Goal: Check status: Check status

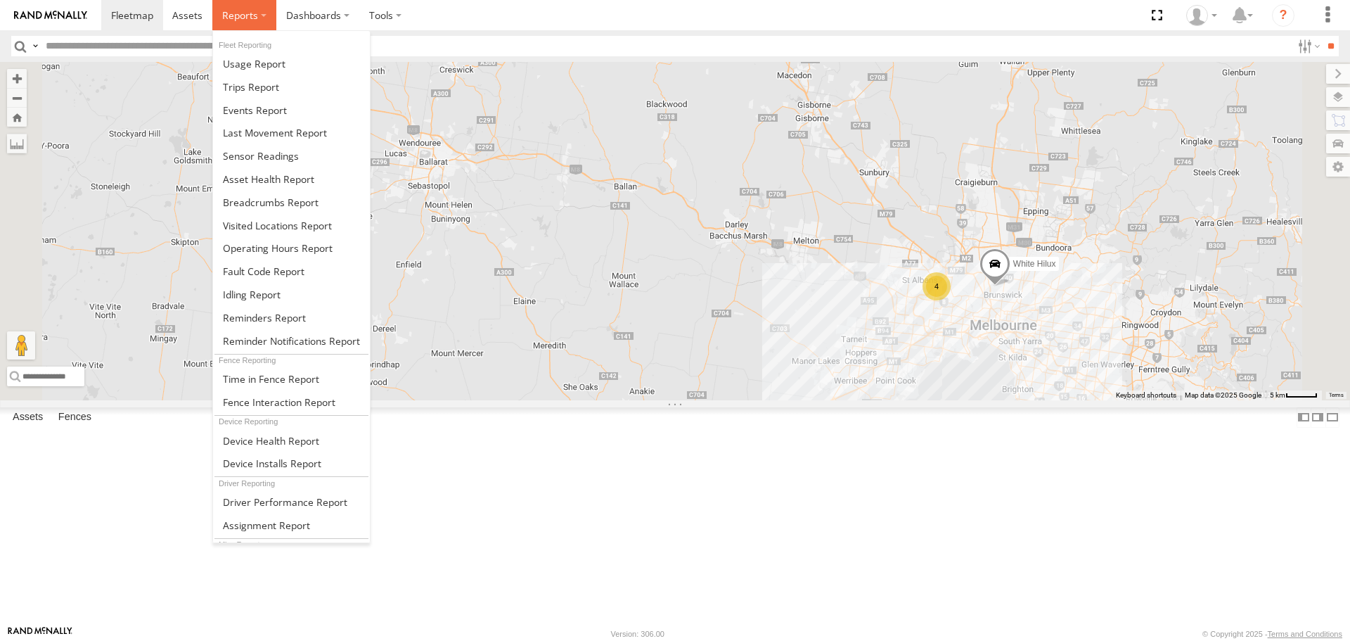
click at [255, 11] on span at bounding box center [240, 14] width 36 height 13
click at [286, 203] on span at bounding box center [271, 202] width 96 height 13
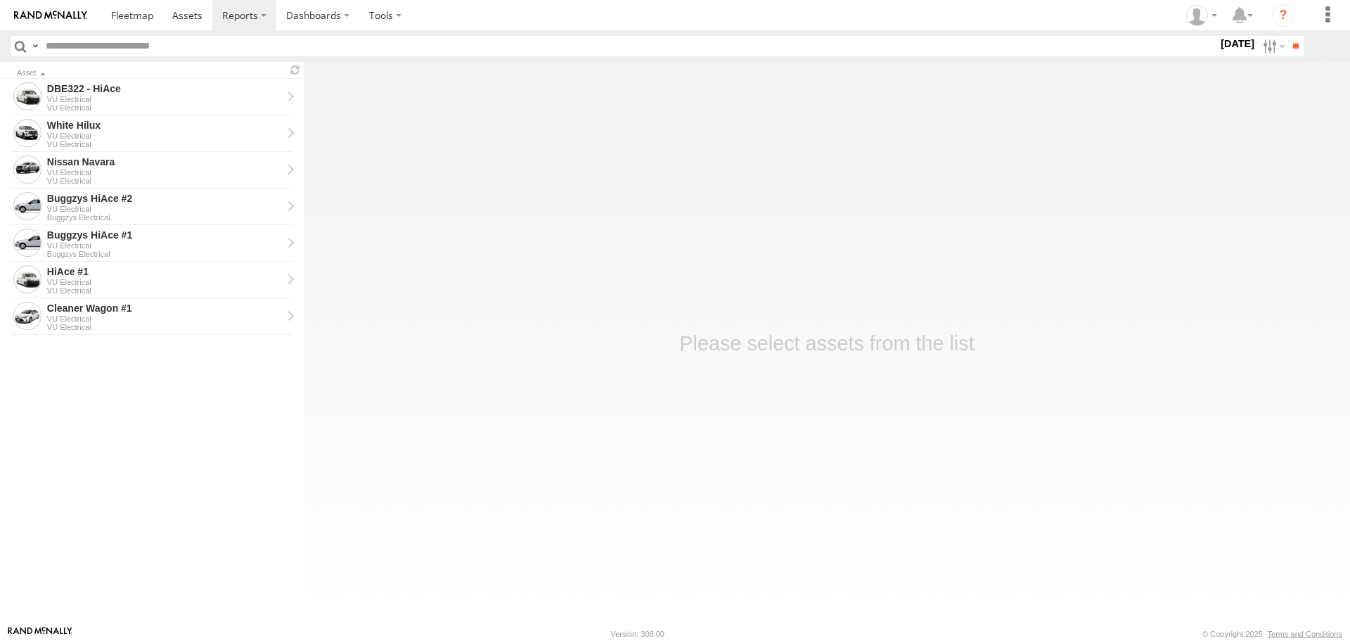
click at [1218, 45] on label "1 Sep 25" at bounding box center [1237, 43] width 39 height 15
click at [0, 0] on label at bounding box center [0, 0] width 0 height 0
click at [1303, 46] on input "**" at bounding box center [1296, 46] width 16 height 20
click at [206, 100] on div "VU Electrical" at bounding box center [164, 99] width 235 height 8
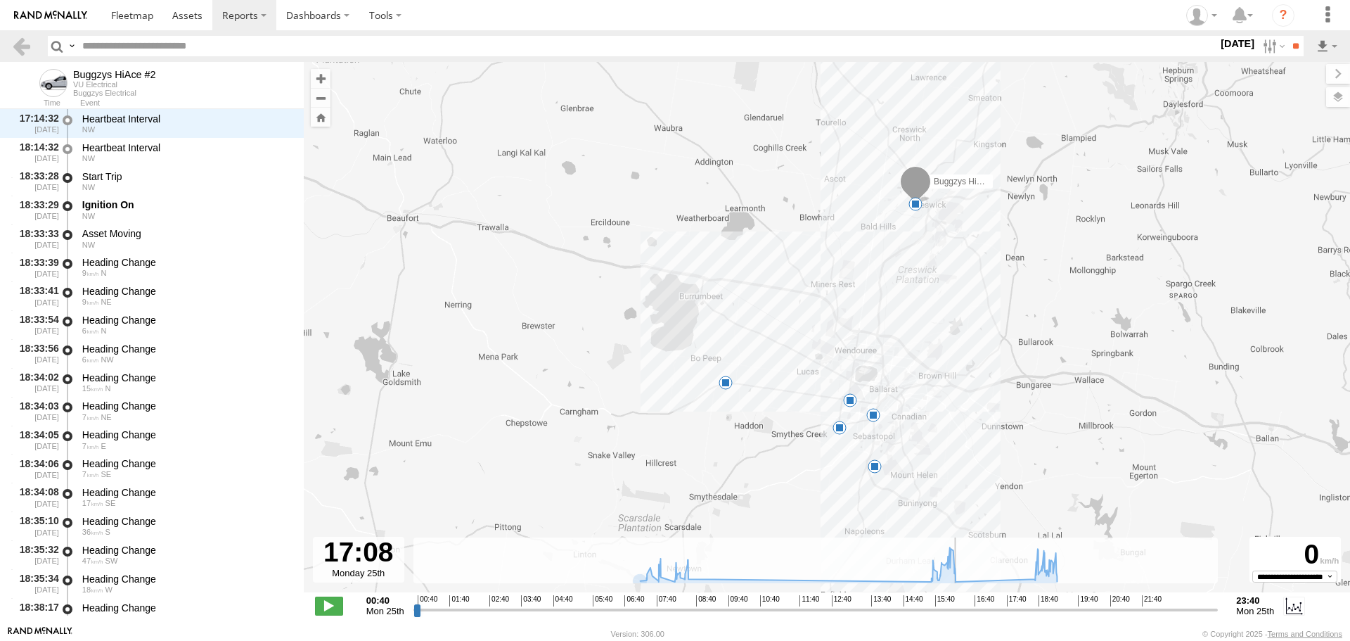
scroll to position [5374, 0]
drag, startPoint x: 418, startPoint y: 613, endPoint x: 1049, endPoint y: 617, distance: 630.9
click at [1049, 616] on input "range" at bounding box center [816, 609] width 805 height 13
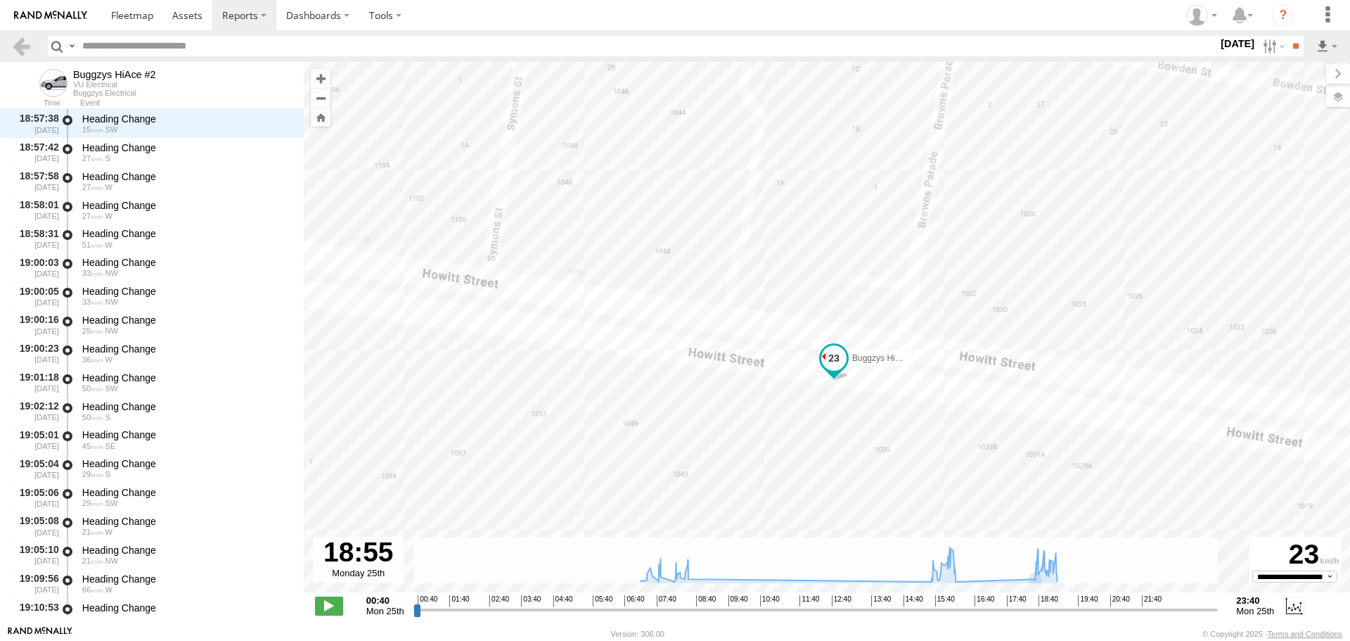
drag, startPoint x: 947, startPoint y: 325, endPoint x: 895, endPoint y: 435, distance: 121.4
click at [895, 435] on div "Buggzys HiAce #2 07:27 Mon 07:47 Mon 08:17 Mon 08:32 Mon 16:19 Mon 19:19 Mon" at bounding box center [827, 334] width 1047 height 545
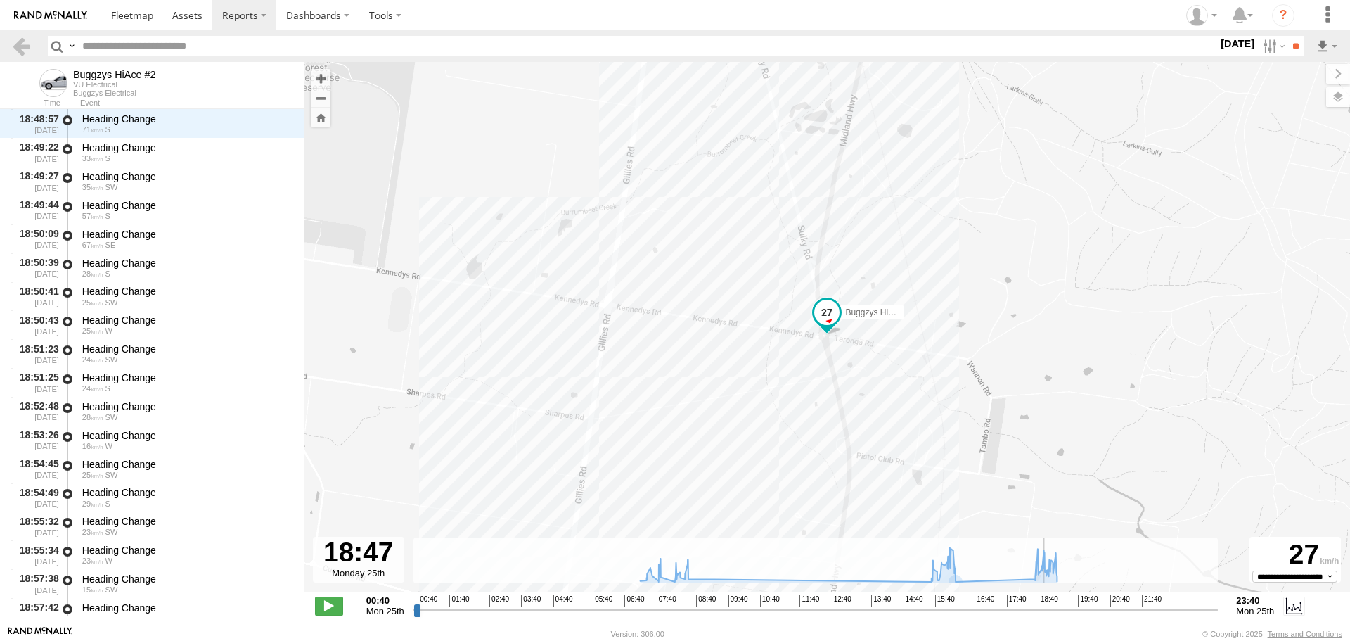
scroll to position [5977, 0]
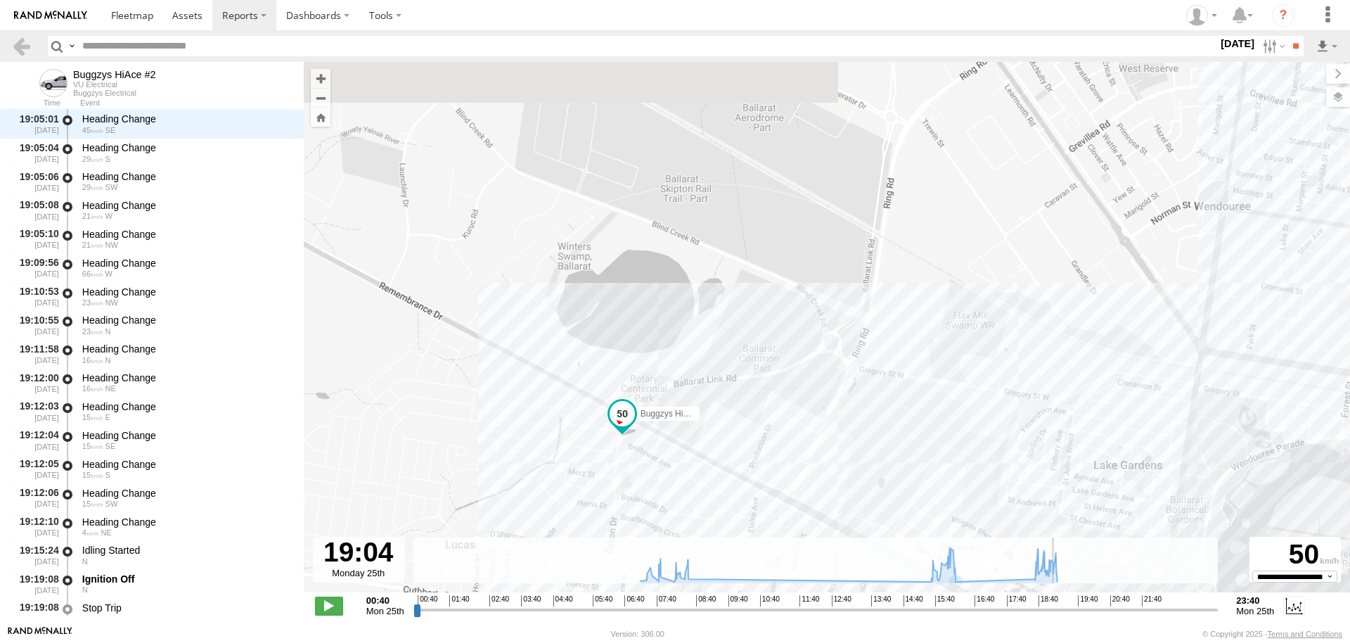
click at [1054, 611] on input "range" at bounding box center [816, 609] width 805 height 13
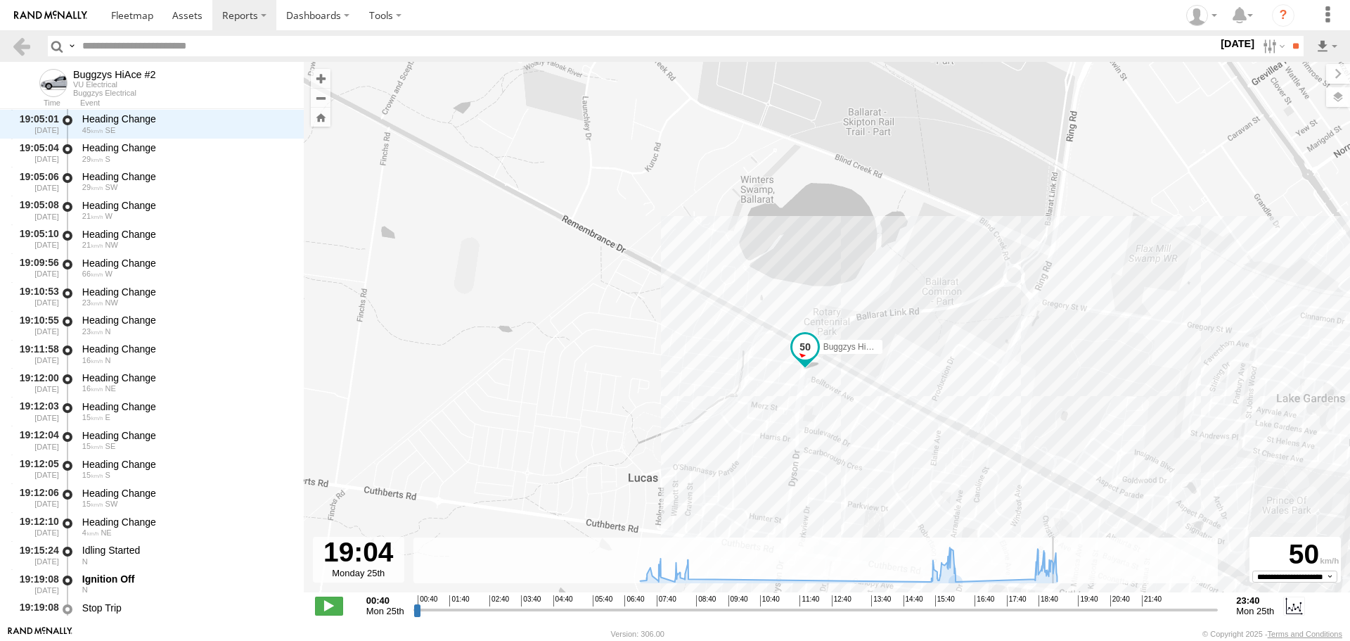
scroll to position [6897, 0]
click at [1218, 46] on label "[DATE]" at bounding box center [1237, 43] width 39 height 15
click at [0, 0] on label at bounding box center [0, 0] width 0 height 0
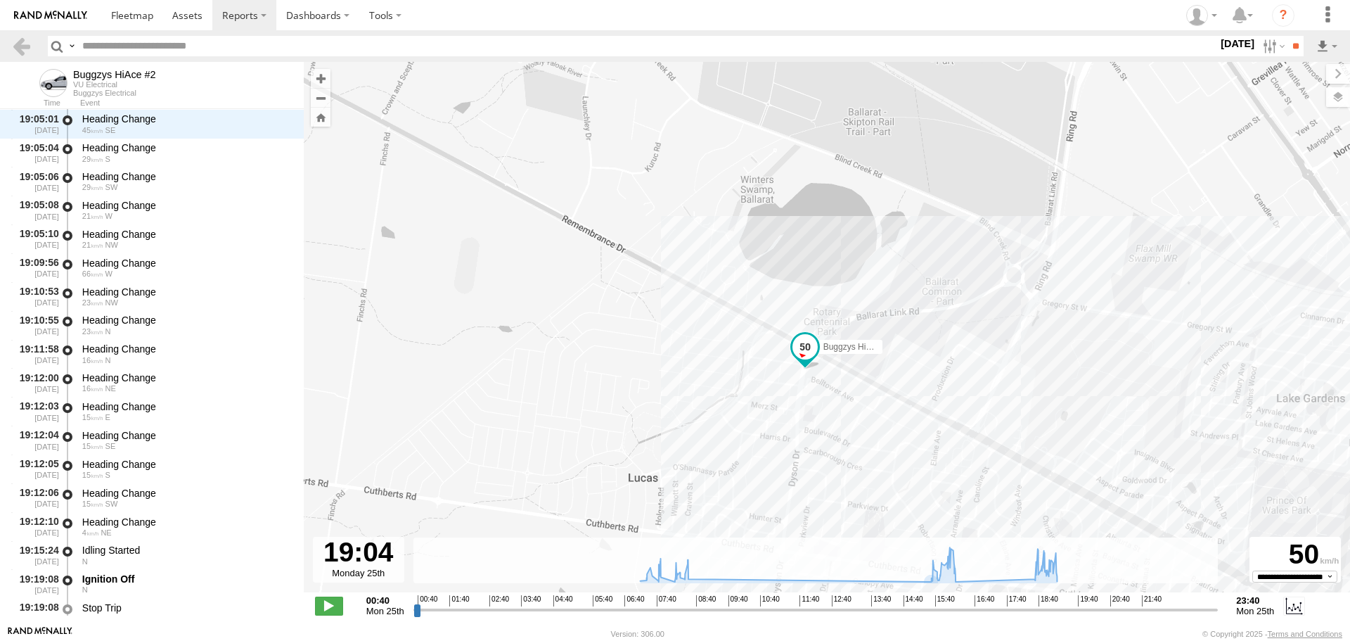
click at [0, 0] on label at bounding box center [0, 0] width 0 height 0
click at [1295, 41] on input "**" at bounding box center [1296, 46] width 16 height 20
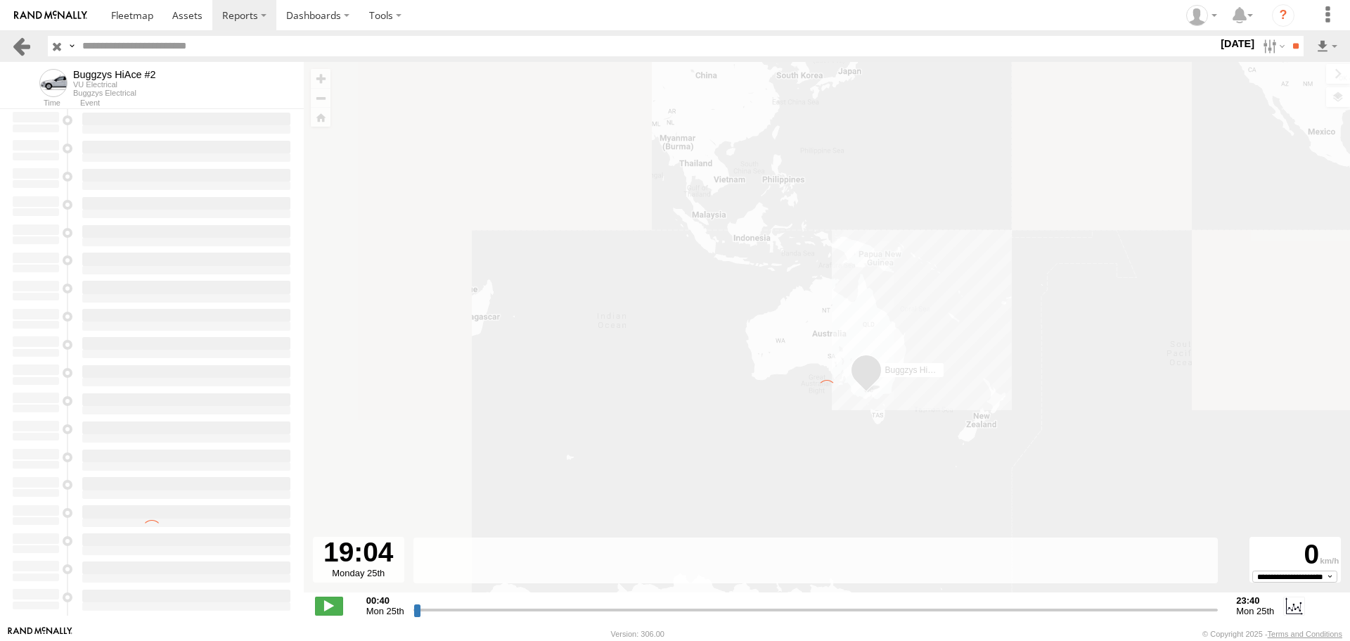
click at [22, 51] on link at bounding box center [21, 46] width 20 height 20
type input "**********"
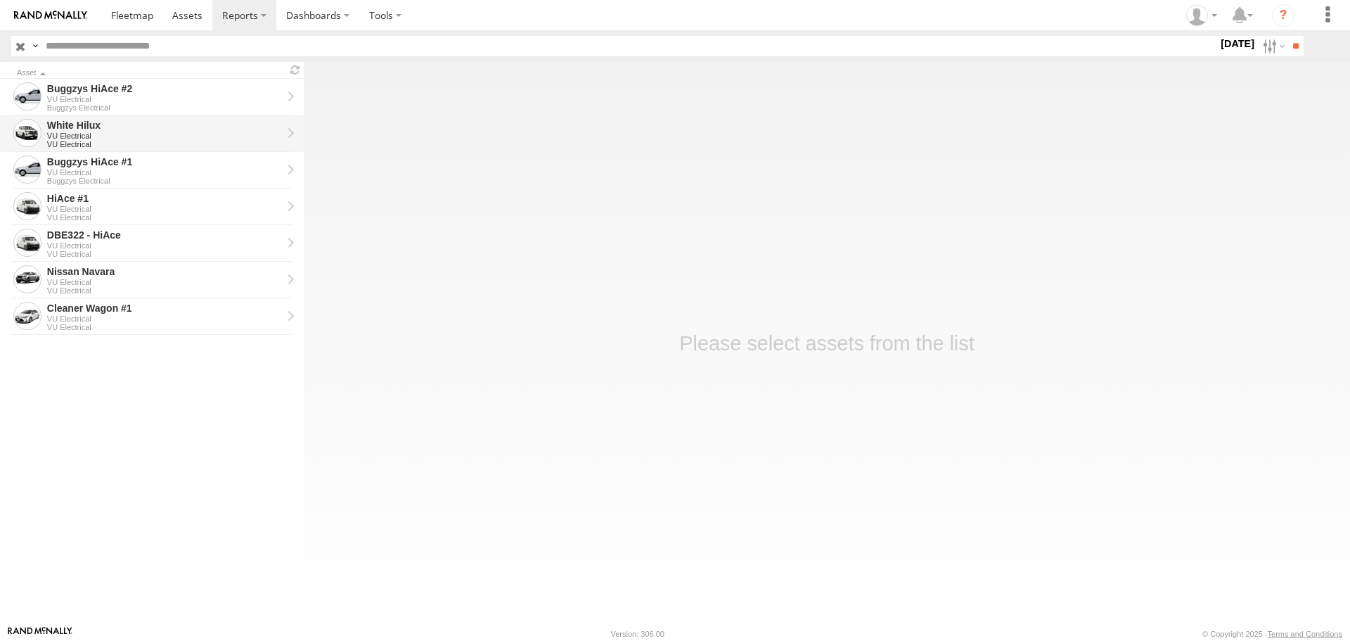
click at [132, 133] on div "VU Electrical" at bounding box center [164, 136] width 235 height 8
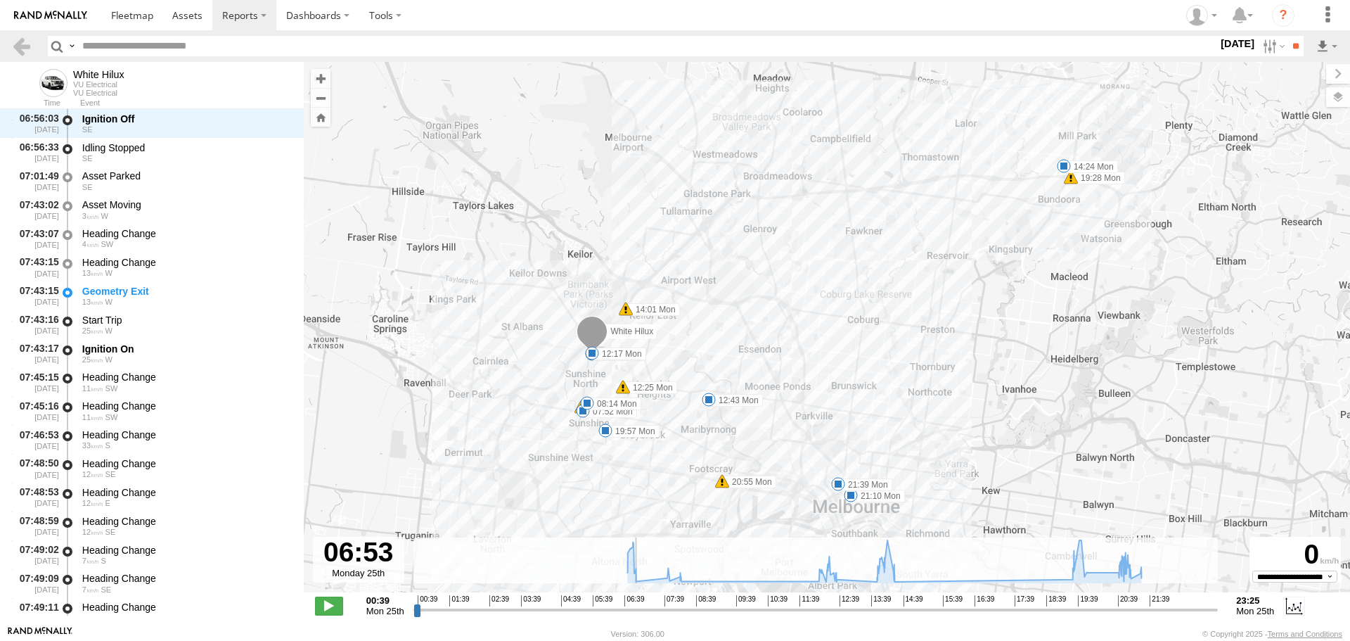
drag, startPoint x: 418, startPoint y: 612, endPoint x: 635, endPoint y: 588, distance: 217.9
click at [635, 603] on input "range" at bounding box center [816, 609] width 805 height 13
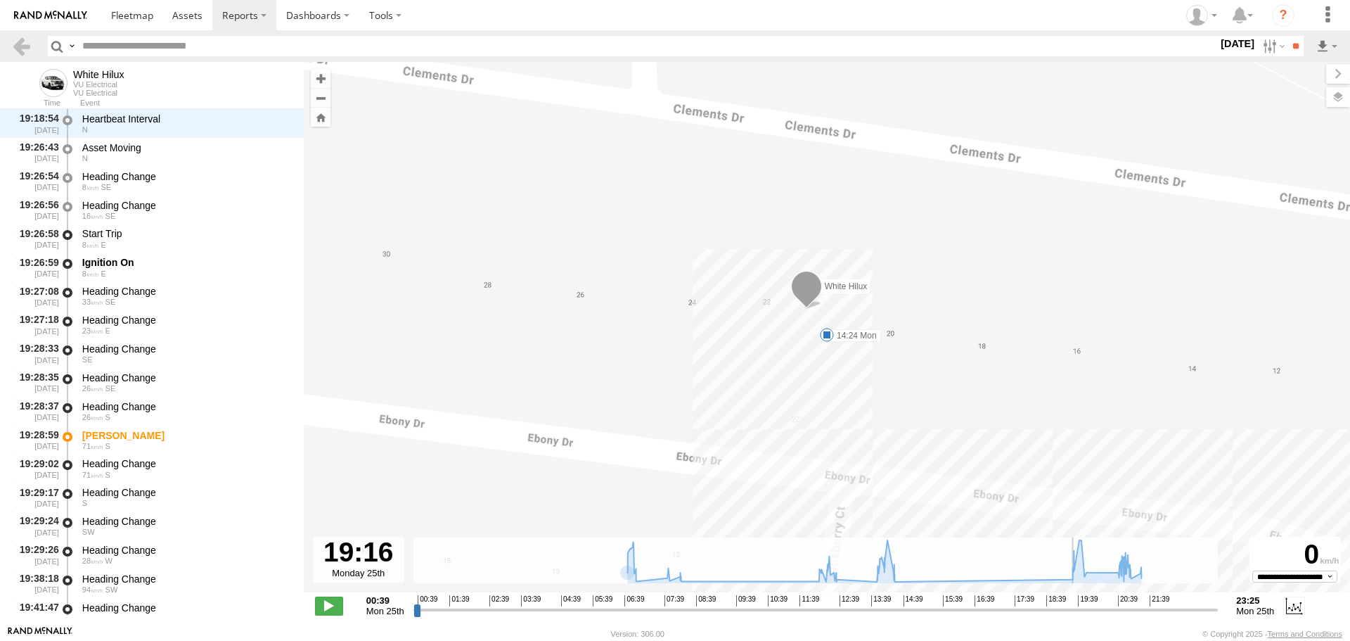
drag, startPoint x: 638, startPoint y: 608, endPoint x: 1069, endPoint y: 596, distance: 431.3
click at [1069, 603] on input "range" at bounding box center [816, 609] width 805 height 13
click at [828, 331] on span at bounding box center [827, 335] width 14 height 14
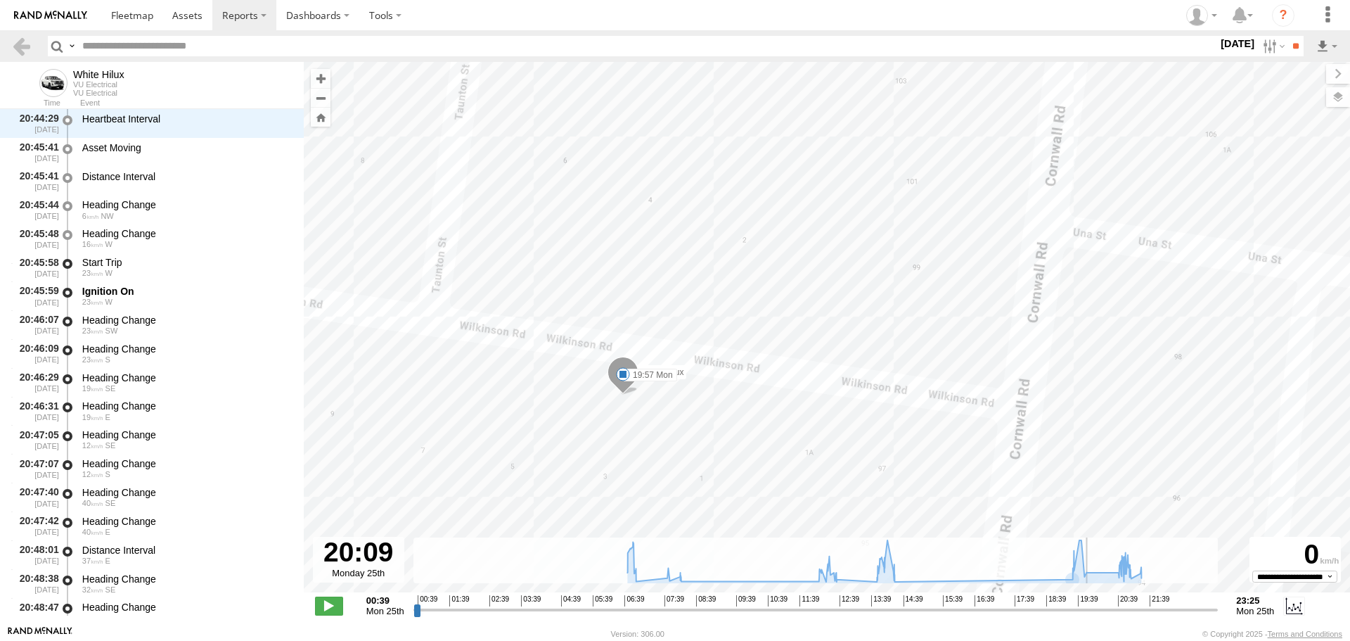
drag, startPoint x: 1069, startPoint y: 613, endPoint x: 1099, endPoint y: 601, distance: 32.3
click at [1099, 603] on input "range" at bounding box center [816, 609] width 805 height 13
click at [620, 375] on span at bounding box center [623, 374] width 14 height 14
click at [1222, 46] on label "[DATE]" at bounding box center [1237, 43] width 39 height 15
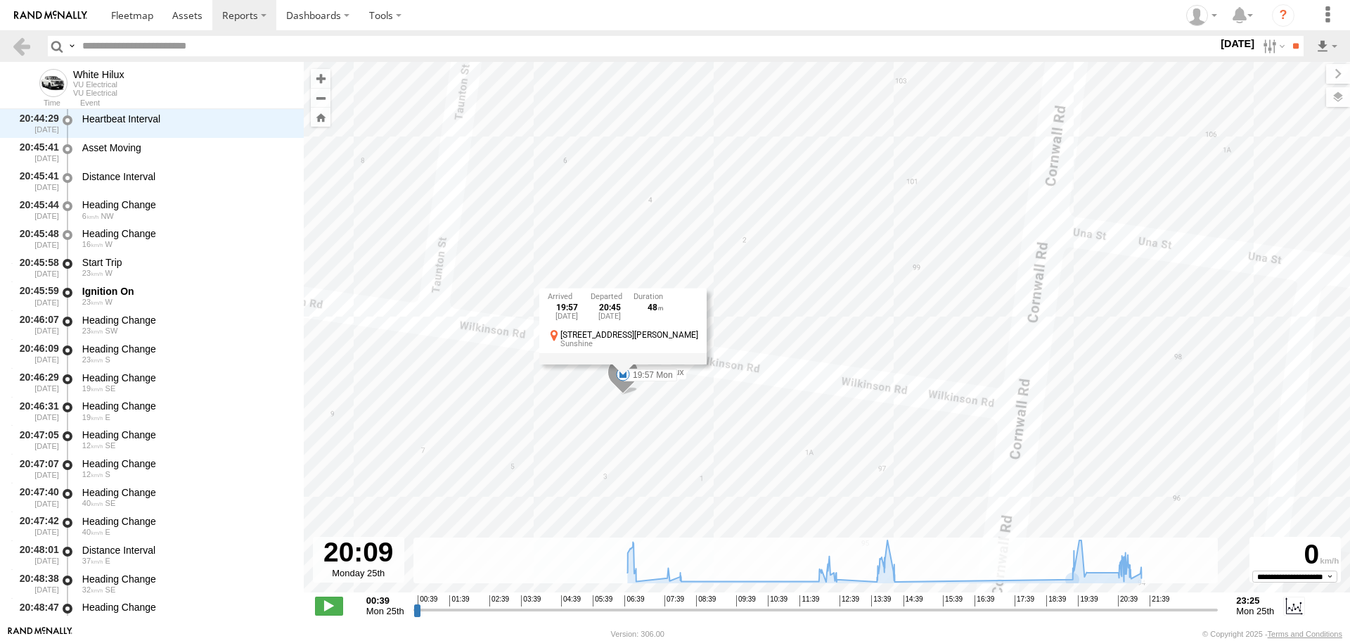
click at [0, 0] on label at bounding box center [0, 0] width 0 height 0
click at [1288, 42] on input "**" at bounding box center [1296, 46] width 16 height 20
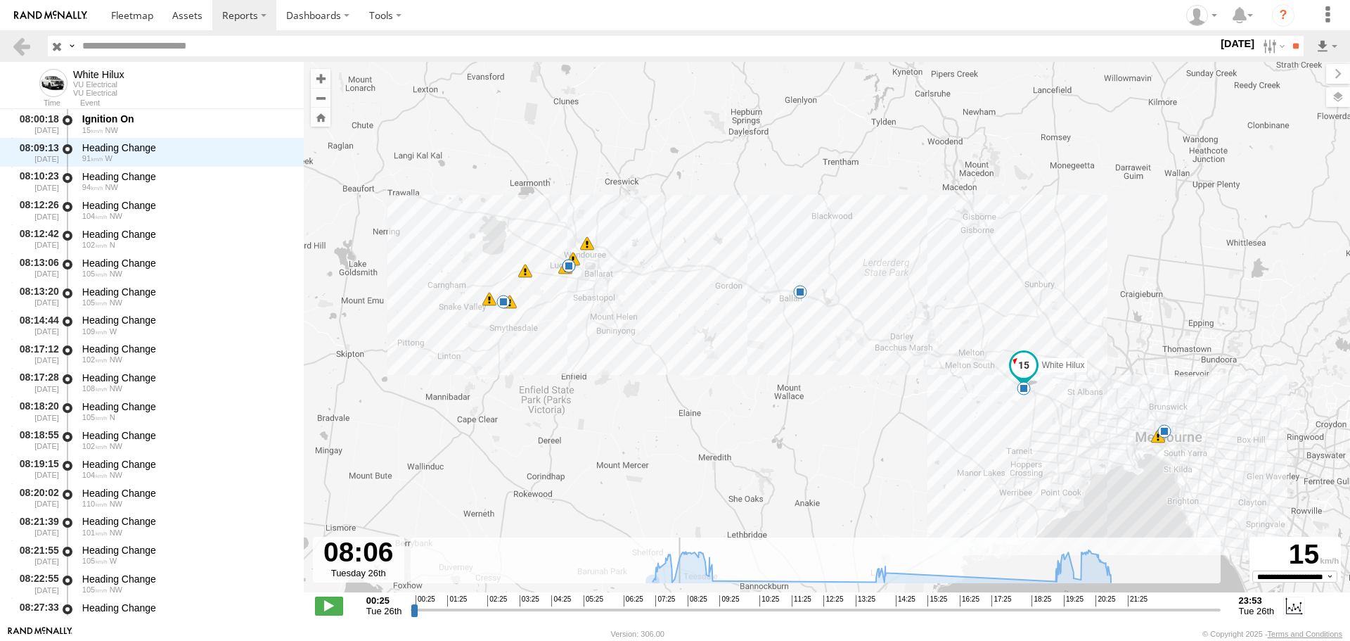
scroll to position [1408, 0]
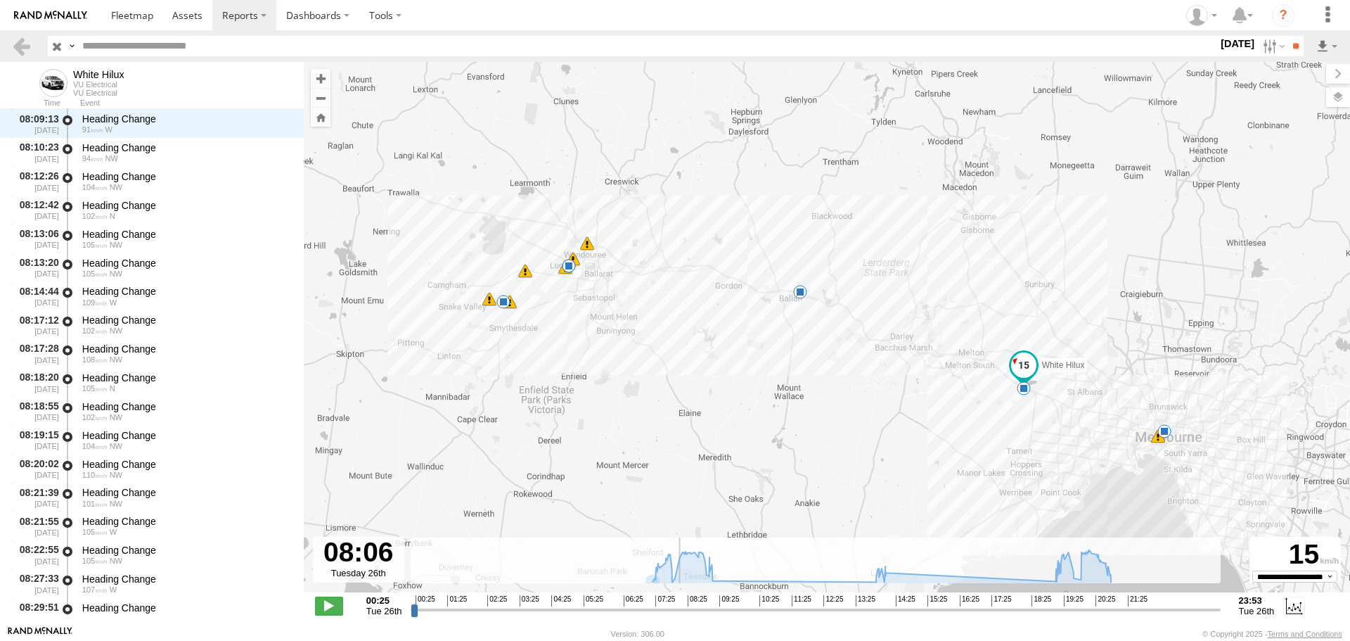
drag, startPoint x: 417, startPoint y: 615, endPoint x: 677, endPoint y: 618, distance: 259.5
click at [677, 616] on input "range" at bounding box center [815, 609] width 809 height 13
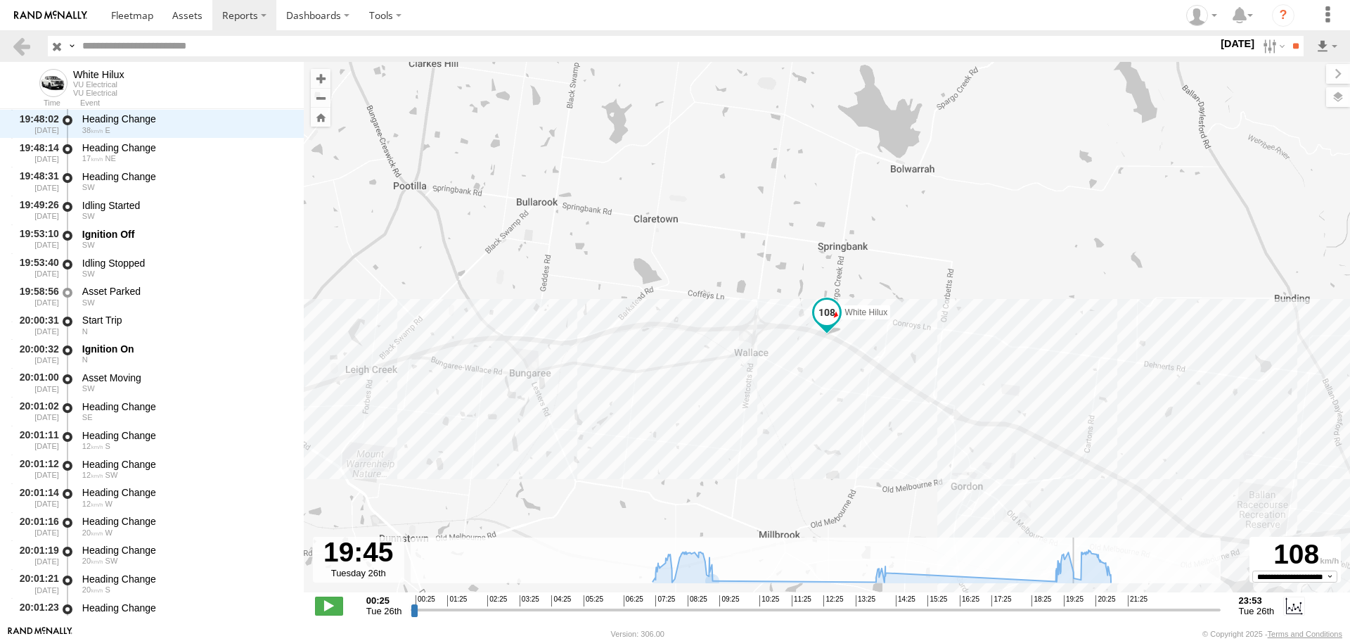
scroll to position [5403, 0]
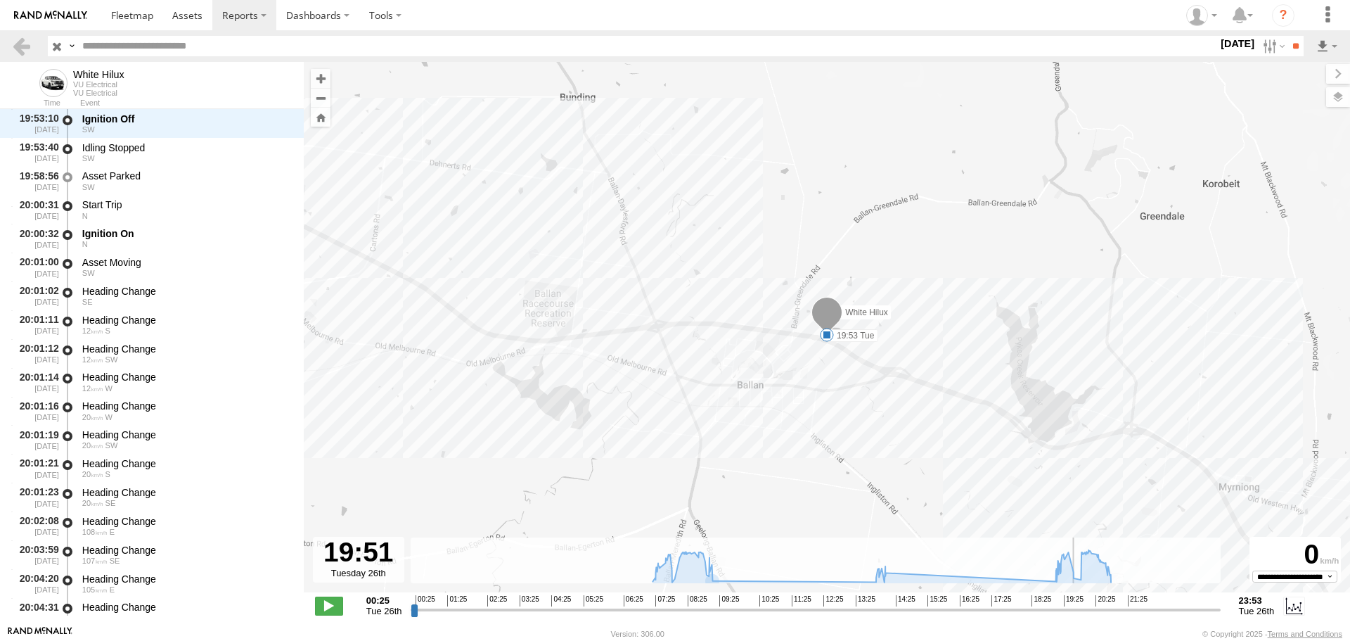
drag, startPoint x: 677, startPoint y: 611, endPoint x: 1078, endPoint y: 613, distance: 401.6
click at [1078, 613] on input "range" at bounding box center [815, 609] width 809 height 13
click at [823, 334] on span at bounding box center [827, 335] width 14 height 14
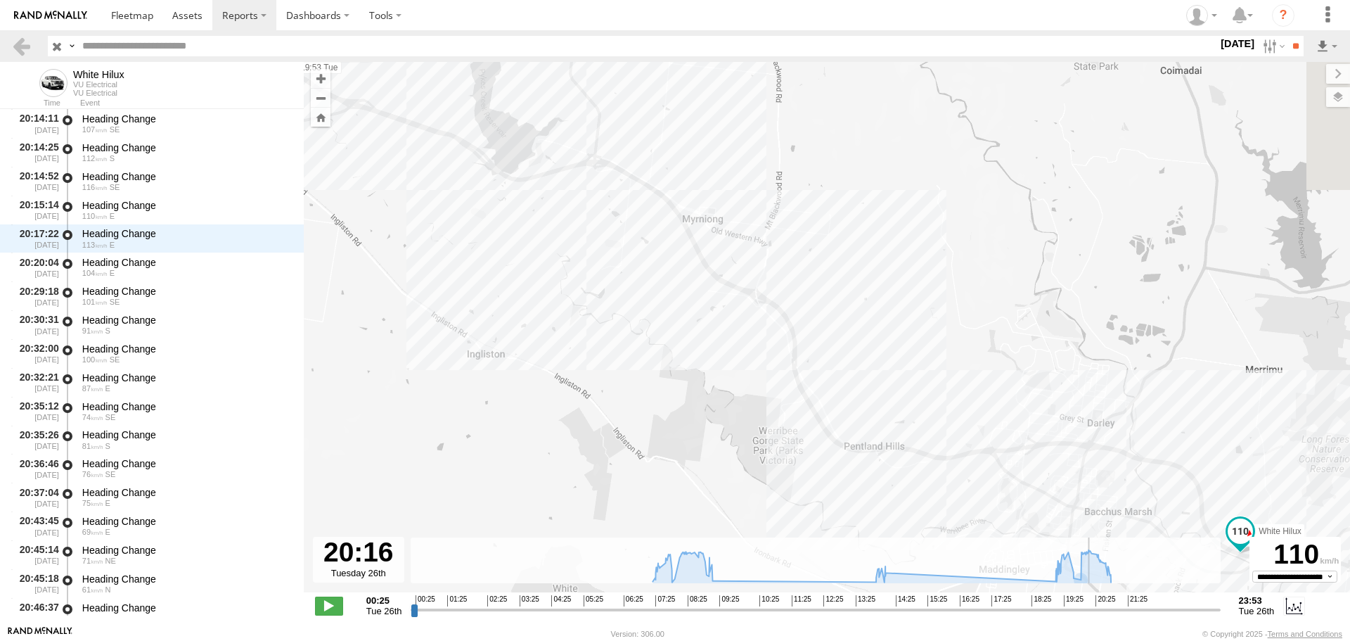
scroll to position [6322, 0]
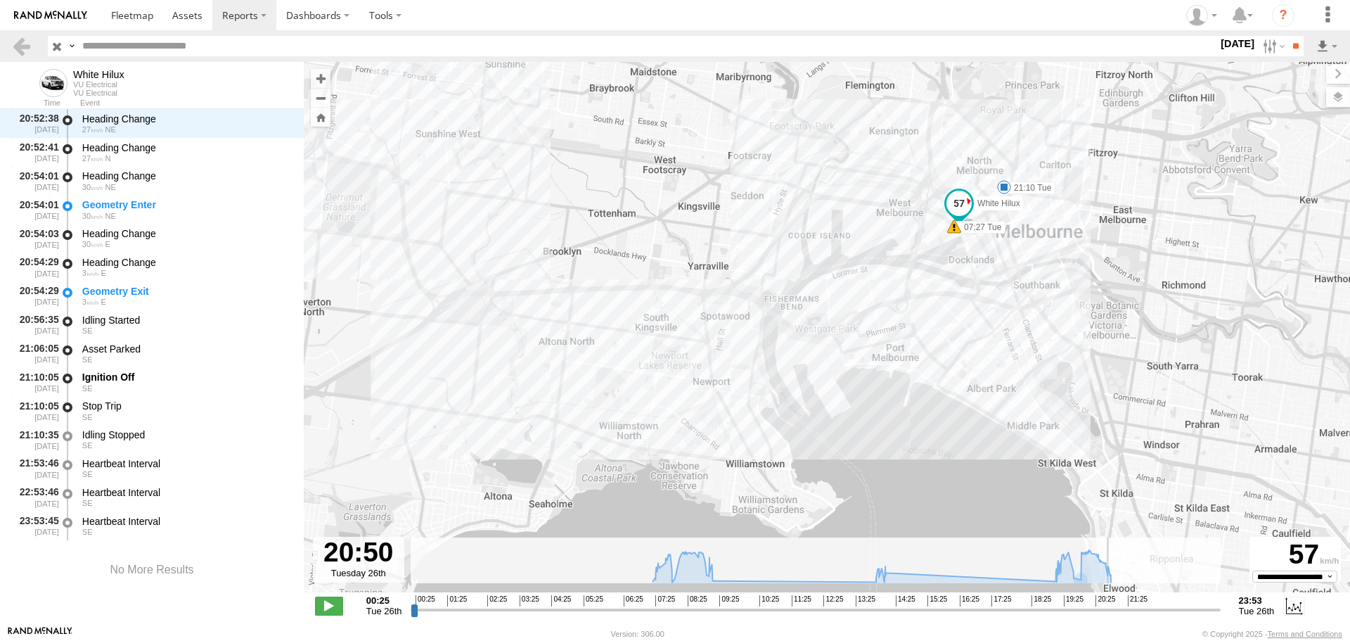
drag, startPoint x: 1078, startPoint y: 611, endPoint x: 1112, endPoint y: 617, distance: 34.2
type input "**********"
click at [1112, 616] on input "range" at bounding box center [815, 609] width 809 height 13
click at [22, 48] on link at bounding box center [21, 46] width 20 height 20
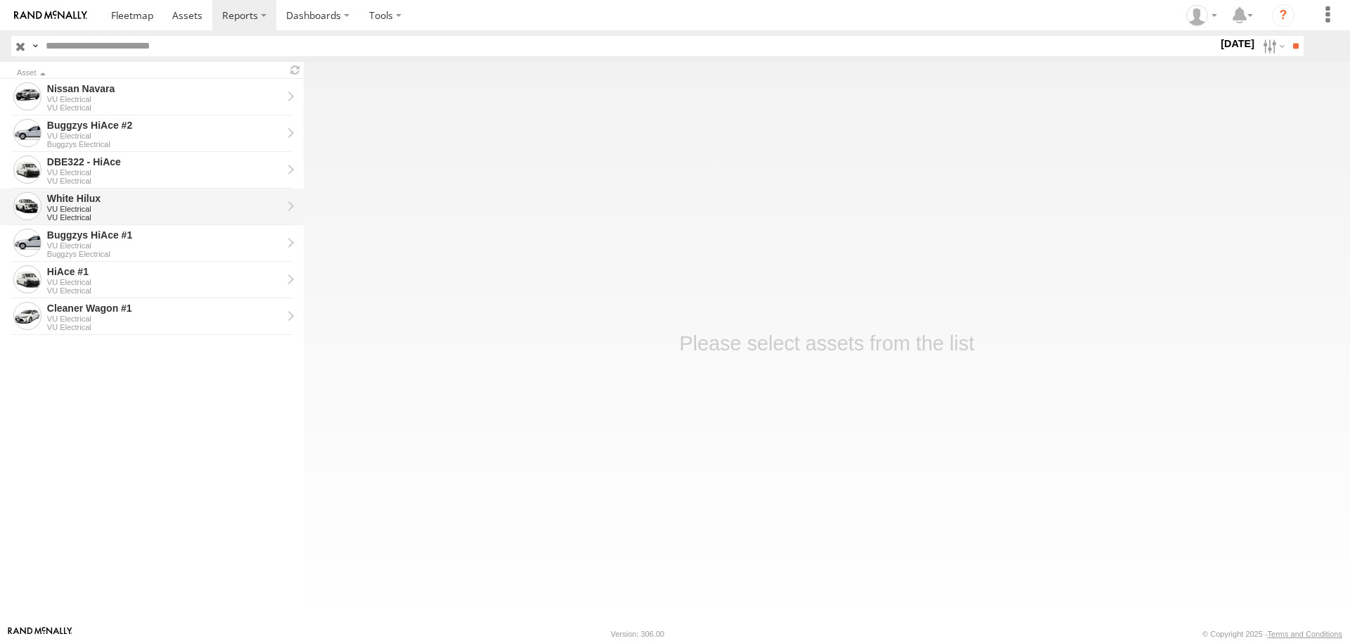
click at [226, 215] on div "VU Electrical" at bounding box center [164, 217] width 235 height 8
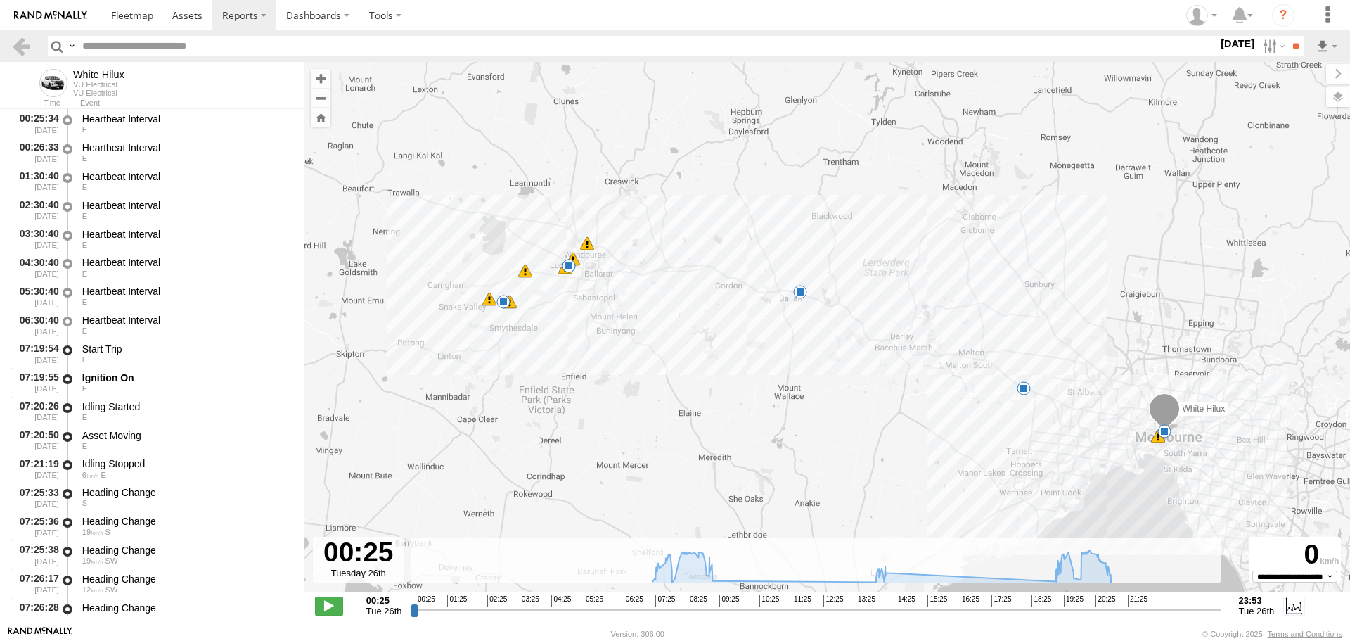
click at [1231, 40] on label "[DATE]" at bounding box center [1237, 43] width 39 height 15
click at [0, 0] on label at bounding box center [0, 0] width 0 height 0
click at [1297, 46] on input "**" at bounding box center [1296, 46] width 16 height 20
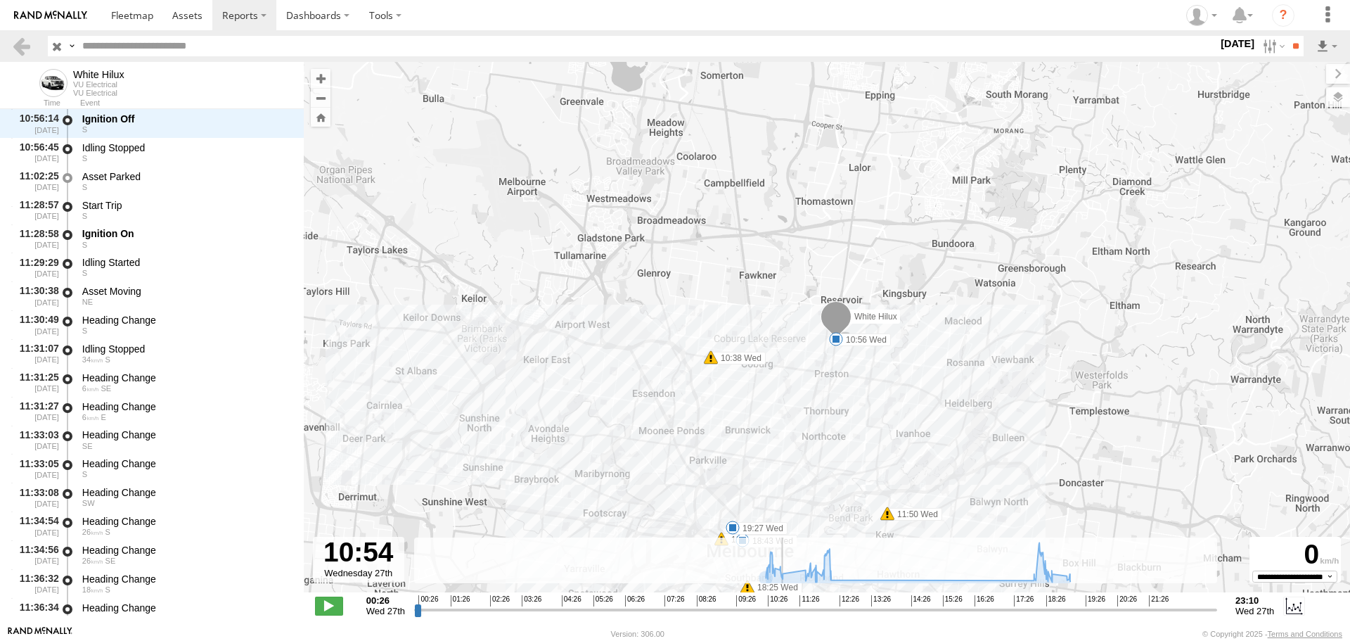
drag, startPoint x: 419, startPoint y: 613, endPoint x: 783, endPoint y: 608, distance: 364.3
click at [783, 608] on input "range" at bounding box center [815, 609] width 803 height 13
click at [834, 340] on span at bounding box center [836, 339] width 14 height 14
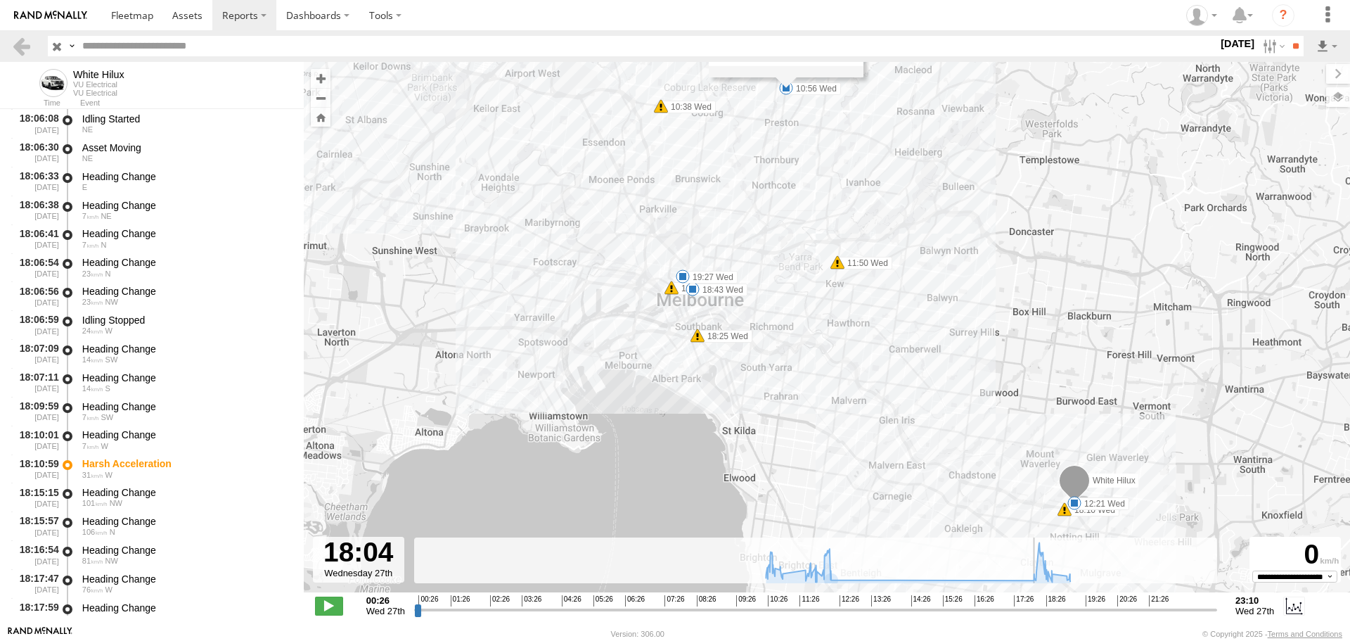
drag, startPoint x: 783, startPoint y: 610, endPoint x: 1035, endPoint y: 582, distance: 253.4
click at [1035, 603] on input "range" at bounding box center [815, 609] width 803 height 13
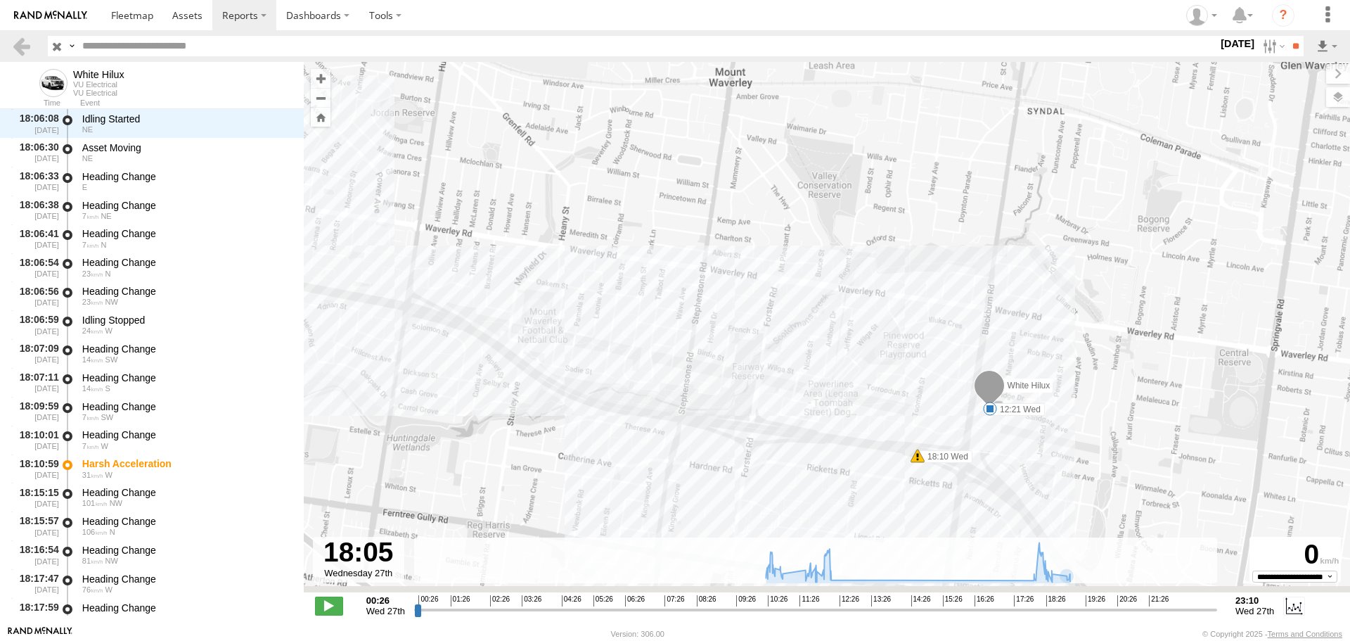
drag, startPoint x: 947, startPoint y: 485, endPoint x: 919, endPoint y: 360, distance: 128.5
click at [919, 359] on div "White Hilux 10:25 Wed 10:38 Wed 10:56 Wed 11:50 Wed 12:21 Wed 18:10 Wed 18:25 W…" at bounding box center [827, 334] width 1047 height 545
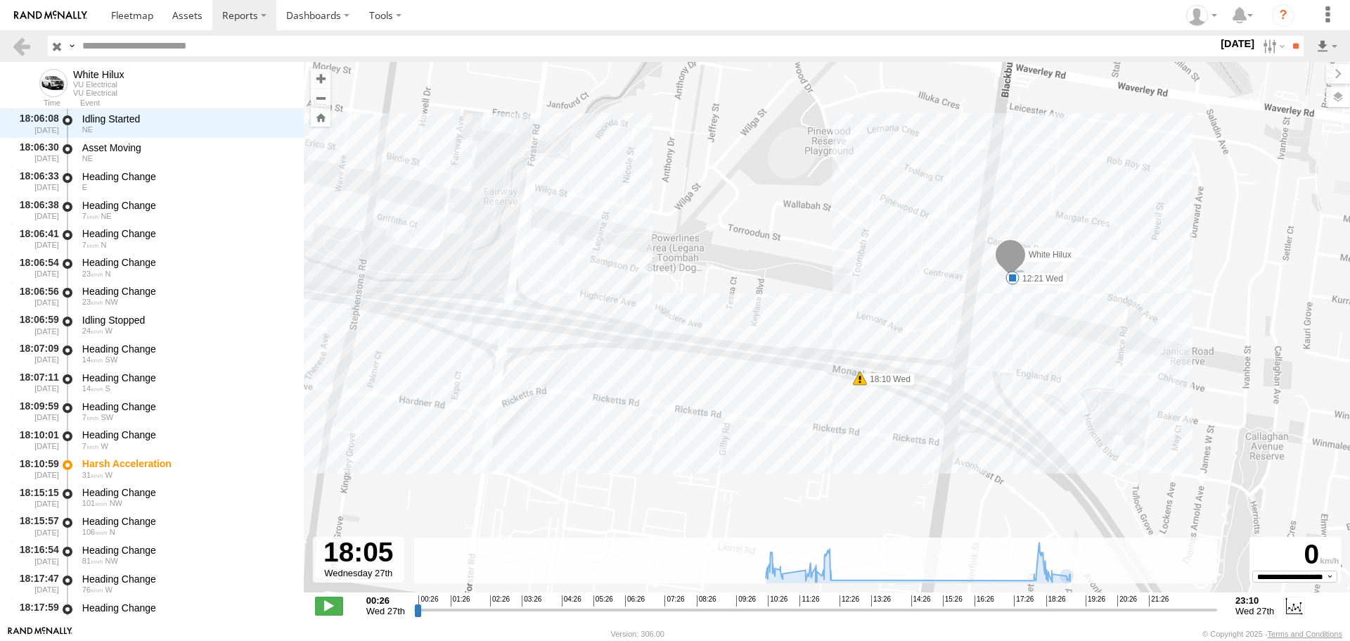
click at [1015, 279] on span at bounding box center [1013, 278] width 14 height 14
click at [1218, 47] on label "27 Aug 25" at bounding box center [1237, 43] width 39 height 15
click at [0, 0] on label at bounding box center [0, 0] width 0 height 0
click at [1297, 44] on input "**" at bounding box center [1296, 46] width 16 height 20
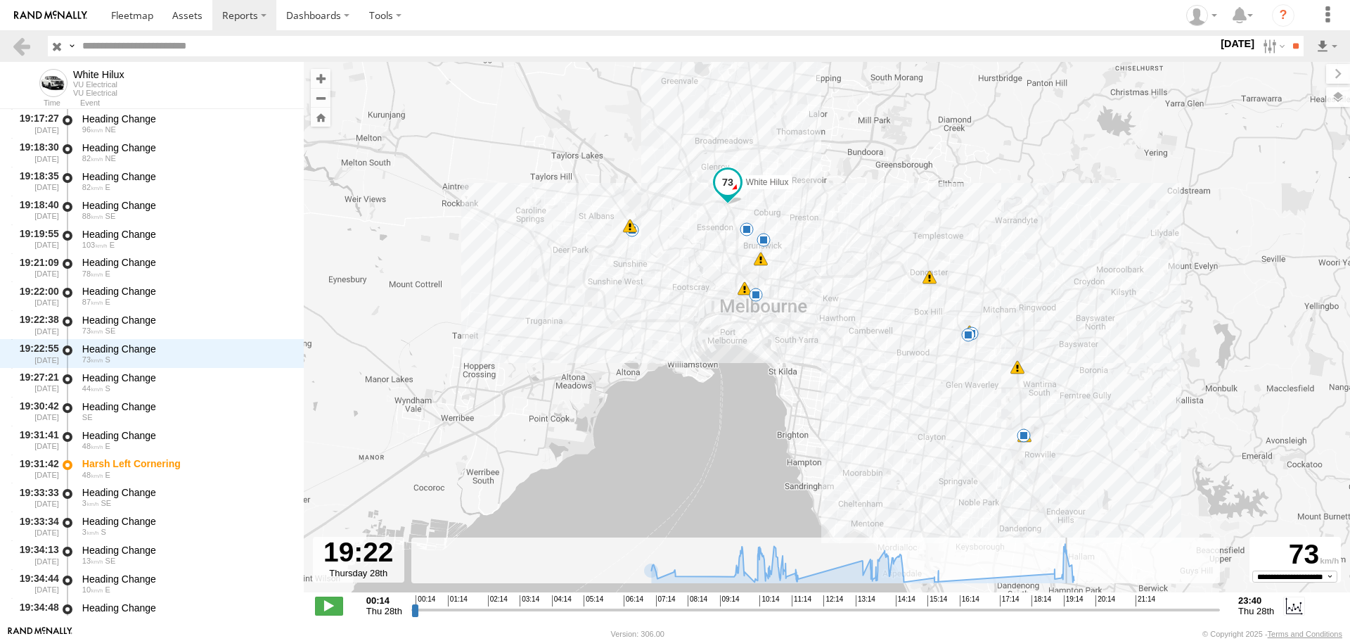
scroll to position [11524, 0]
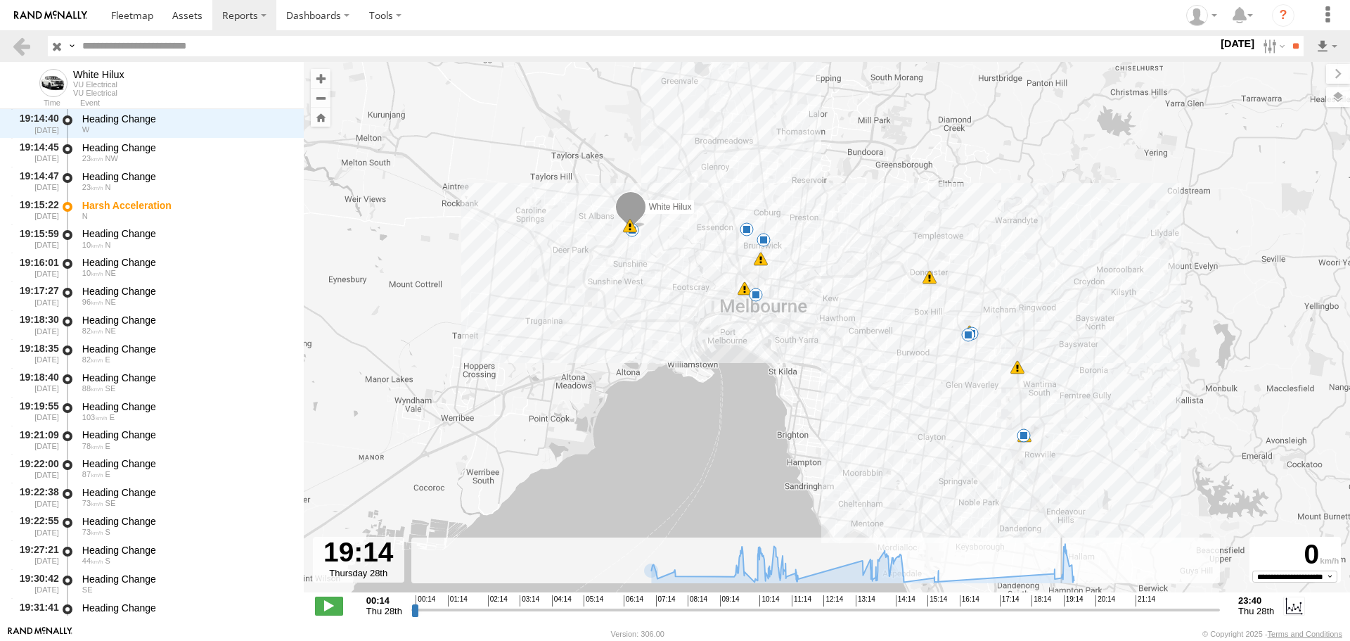
drag, startPoint x: 416, startPoint y: 612, endPoint x: 1064, endPoint y: 599, distance: 647.9
click at [1064, 603] on input "range" at bounding box center [815, 609] width 809 height 13
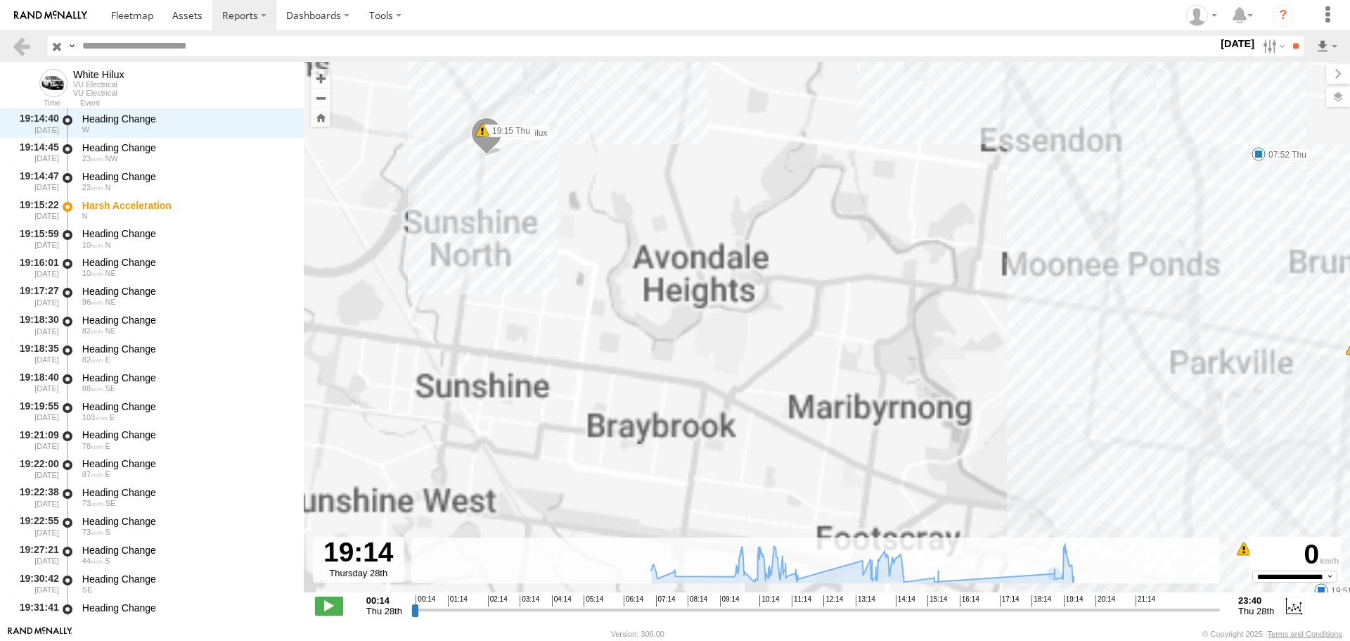
drag, startPoint x: 551, startPoint y: 186, endPoint x: 646, endPoint y: 280, distance: 132.8
click at [646, 281] on div "White Hilux 07:21 Thu 07:52 Thu 11:12 Thu 11:43 Thu 13:42 Thu 19:51 Thu 07:12 T…" at bounding box center [827, 334] width 1047 height 545
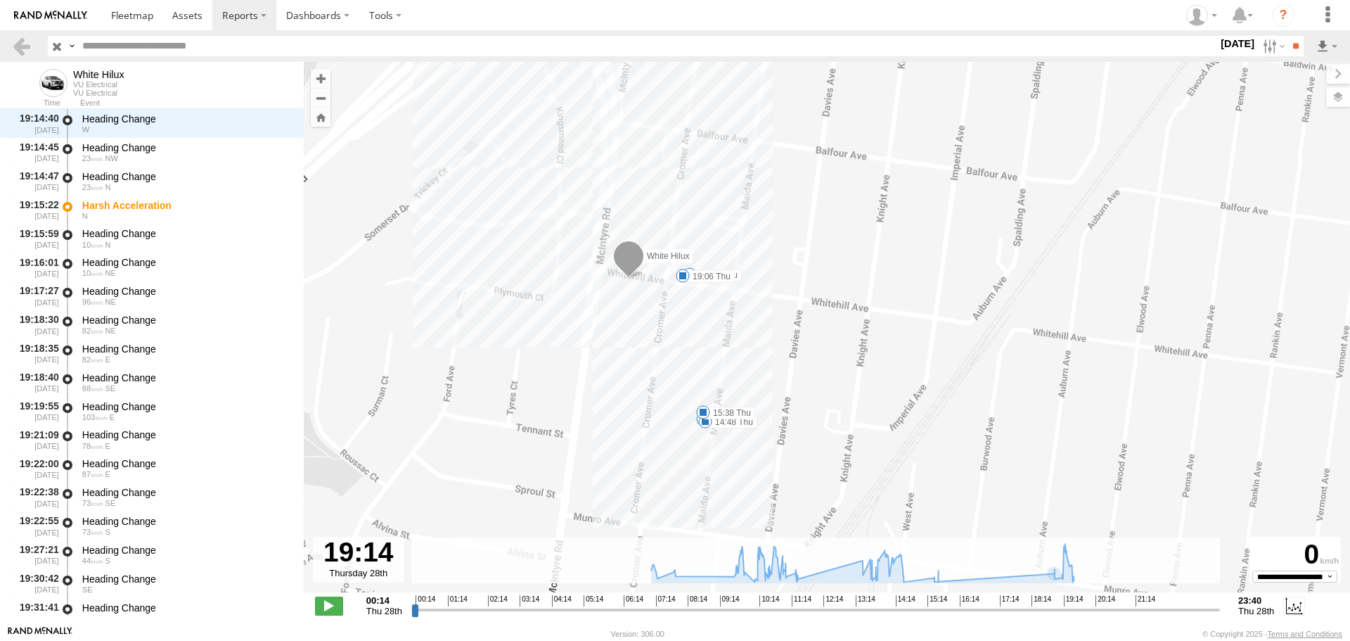
drag, startPoint x: 635, startPoint y: 304, endPoint x: 617, endPoint y: 334, distance: 35.0
click at [618, 334] on div "White Hilux 07:21 Thu 07:52 Thu 11:12 Thu 11:43 Thu 13:42 Thu 19:51 Thu 07:12 T…" at bounding box center [827, 334] width 1047 height 545
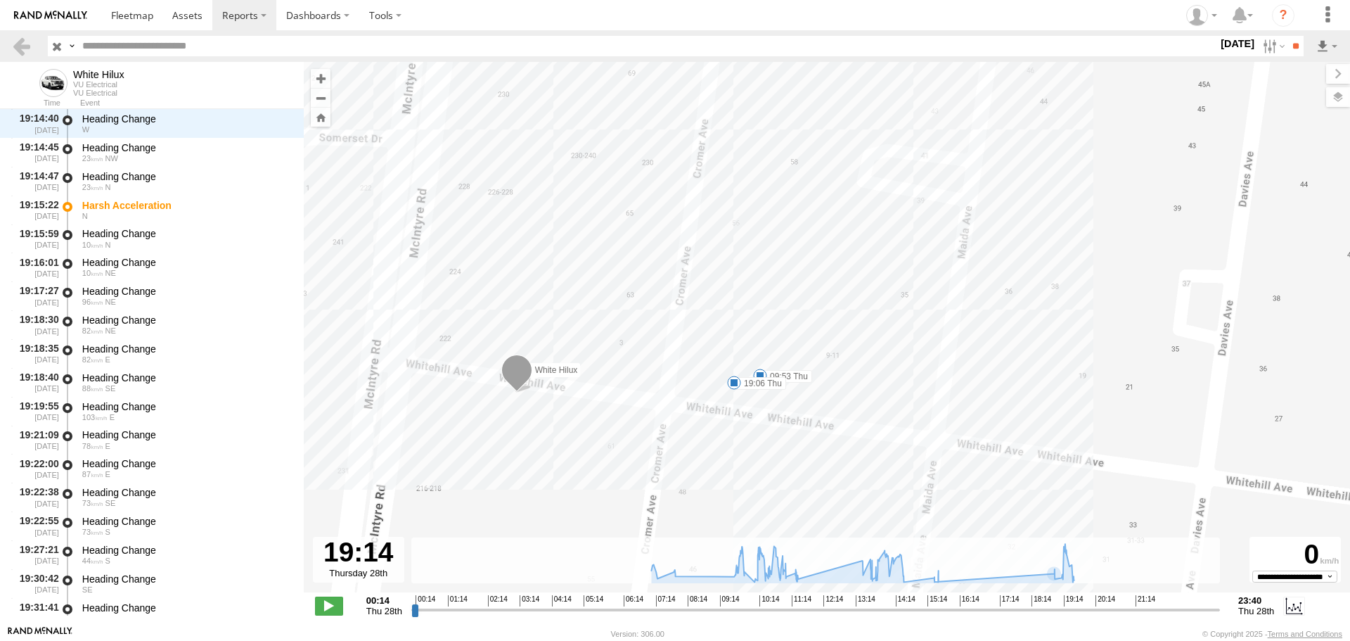
click at [735, 378] on span at bounding box center [734, 383] width 14 height 14
click at [1220, 46] on label "28 Aug 25" at bounding box center [1237, 43] width 39 height 15
click at [0, 0] on label at bounding box center [0, 0] width 0 height 0
click at [1294, 48] on input "**" at bounding box center [1296, 46] width 16 height 20
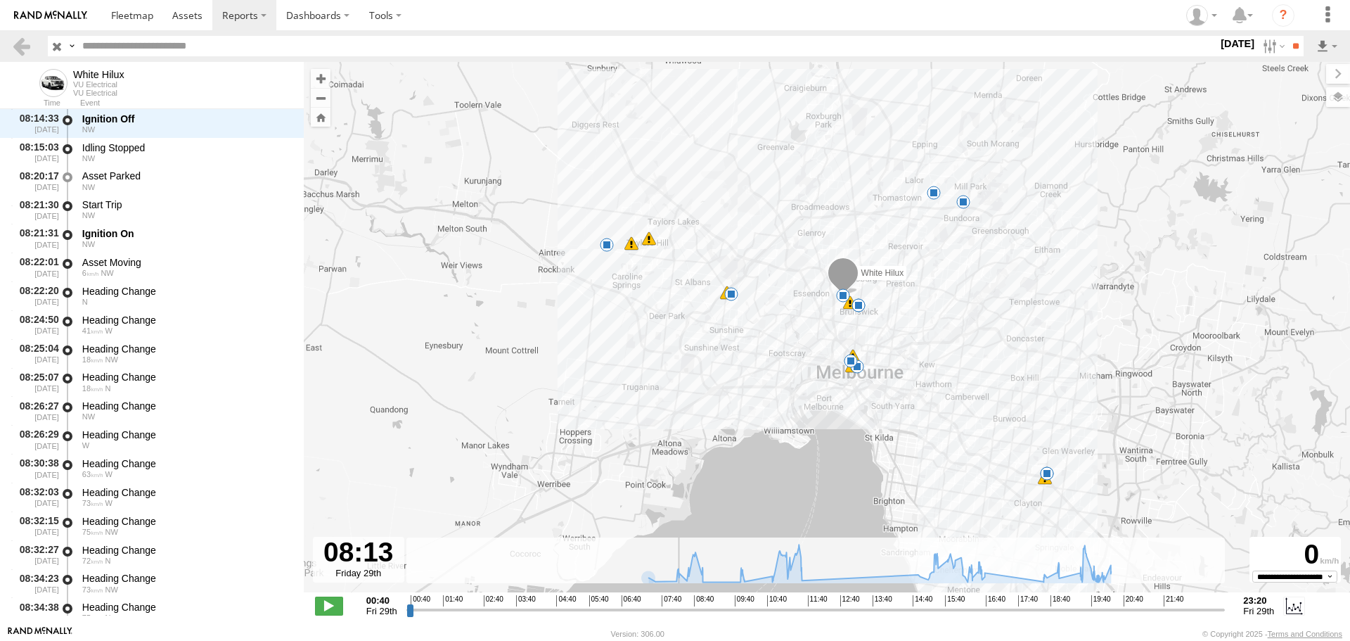
scroll to position [1495, 0]
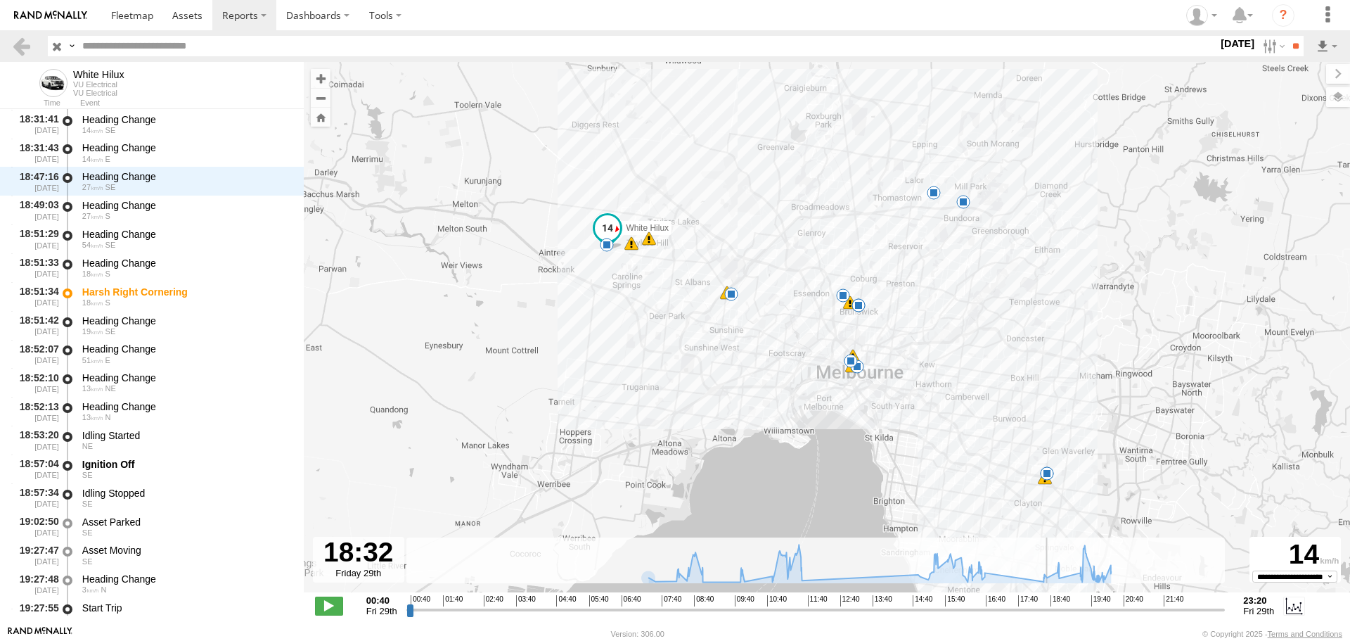
drag, startPoint x: 413, startPoint y: 610, endPoint x: 1047, endPoint y: 589, distance: 634.7
click at [1047, 603] on input "range" at bounding box center [816, 609] width 819 height 13
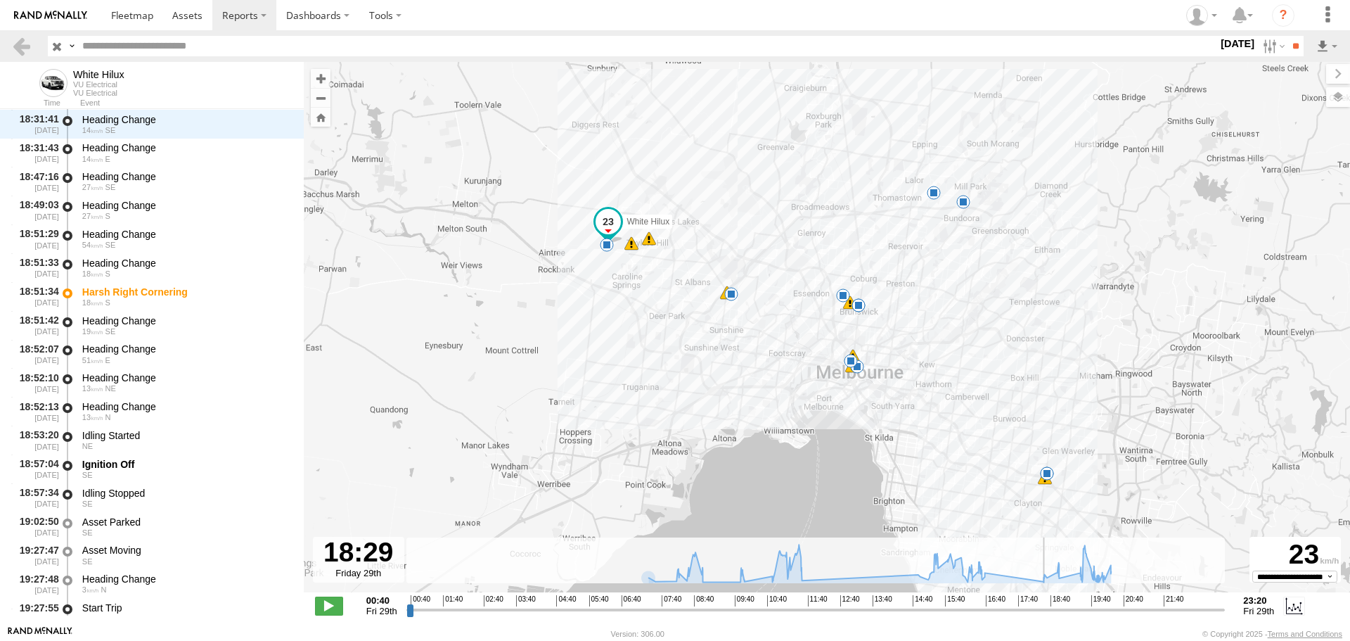
scroll to position [8937, 0]
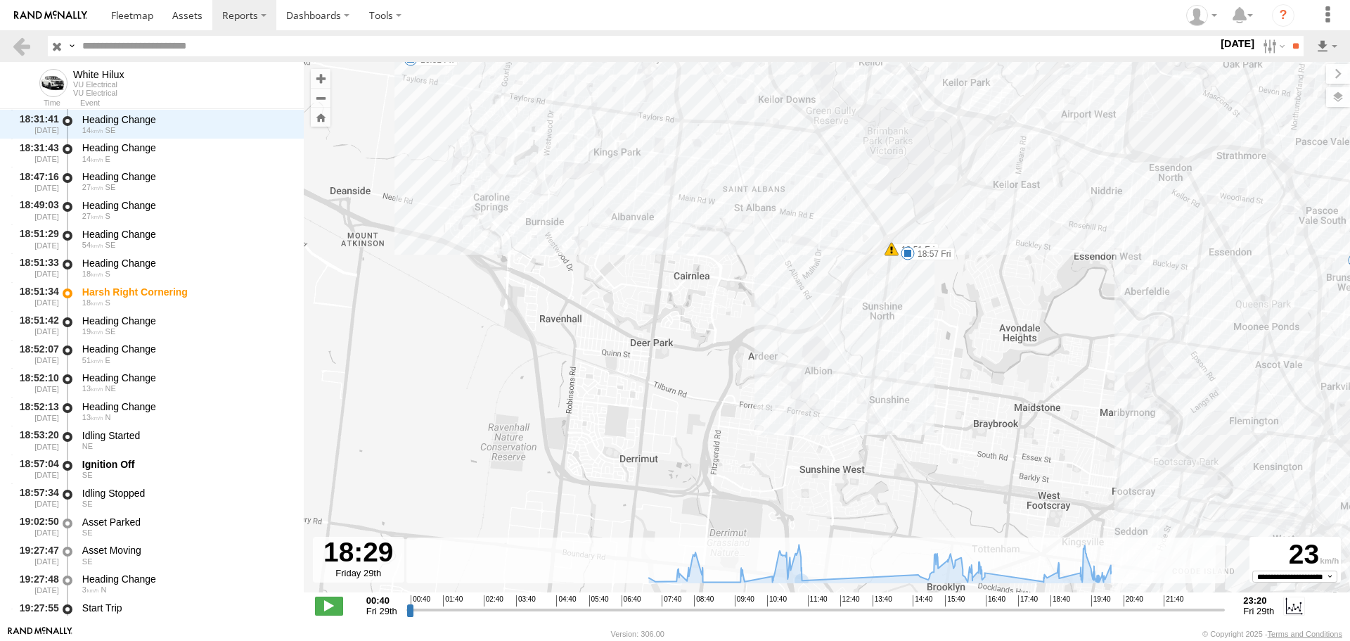
drag, startPoint x: 741, startPoint y: 263, endPoint x: 852, endPoint y: 467, distance: 232.6
click at [852, 467] on div "White Hilux 07:33 Fri 07:51 Fri 08:14 Fri 08:53 Fri 10:03 Fri 11:42 Fri 14:34 F…" at bounding box center [827, 334] width 1047 height 545
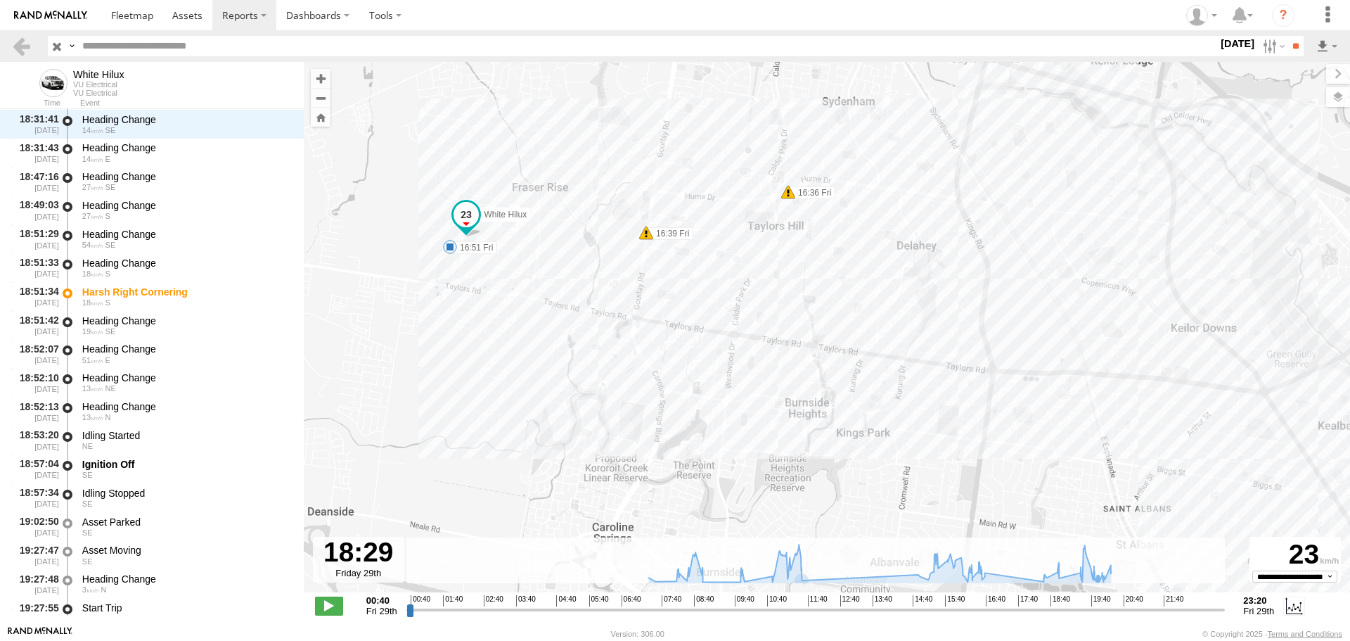
click at [449, 250] on span at bounding box center [450, 247] width 14 height 14
click at [1229, 37] on label "29 Aug 25" at bounding box center [1237, 43] width 39 height 15
click at [0, 0] on label at bounding box center [0, 0] width 0 height 0
click at [1288, 44] on input "**" at bounding box center [1296, 46] width 16 height 20
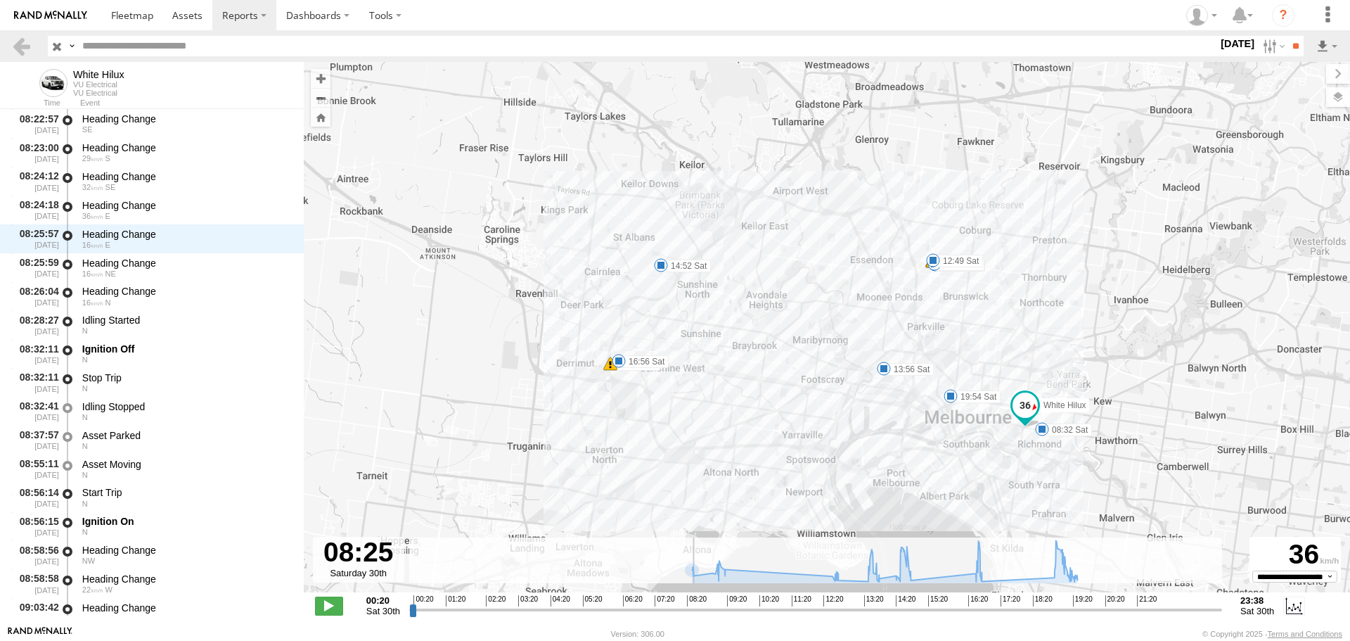
scroll to position [489, 0]
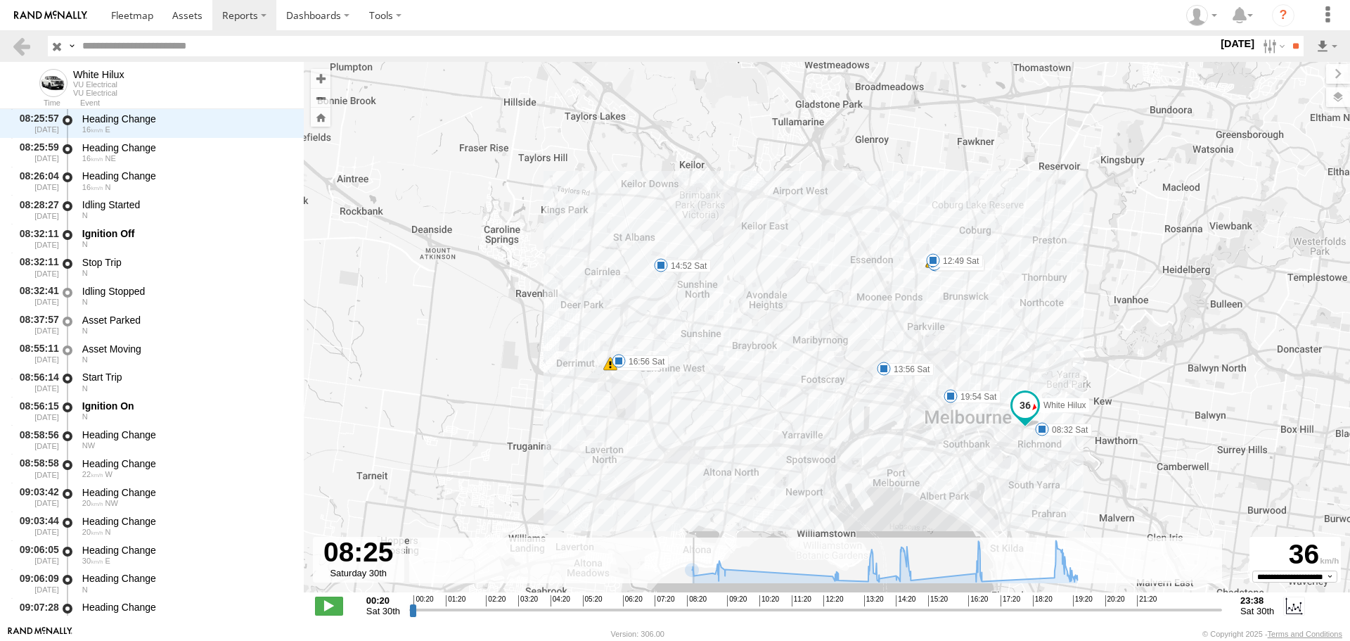
drag, startPoint x: 413, startPoint y: 614, endPoint x: 692, endPoint y: 611, distance: 279.2
click at [692, 611] on input "range" at bounding box center [815, 609] width 813 height 13
click at [615, 362] on span at bounding box center [619, 361] width 14 height 14
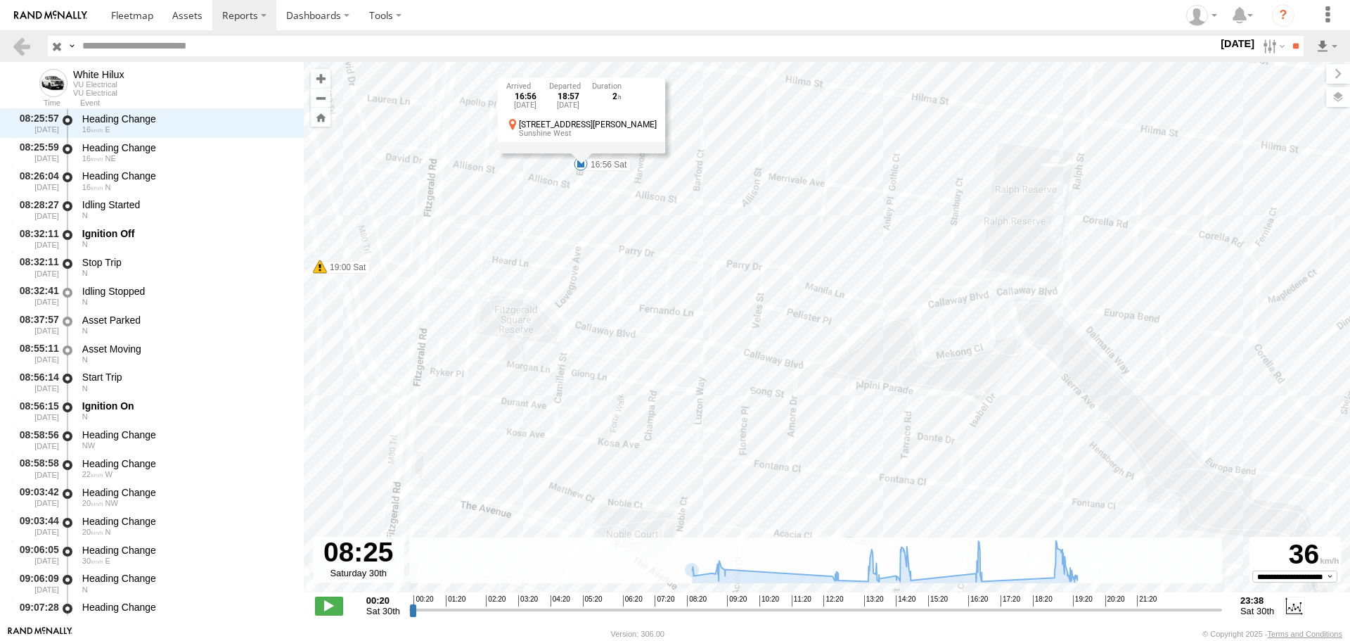
click at [1241, 41] on label "30 Aug 25" at bounding box center [1237, 43] width 39 height 15
click at [0, 0] on label at bounding box center [0, 0] width 0 height 0
click at [1288, 40] on input "**" at bounding box center [1296, 46] width 16 height 20
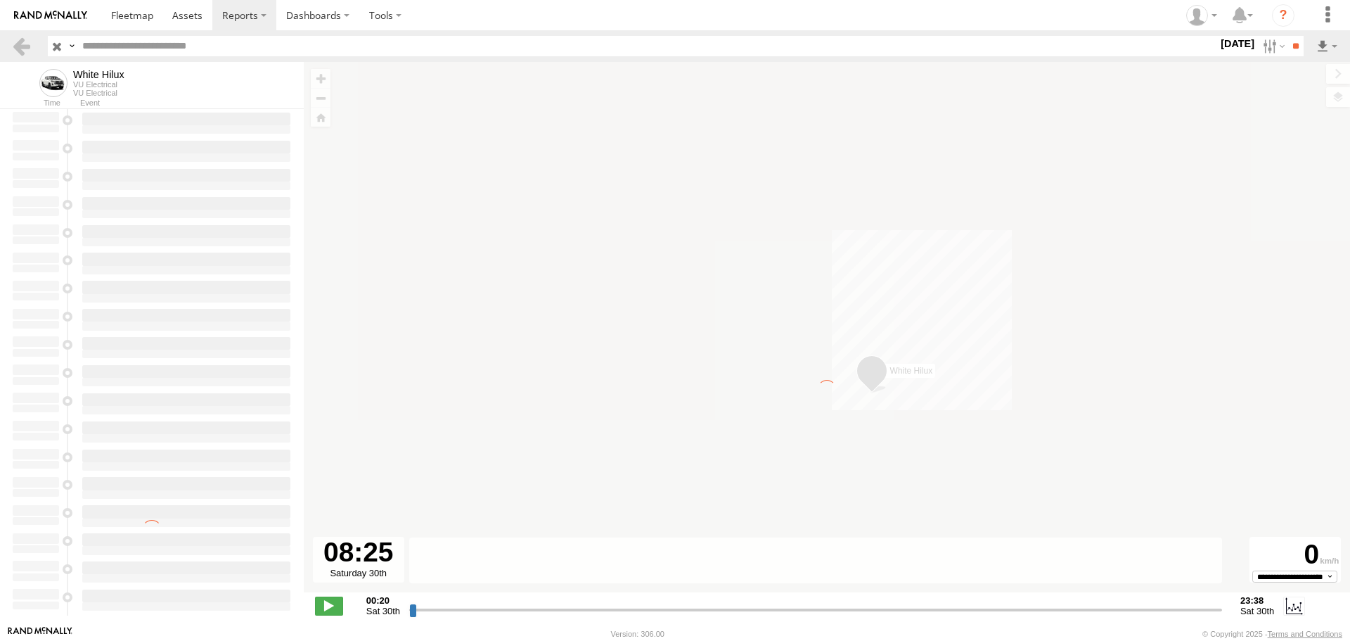
type input "**********"
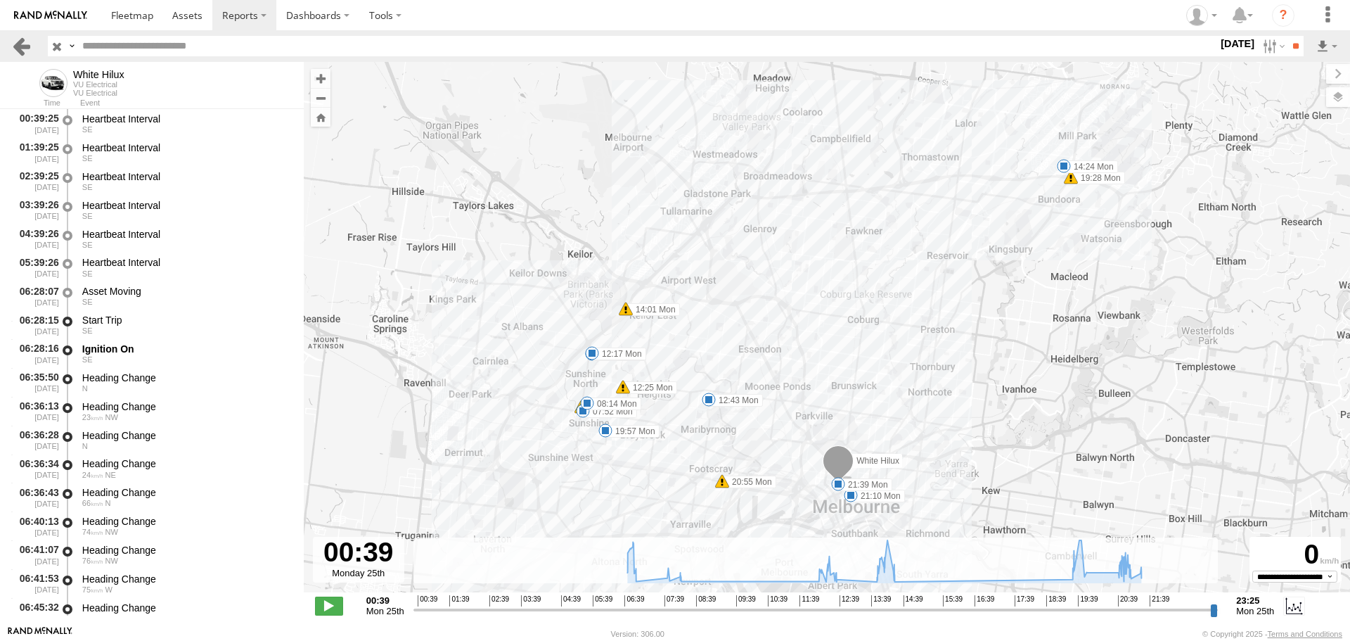
click at [26, 55] on link at bounding box center [21, 46] width 20 height 20
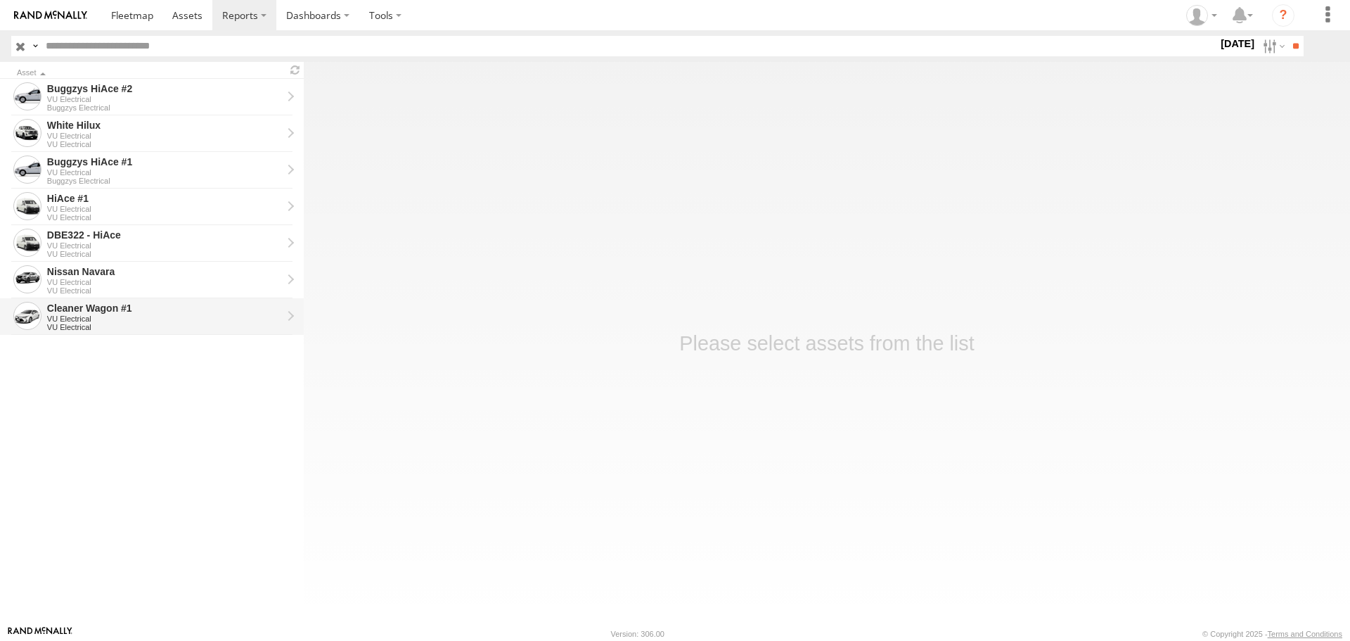
click at [93, 315] on div "VU Electrical" at bounding box center [164, 318] width 235 height 8
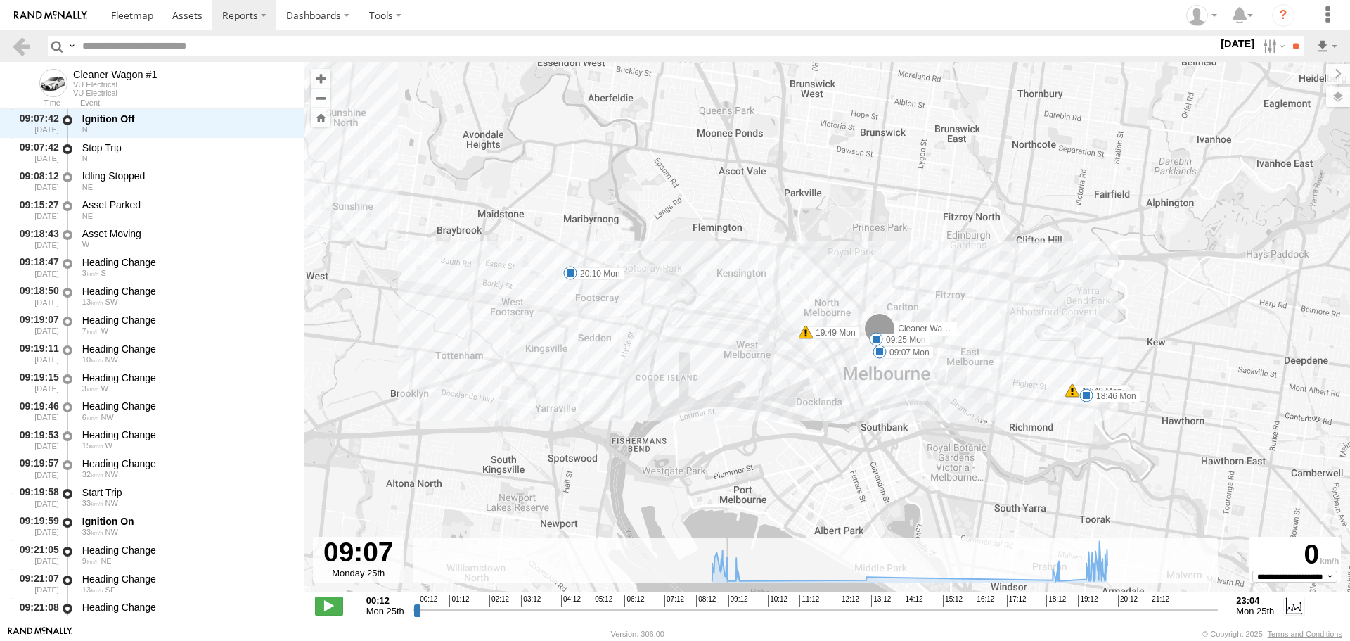
scroll to position [1810, 0]
drag, startPoint x: 418, startPoint y: 610, endPoint x: 738, endPoint y: 615, distance: 320.7
click at [738, 615] on input "range" at bounding box center [816, 609] width 805 height 13
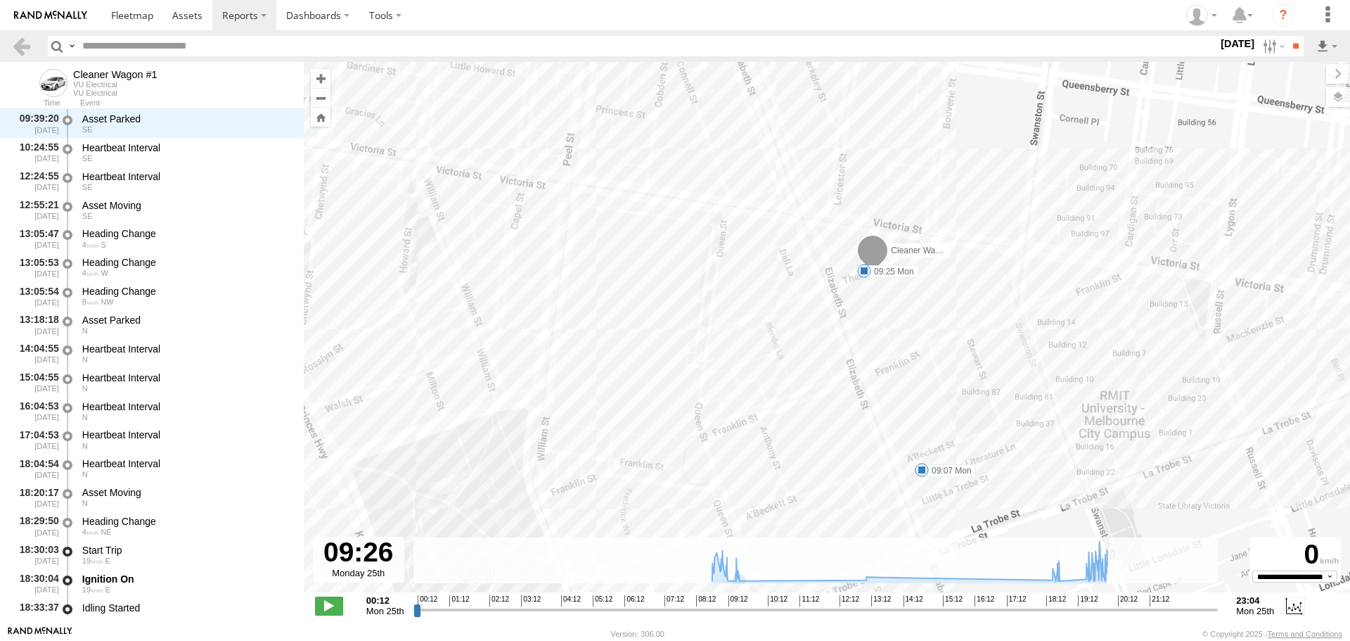
click at [921, 468] on span at bounding box center [922, 470] width 14 height 14
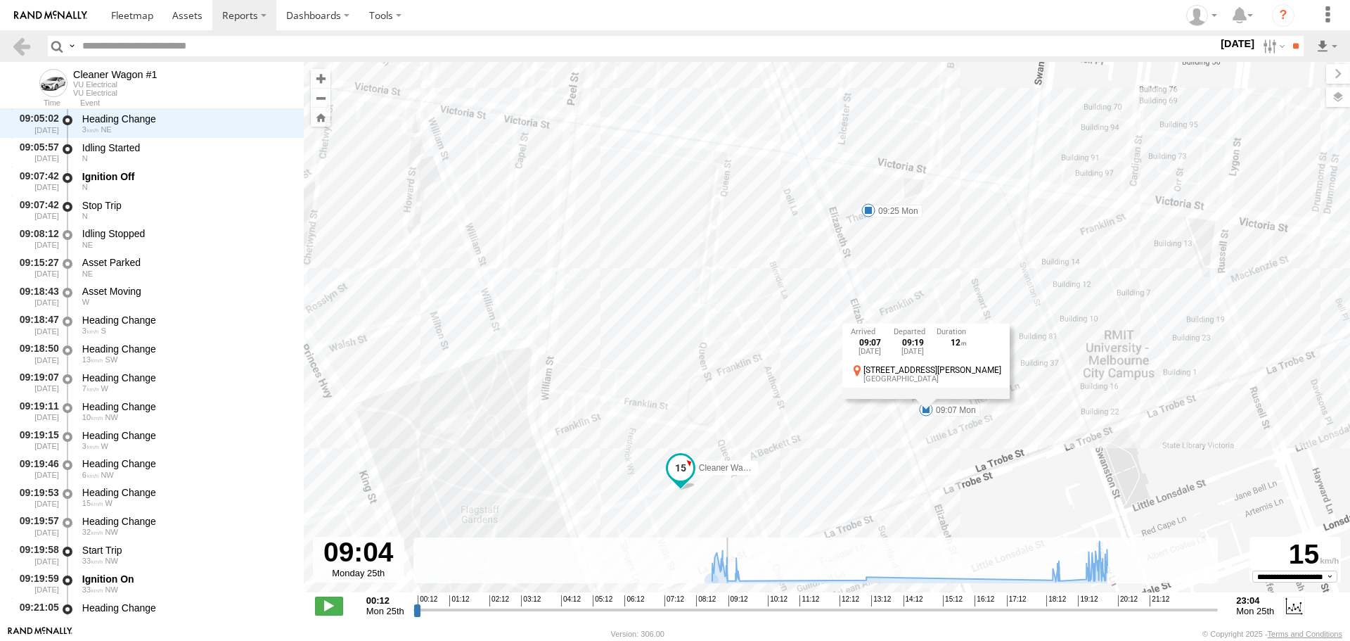
drag, startPoint x: 741, startPoint y: 613, endPoint x: 726, endPoint y: 611, distance: 14.8
click at [726, 611] on input "range" at bounding box center [816, 609] width 805 height 13
click at [872, 214] on span at bounding box center [869, 210] width 14 height 14
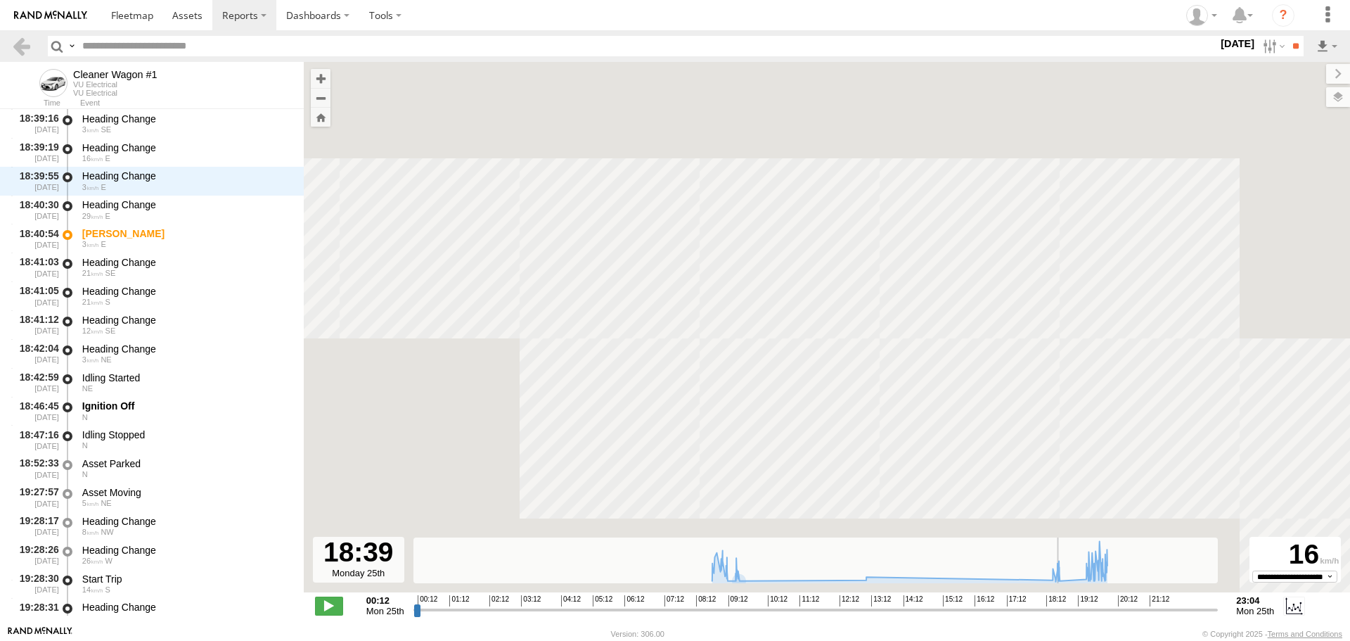
scroll to position [2787, 0]
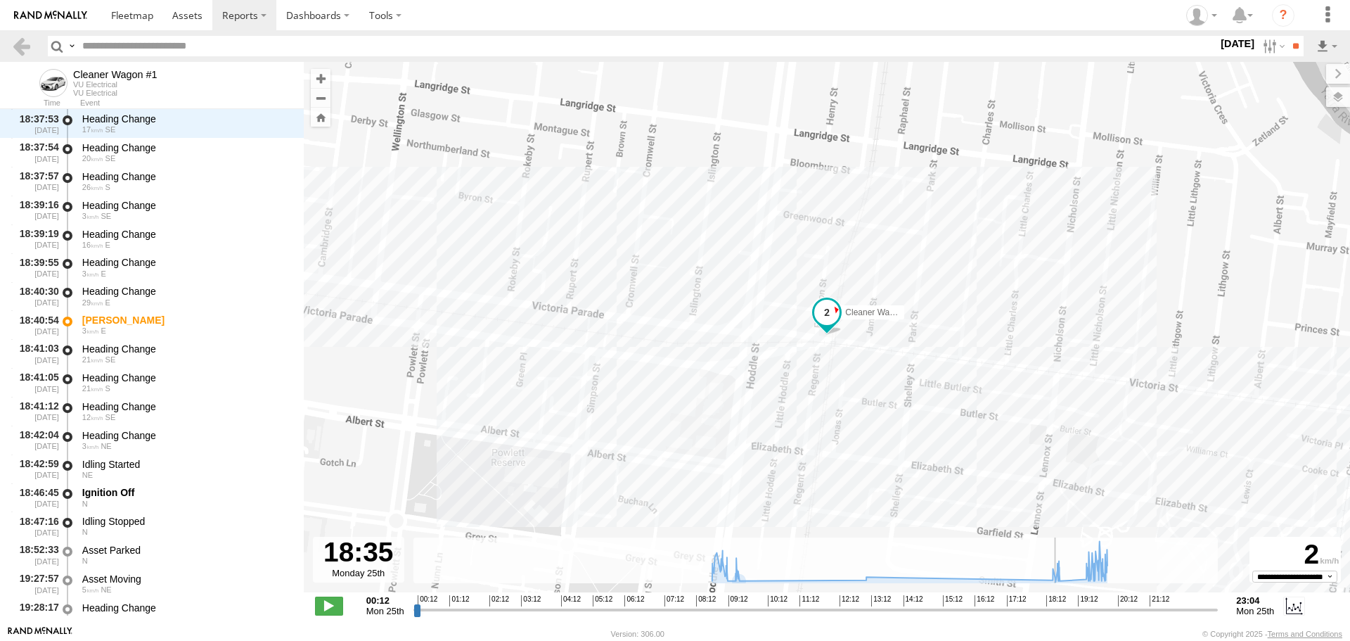
drag, startPoint x: 728, startPoint y: 610, endPoint x: 1058, endPoint y: 615, distance: 329.9
click at [1058, 615] on input "range" at bounding box center [816, 609] width 805 height 13
click at [1229, 43] on label "25 Aug 25" at bounding box center [1237, 43] width 39 height 15
click at [0, 0] on label at bounding box center [0, 0] width 0 height 0
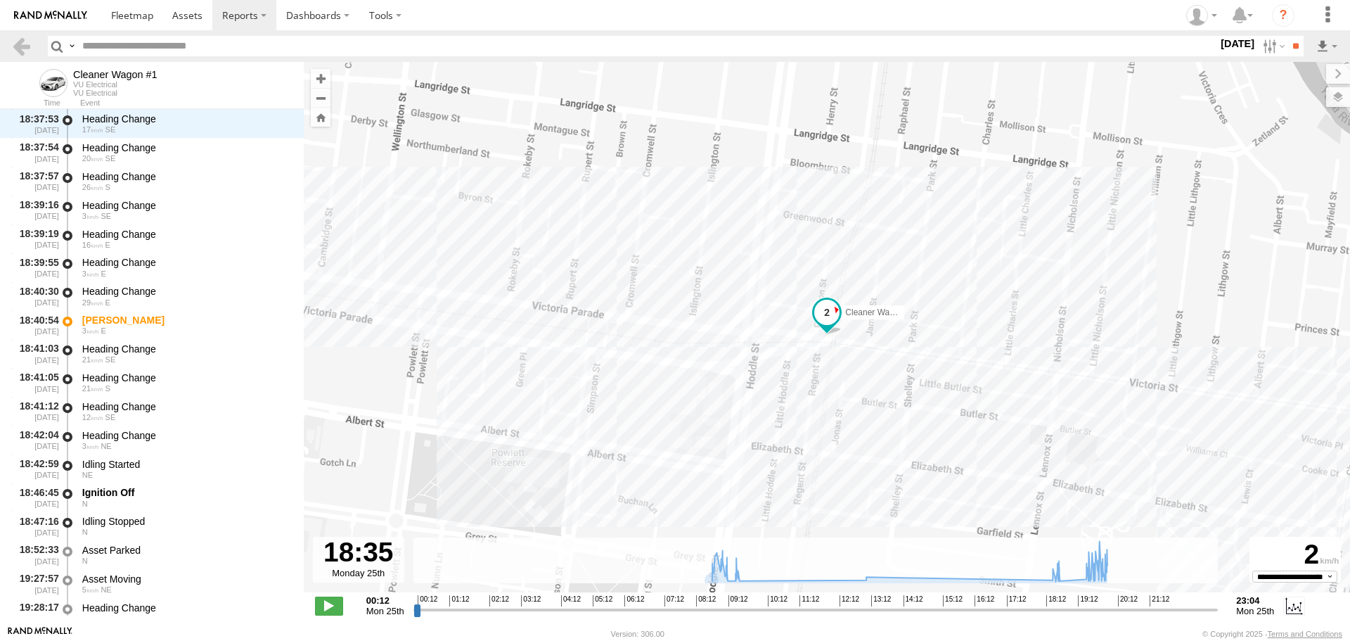
click at [0, 0] on label at bounding box center [0, 0] width 0 height 0
click at [1288, 40] on input "**" at bounding box center [1296, 46] width 16 height 20
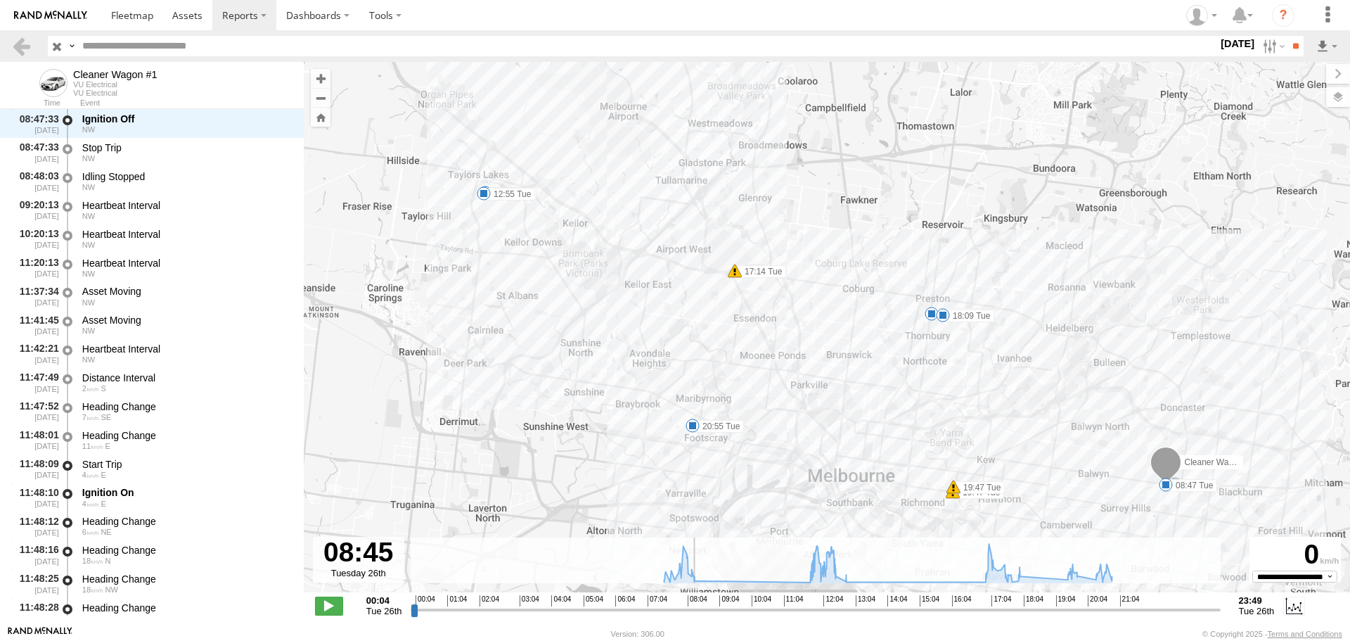
drag, startPoint x: 415, startPoint y: 610, endPoint x: 708, endPoint y: 625, distance: 292.9
click at [708, 616] on input "range" at bounding box center [815, 609] width 809 height 13
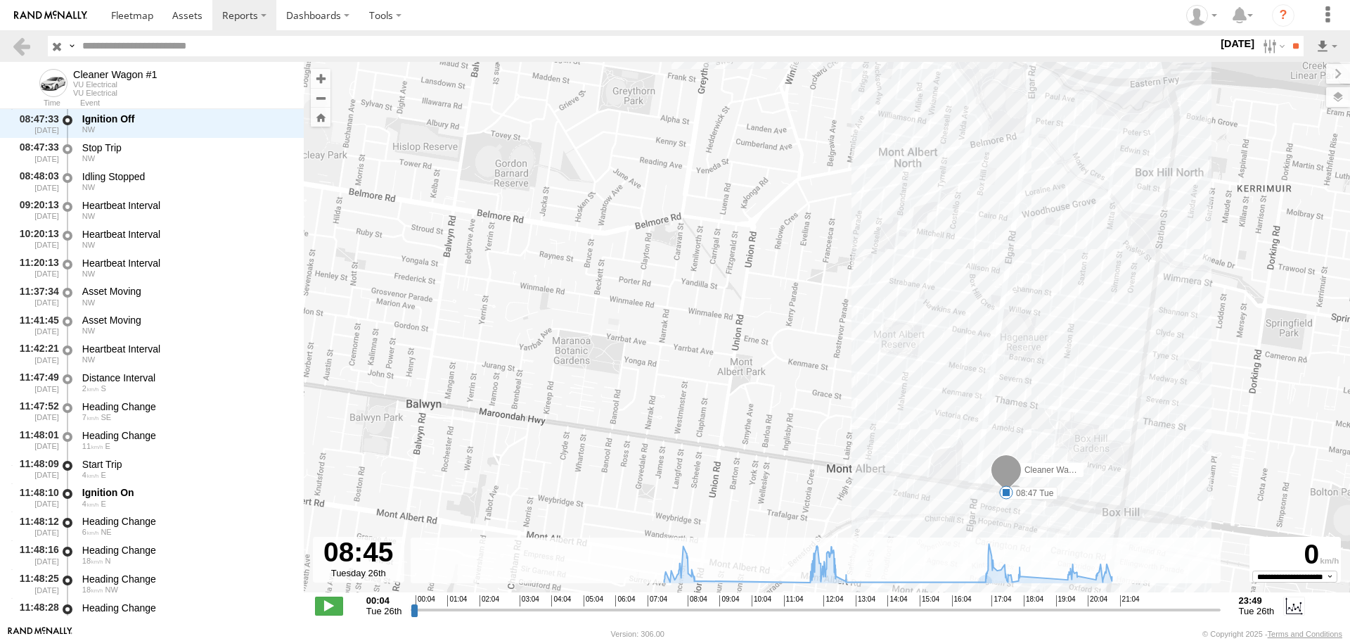
click at [1008, 497] on span at bounding box center [1006, 492] width 14 height 14
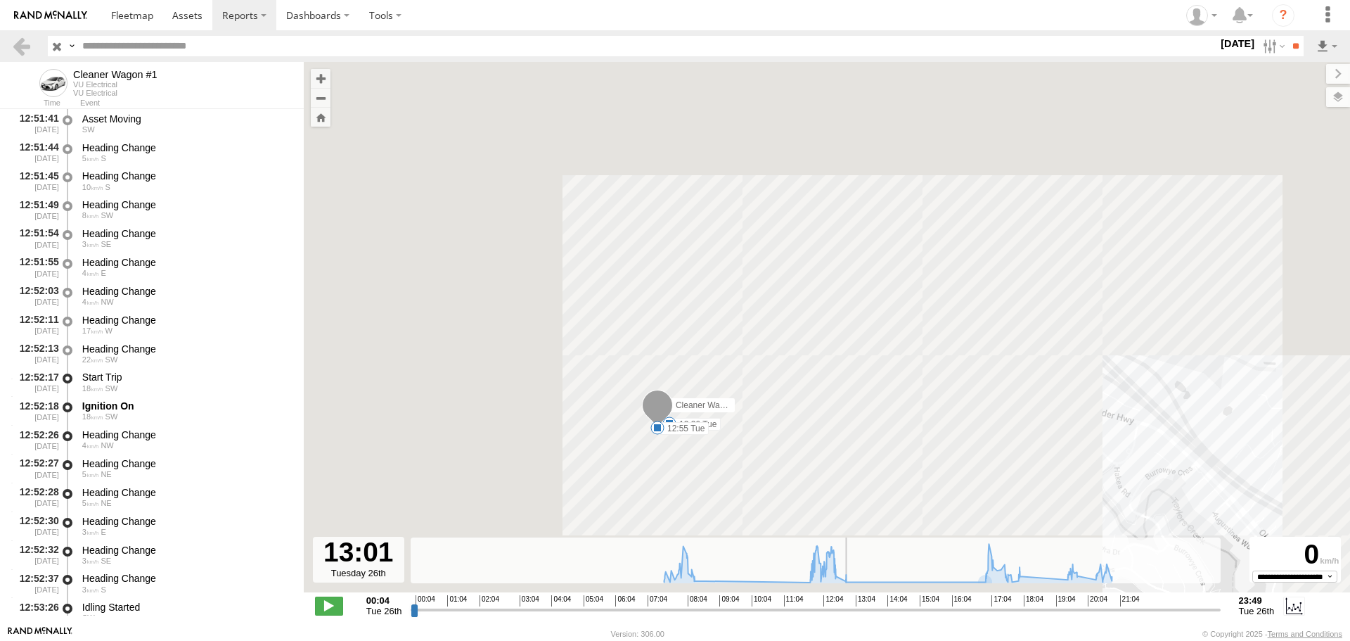
scroll to position [5173, 0]
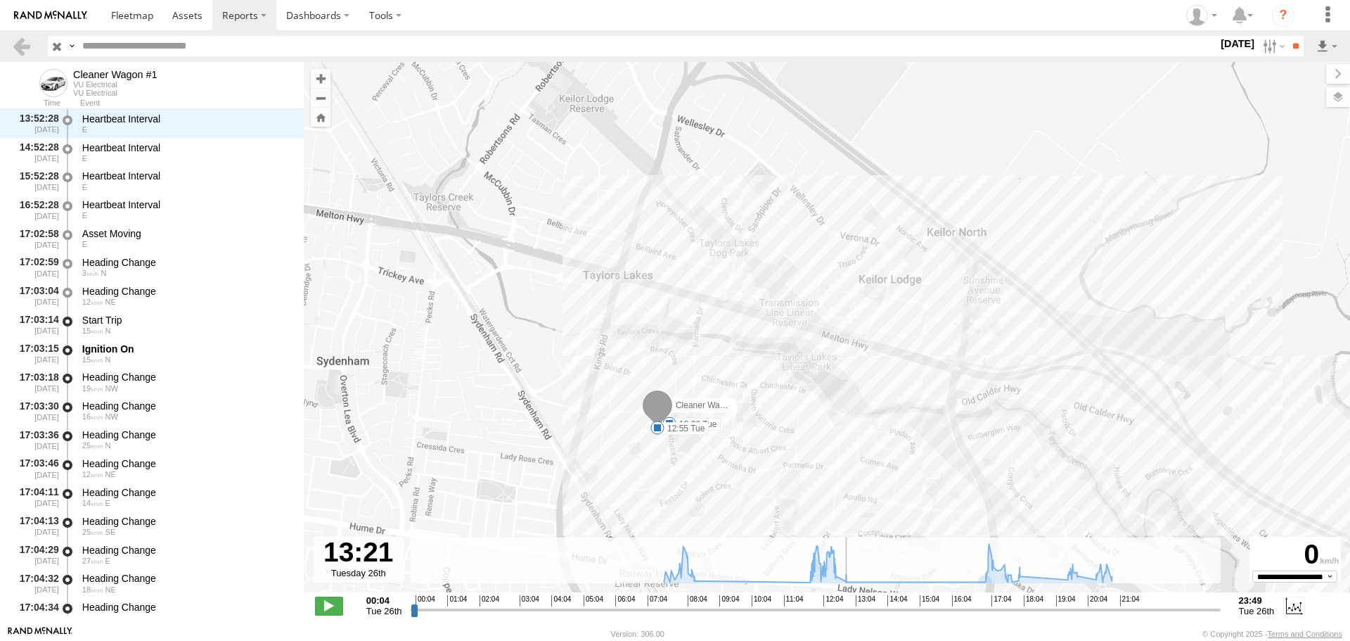
drag, startPoint x: 708, startPoint y: 614, endPoint x: 863, endPoint y: 607, distance: 154.9
click at [863, 607] on input "range" at bounding box center [815, 609] width 809 height 13
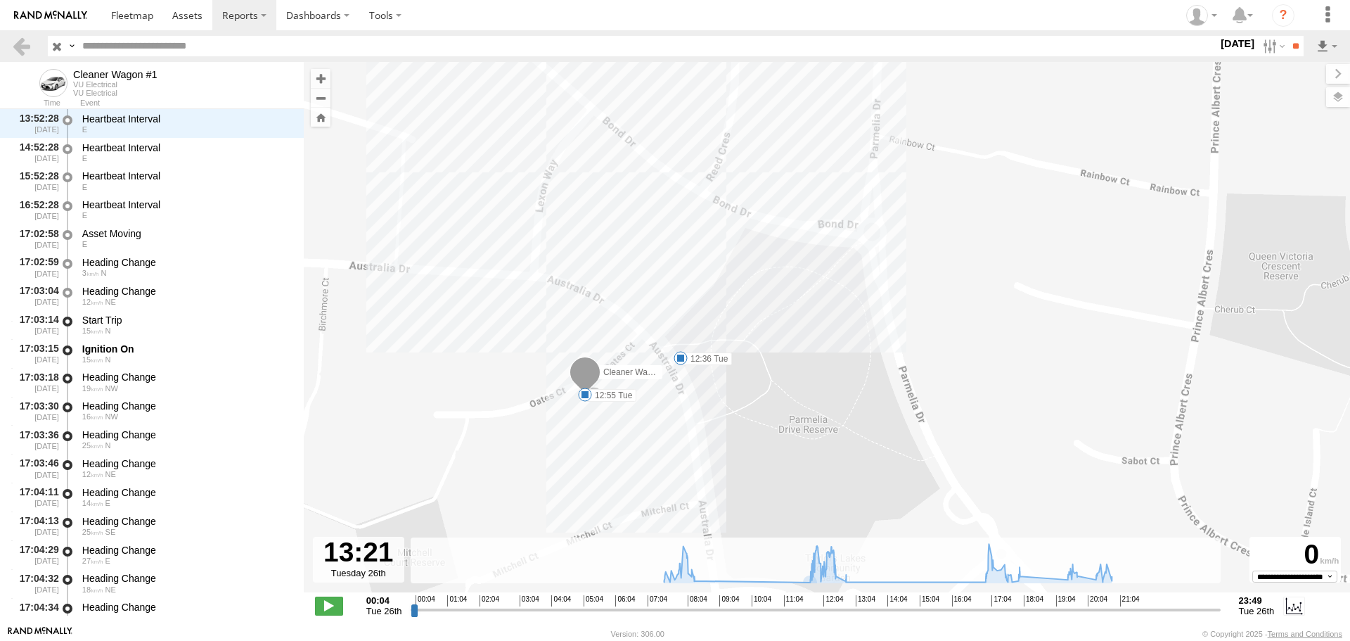
drag, startPoint x: 665, startPoint y: 395, endPoint x: 700, endPoint y: 414, distance: 40.3
click at [700, 414] on div "Cleaner Wagon #1 17:14 Tue 19:47 Tue 19:47 Tue 08:47 Tue 12:36 Tue 12:55 Tue 17…" at bounding box center [827, 334] width 1047 height 545
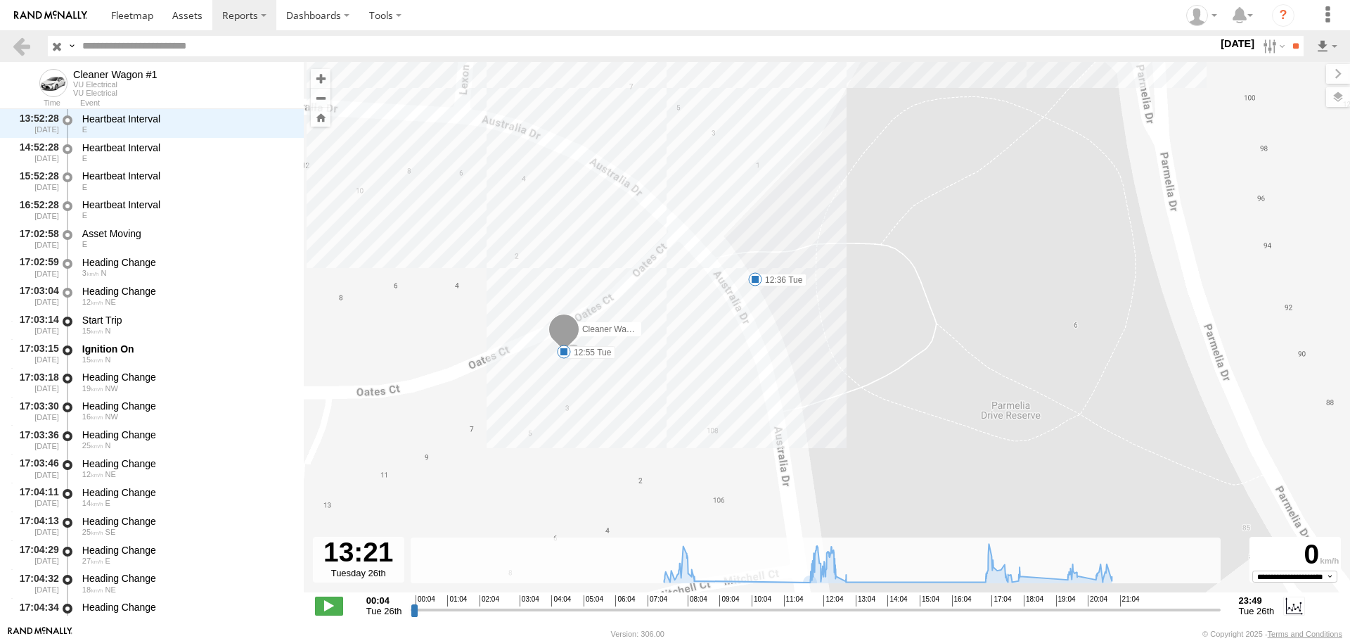
click at [755, 274] on span at bounding box center [755, 279] width 14 height 14
click at [561, 354] on span at bounding box center [564, 352] width 14 height 14
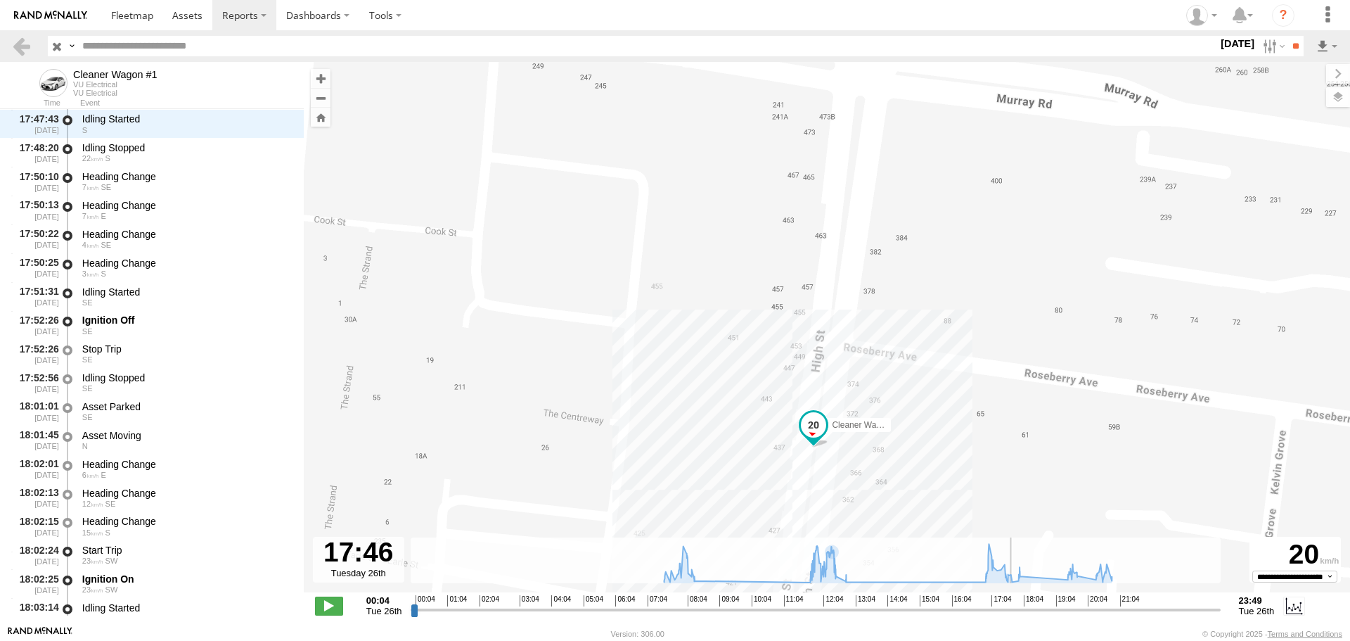
drag, startPoint x: 864, startPoint y: 608, endPoint x: 1012, endPoint y: 601, distance: 148.6
click at [1012, 603] on input "range" at bounding box center [815, 609] width 809 height 13
click at [1218, 46] on label "26 Aug 25" at bounding box center [1237, 43] width 39 height 15
click at [0, 0] on label at bounding box center [0, 0] width 0 height 0
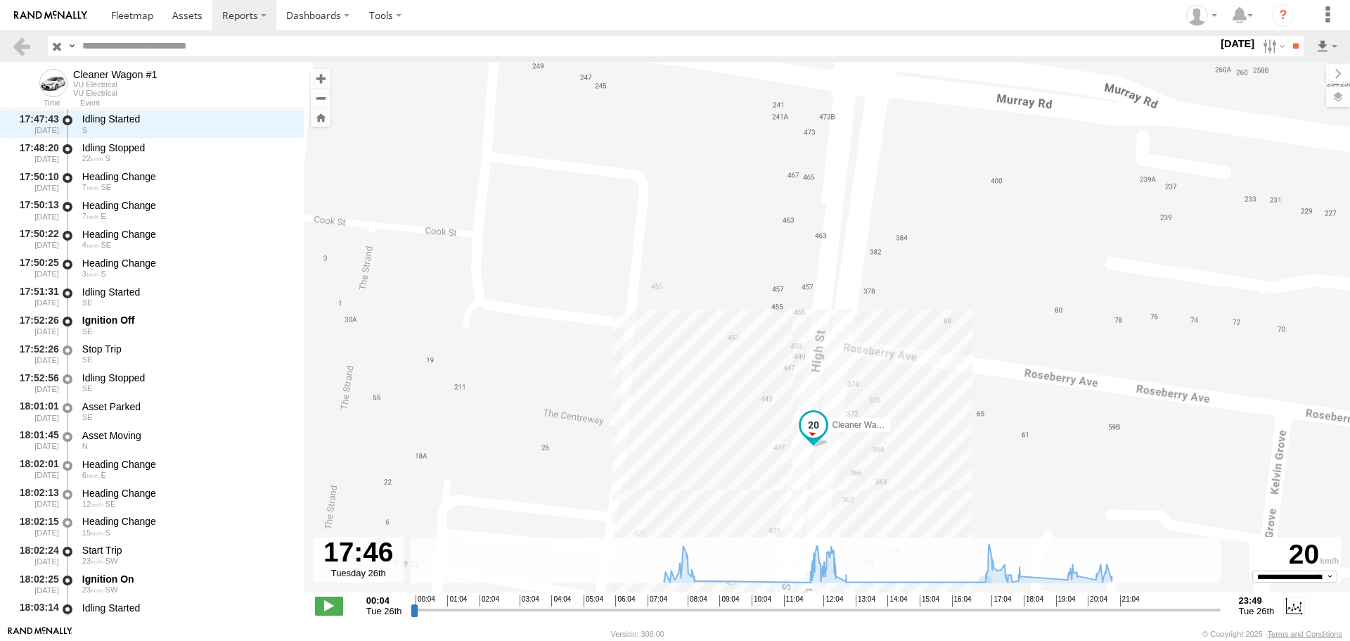
click at [0, 0] on label at bounding box center [0, 0] width 0 height 0
click at [1288, 51] on input "**" at bounding box center [1296, 46] width 16 height 20
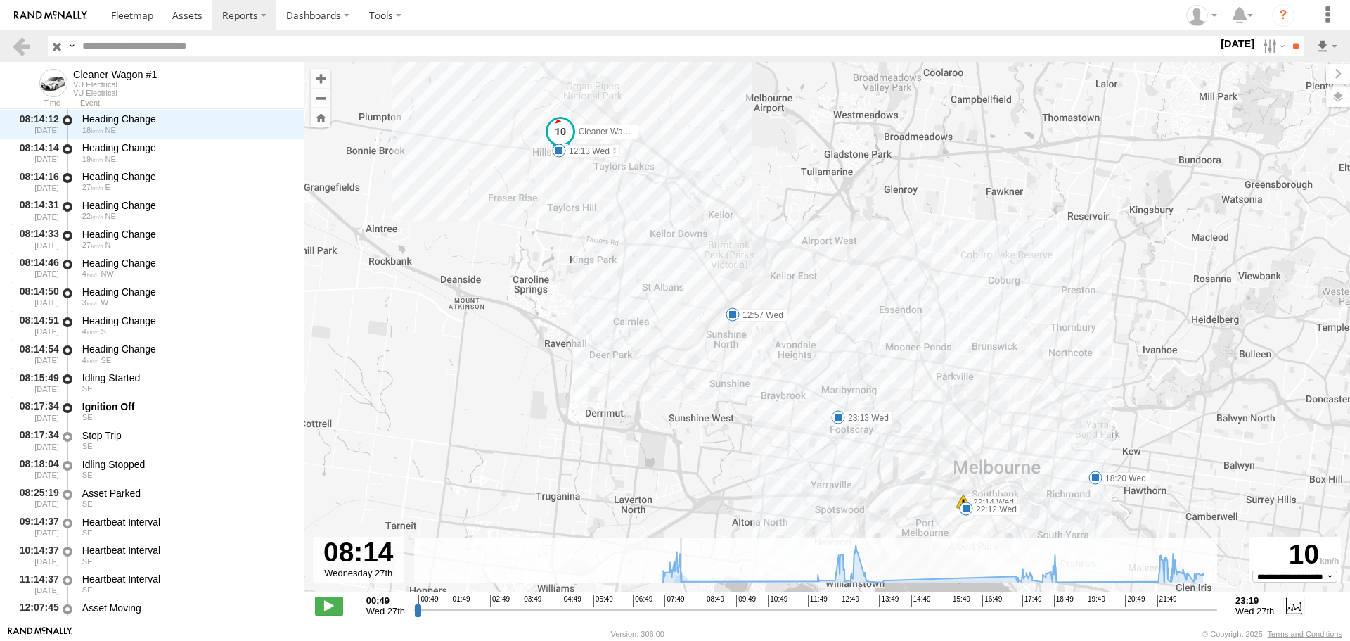
drag, startPoint x: 416, startPoint y: 613, endPoint x: 679, endPoint y: 613, distance: 263.0
click at [679, 613] on input "range" at bounding box center [815, 609] width 803 height 13
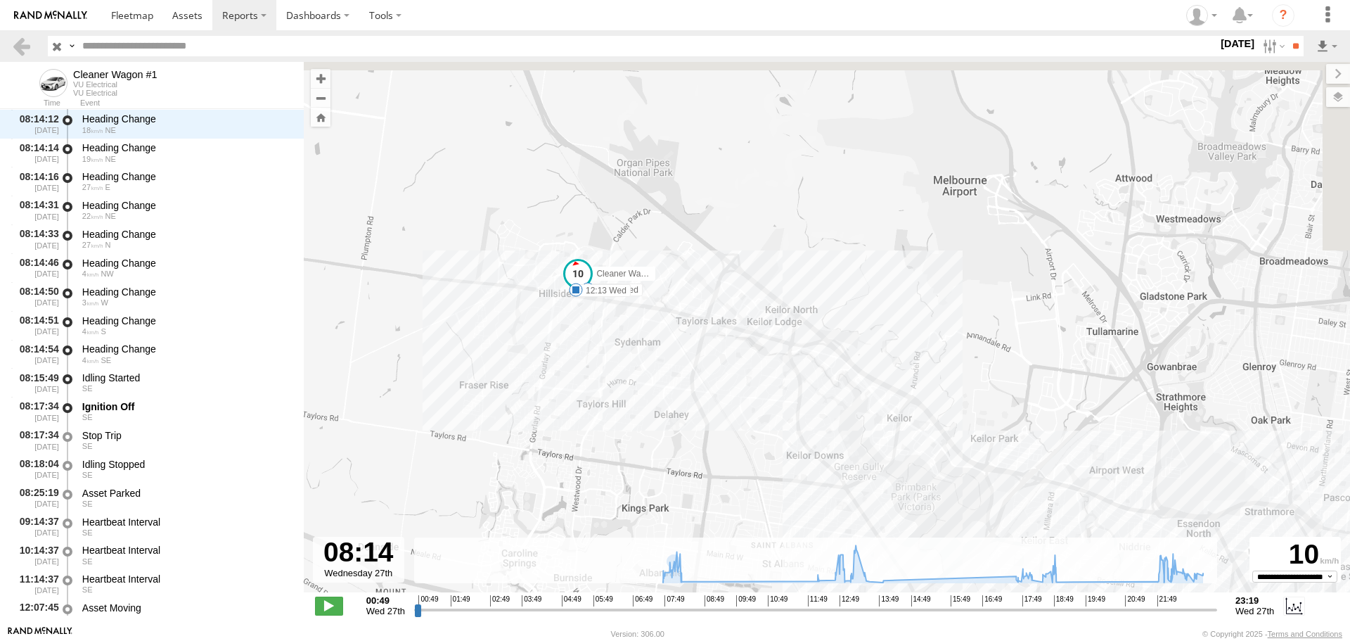
drag, startPoint x: 542, startPoint y: 179, endPoint x: 622, endPoint y: 505, distance: 336.0
click at [622, 505] on div "Cleaner Wagon #1 22:14 Wed 08:17 Wed 12:13 Wed 12:57 Wed 18:20 Wed 19:01 Wed 22…" at bounding box center [827, 334] width 1047 height 545
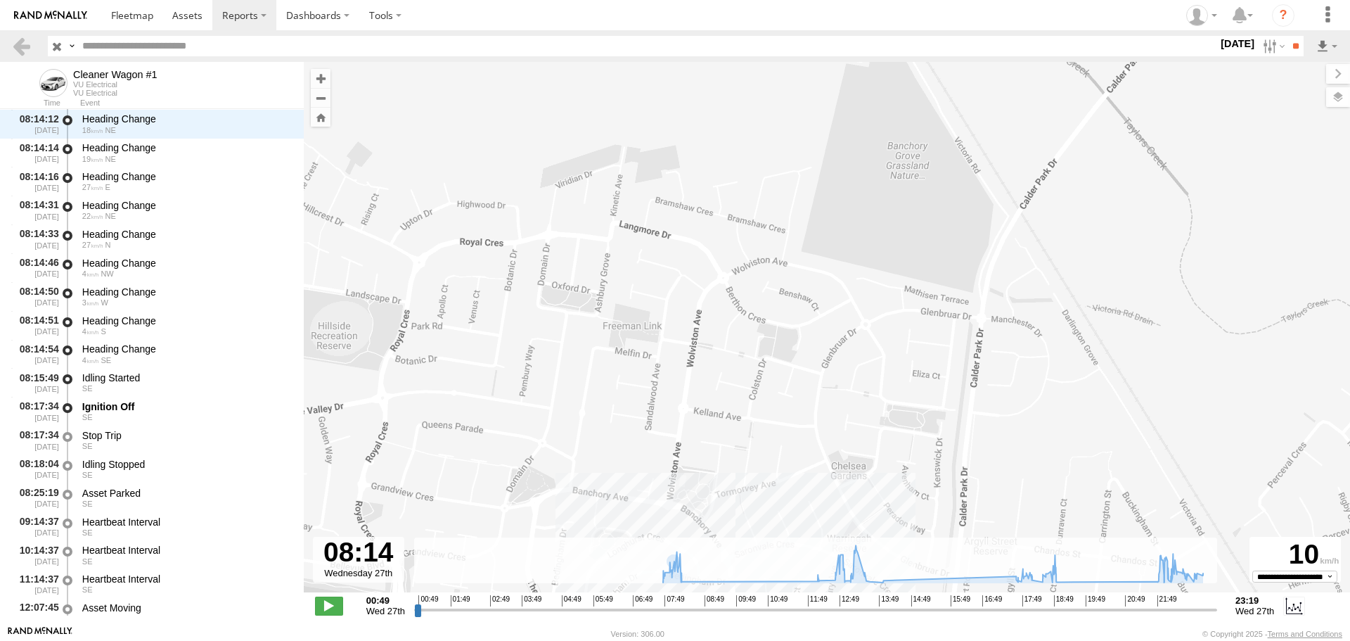
drag, startPoint x: 610, startPoint y: 388, endPoint x: 585, endPoint y: 135, distance: 254.5
click at [585, 135] on div "Cleaner Wagon #1 22:14 Wed 08:17 Wed 12:13 Wed 12:57 Wed 18:20 Wed 19:01 Wed 22…" at bounding box center [827, 334] width 1047 height 545
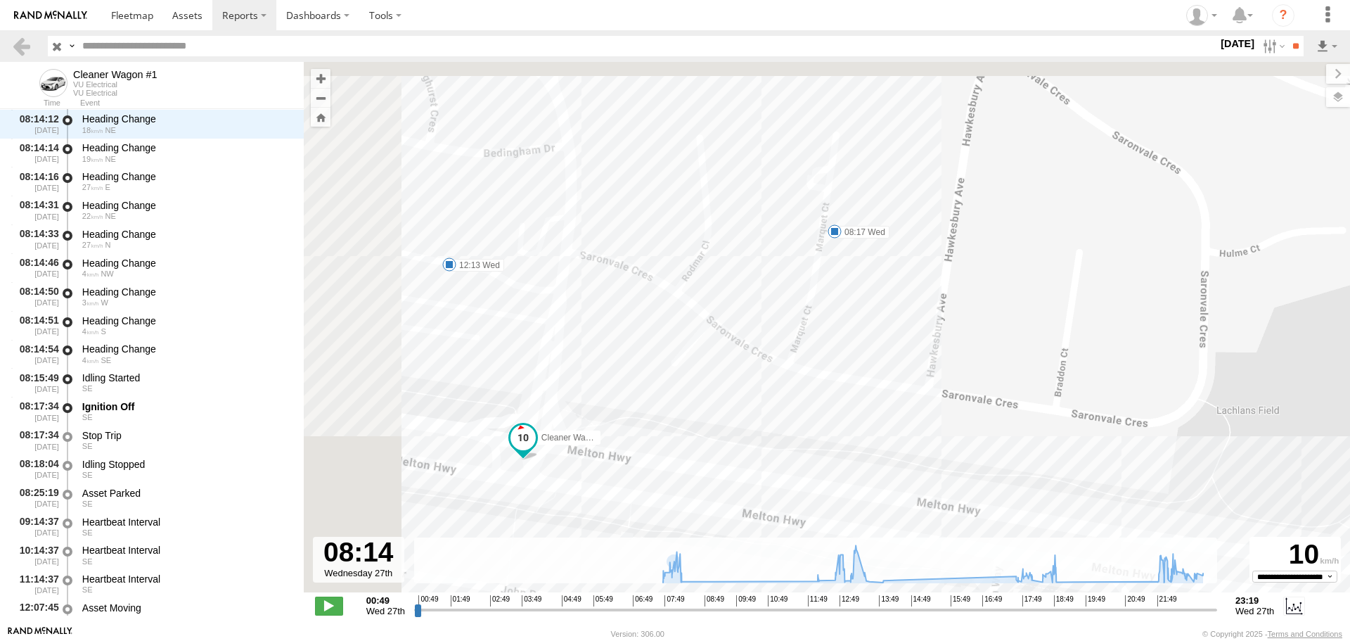
drag, startPoint x: 648, startPoint y: 319, endPoint x: 852, endPoint y: 359, distance: 207.0
click at [852, 359] on div "Cleaner Wagon #1 22:14 Wed 08:17 Wed 12:13 Wed 12:57 Wed 18:20 Wed 19:01 Wed 22…" at bounding box center [827, 334] width 1047 height 545
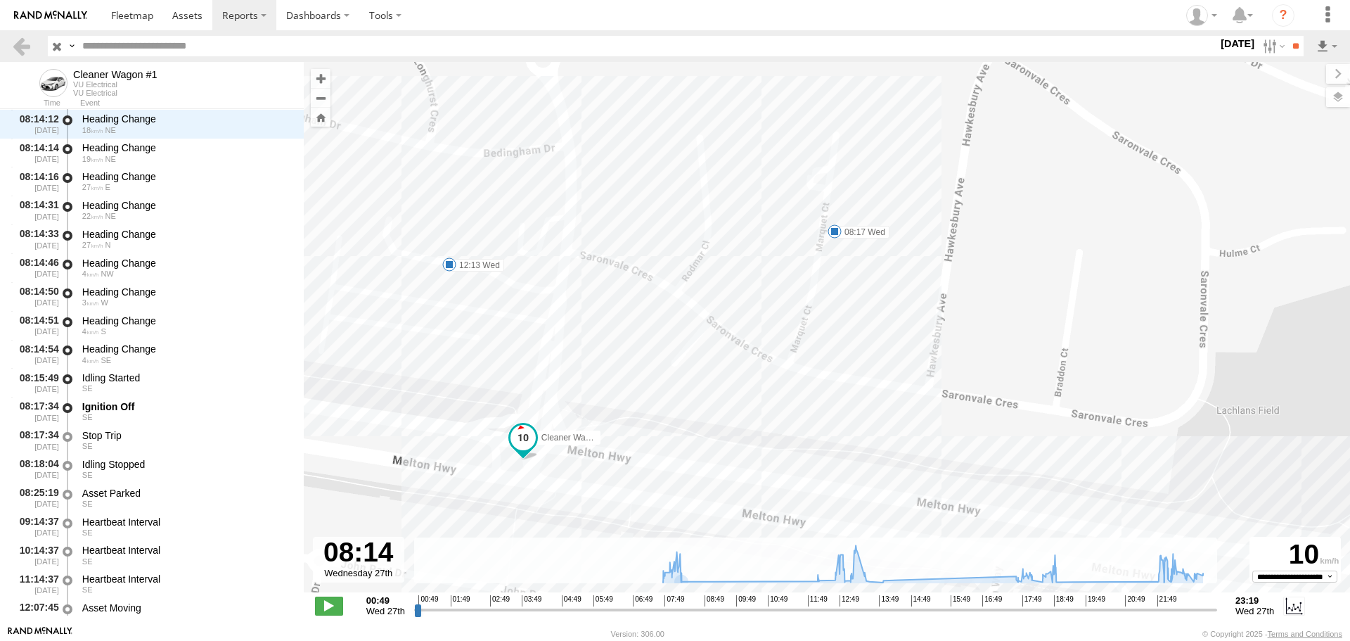
click at [837, 231] on span at bounding box center [835, 231] width 14 height 14
click at [452, 262] on span at bounding box center [449, 264] width 14 height 14
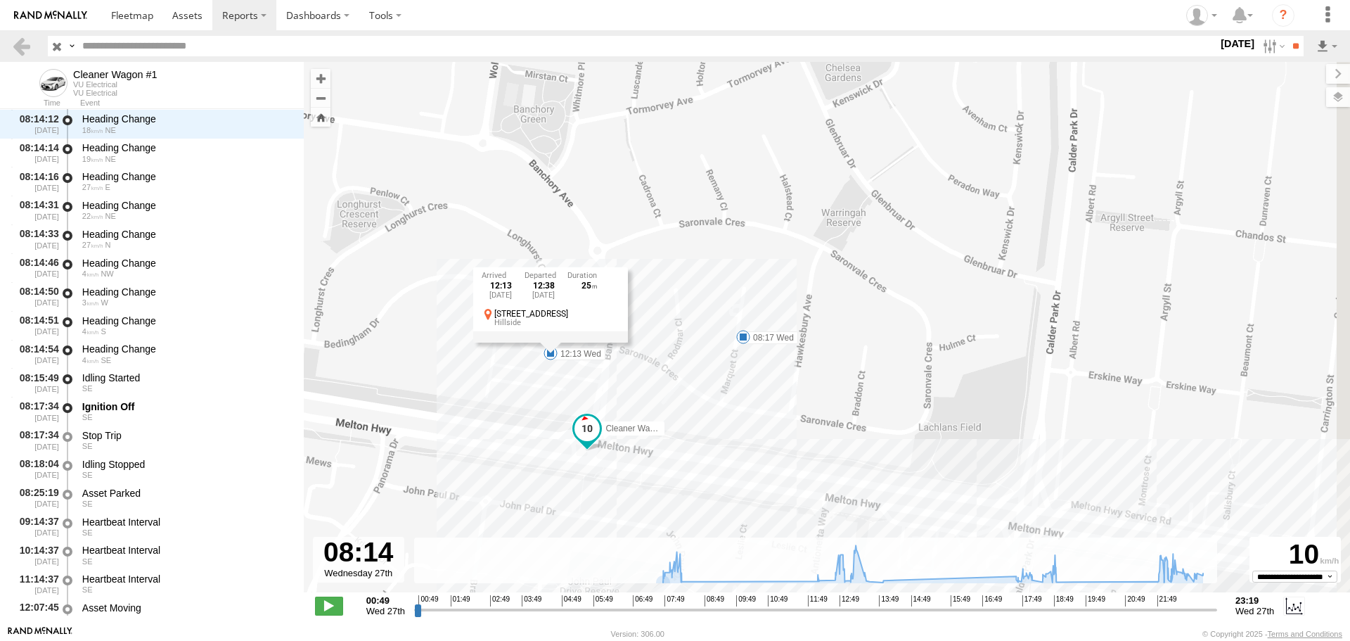
drag, startPoint x: 723, startPoint y: 495, endPoint x: 650, endPoint y: 371, distance: 144.4
click at [650, 371] on div "Cleaner Wagon #1 22:14 Wed 08:17 Wed 12:13 Wed 12:57 Wed 18:20 Wed 19:01 Wed 22…" at bounding box center [827, 334] width 1047 height 545
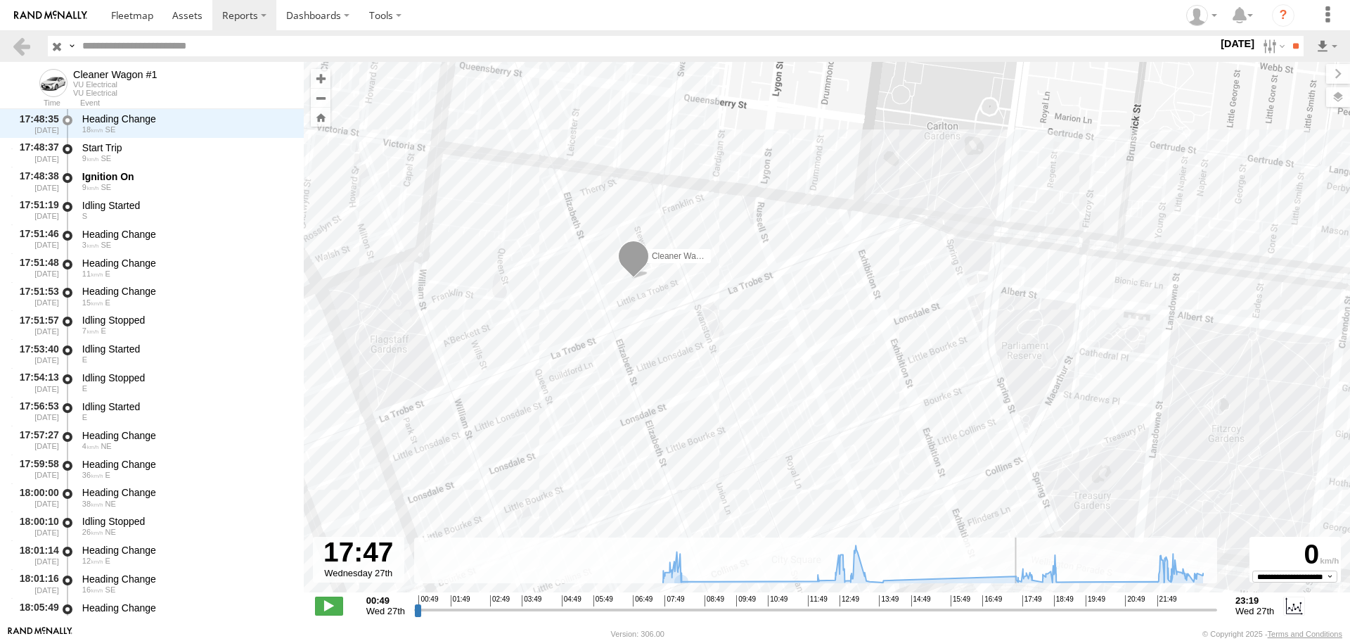
scroll to position [4770, 0]
drag, startPoint x: 676, startPoint y: 607, endPoint x: 1018, endPoint y: 616, distance: 342.6
click at [1018, 616] on input "range" at bounding box center [815, 609] width 803 height 13
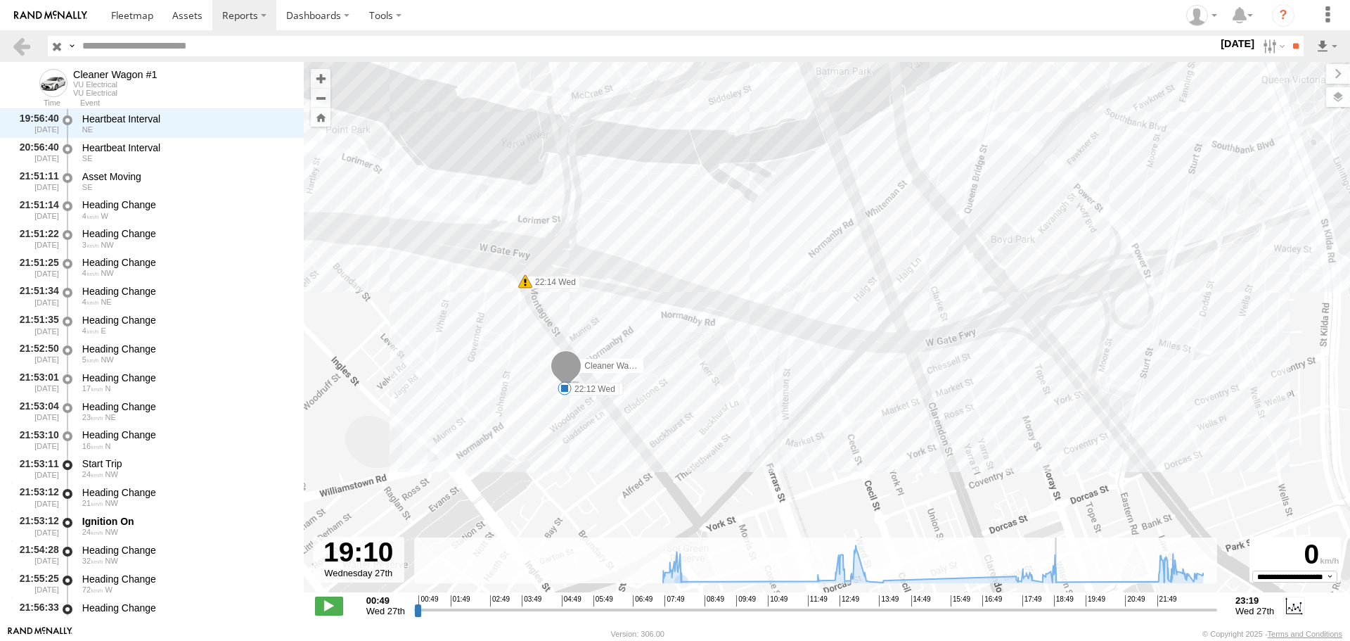
drag, startPoint x: 1018, startPoint y: 610, endPoint x: 1067, endPoint y: 608, distance: 48.5
click at [1067, 608] on input "range" at bounding box center [815, 609] width 803 height 13
click at [1218, 44] on label "27 Aug 25" at bounding box center [1237, 43] width 39 height 15
click at [0, 0] on label at bounding box center [0, 0] width 0 height 0
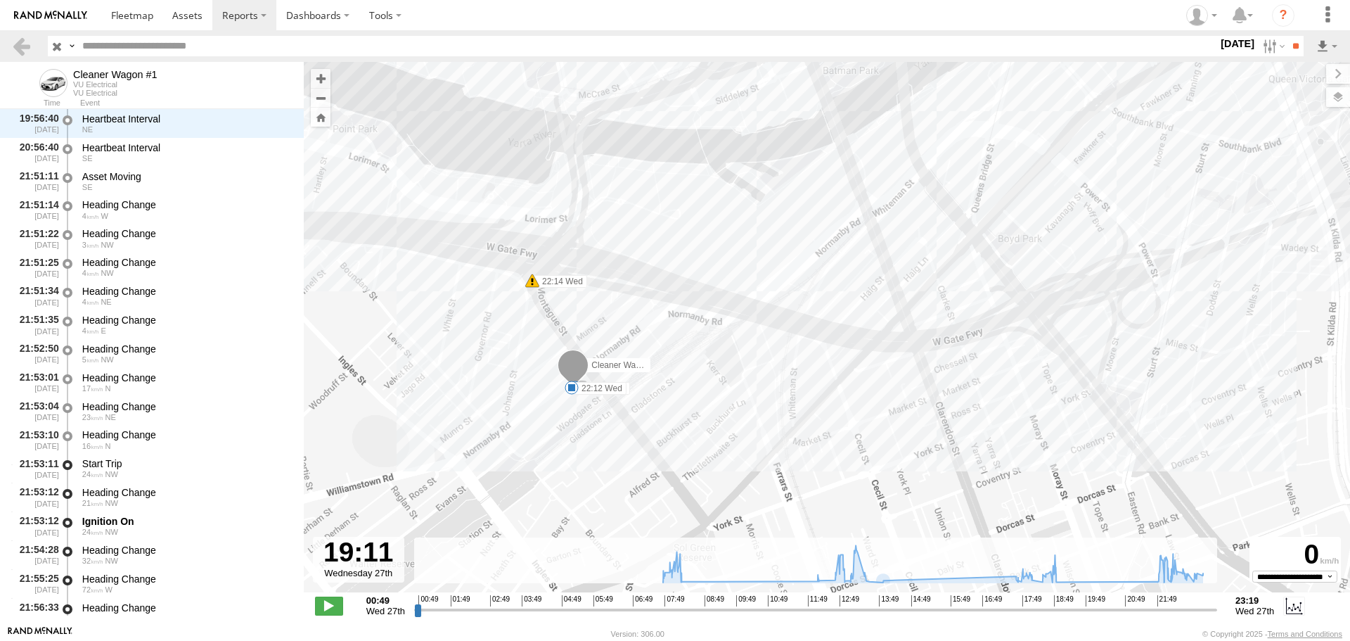
click at [0, 0] on label at bounding box center [0, 0] width 0 height 0
click at [1291, 49] on input "**" at bounding box center [1296, 46] width 16 height 20
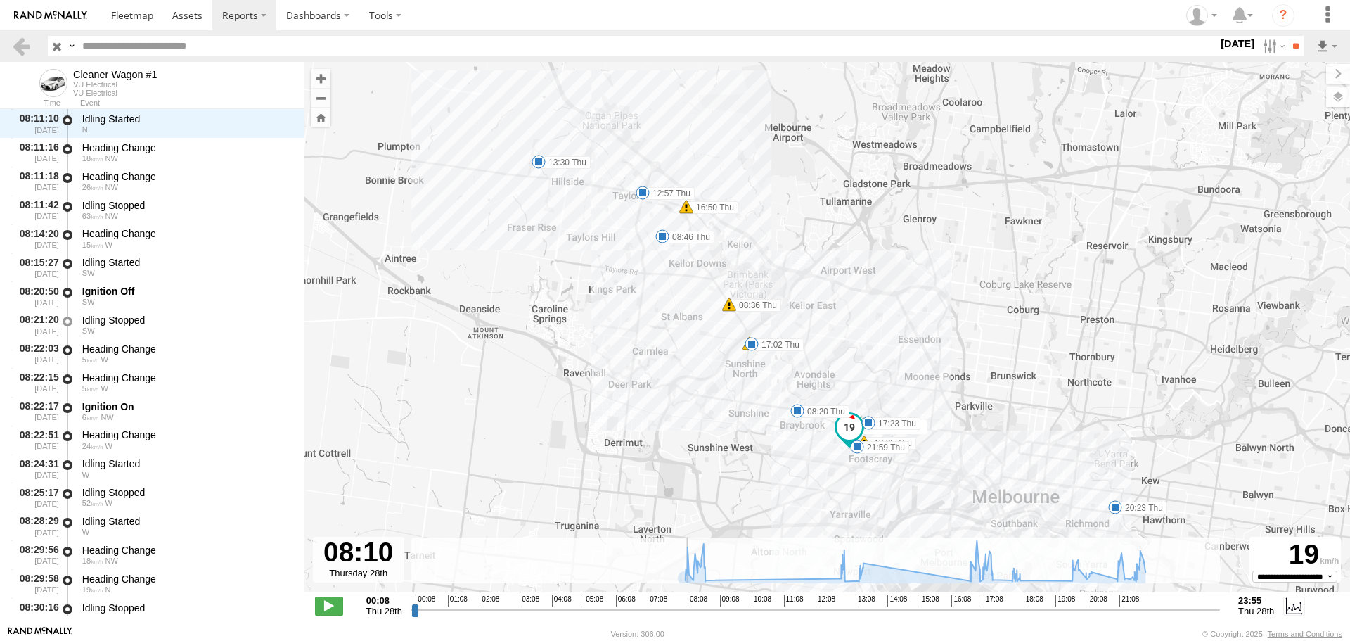
drag, startPoint x: 414, startPoint y: 610, endPoint x: 685, endPoint y: 644, distance: 273.7
click at [685, 616] on input "range" at bounding box center [815, 609] width 809 height 13
click at [689, 612] on input "range" at bounding box center [815, 609] width 809 height 13
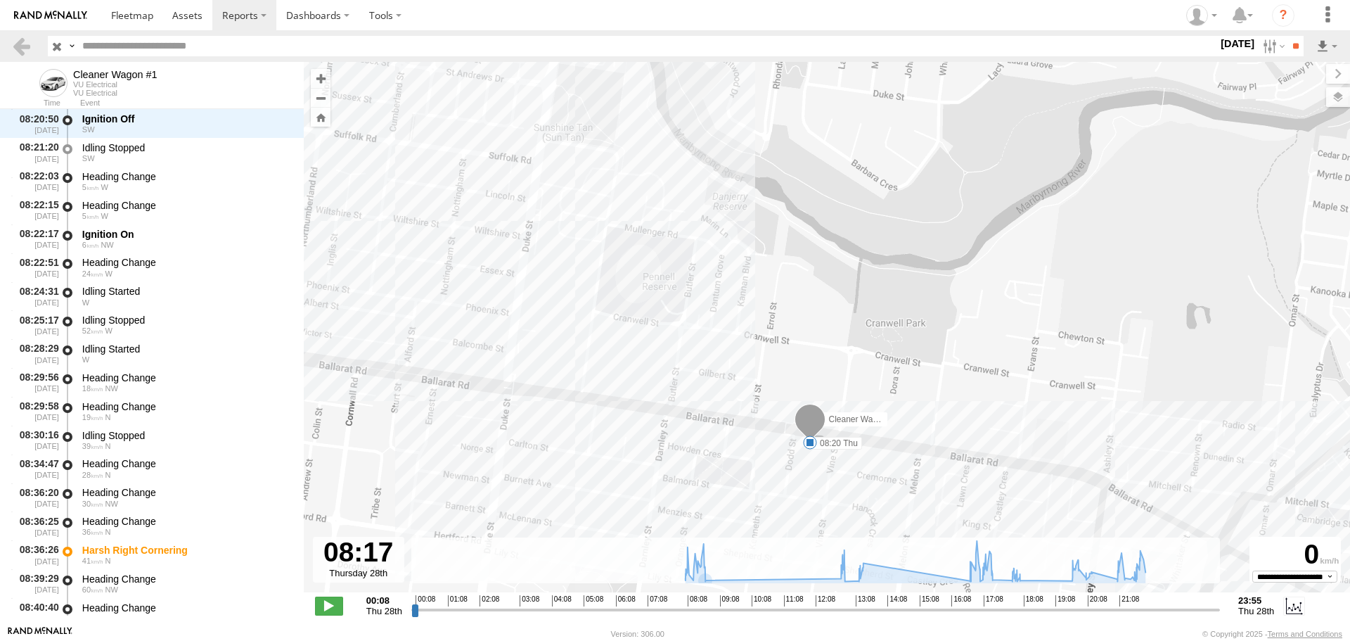
click at [809, 437] on span at bounding box center [810, 442] width 14 height 14
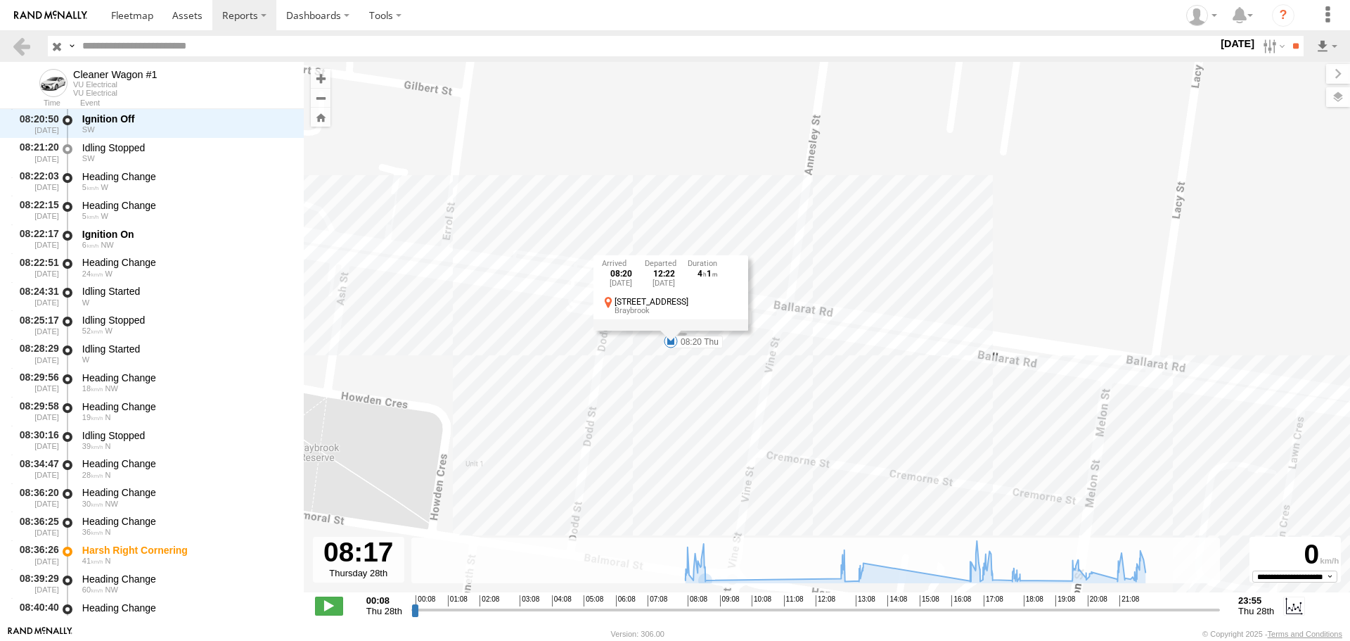
drag, startPoint x: 813, startPoint y: 380, endPoint x: 630, endPoint y: 484, distance: 210.1
click at [630, 484] on div "Cleaner Wagon #1 08:36 Thu 16:50 Thu 16:58 Thu 18:05 Thu 08:20 Thu 08:46 Thu 12…" at bounding box center [827, 334] width 1047 height 545
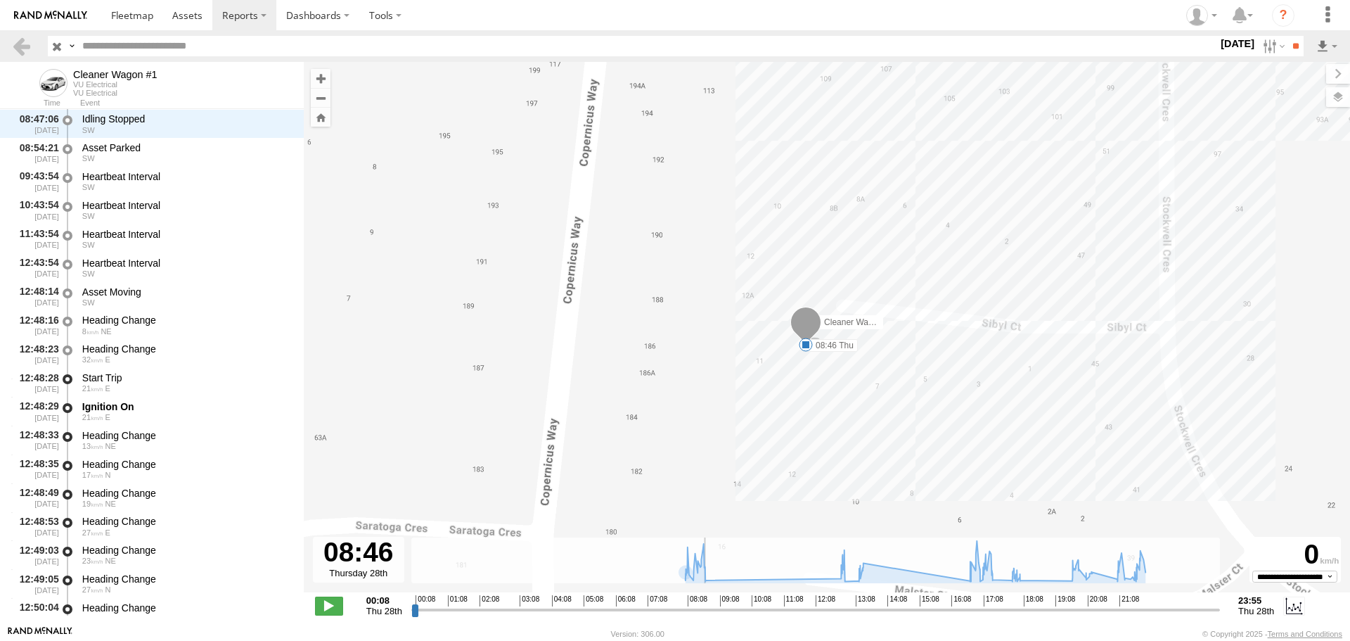
drag, startPoint x: 689, startPoint y: 606, endPoint x: 705, endPoint y: 606, distance: 16.2
click at [705, 606] on input "range" at bounding box center [815, 609] width 809 height 13
click at [808, 343] on span at bounding box center [806, 345] width 14 height 14
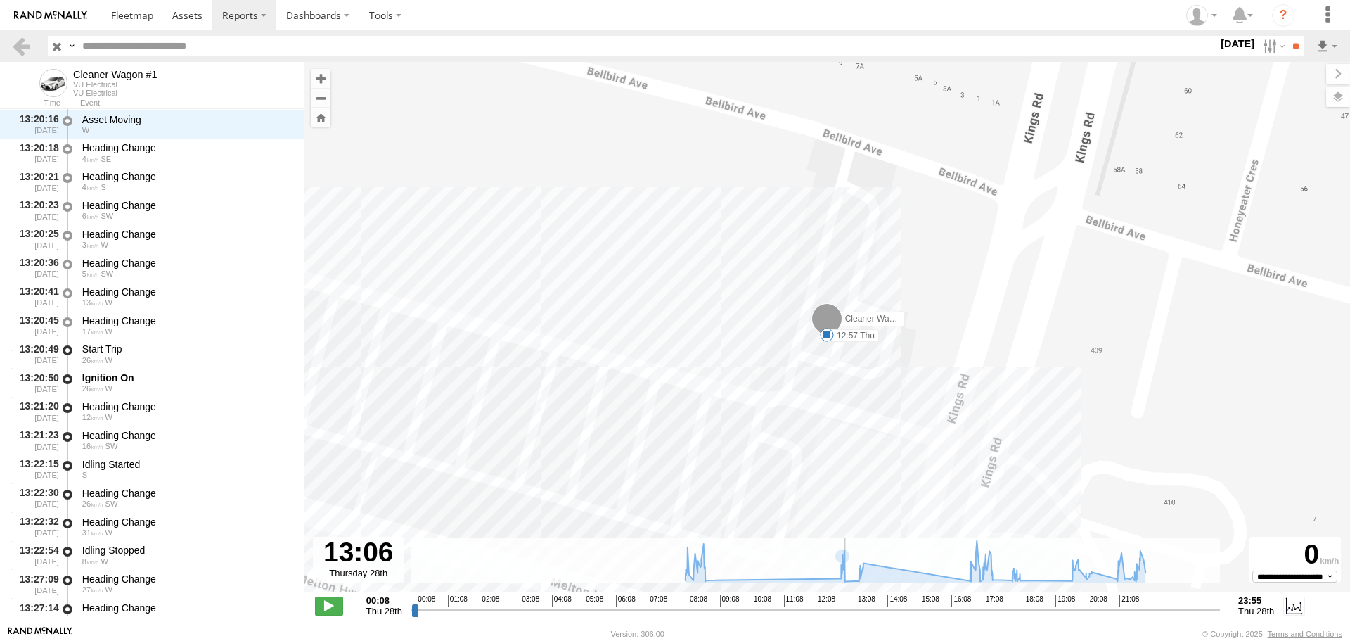
drag, startPoint x: 704, startPoint y: 615, endPoint x: 851, endPoint y: 604, distance: 147.4
click at [851, 604] on input "range" at bounding box center [815, 609] width 809 height 13
click at [819, 330] on span at bounding box center [827, 322] width 31 height 38
click at [830, 331] on div "Cleaner Wagon #1 VU Electrical Rawson Ave Sunshine -37.69624 , 144.78098 0 10:5…" at bounding box center [826, 267] width 163 height 127
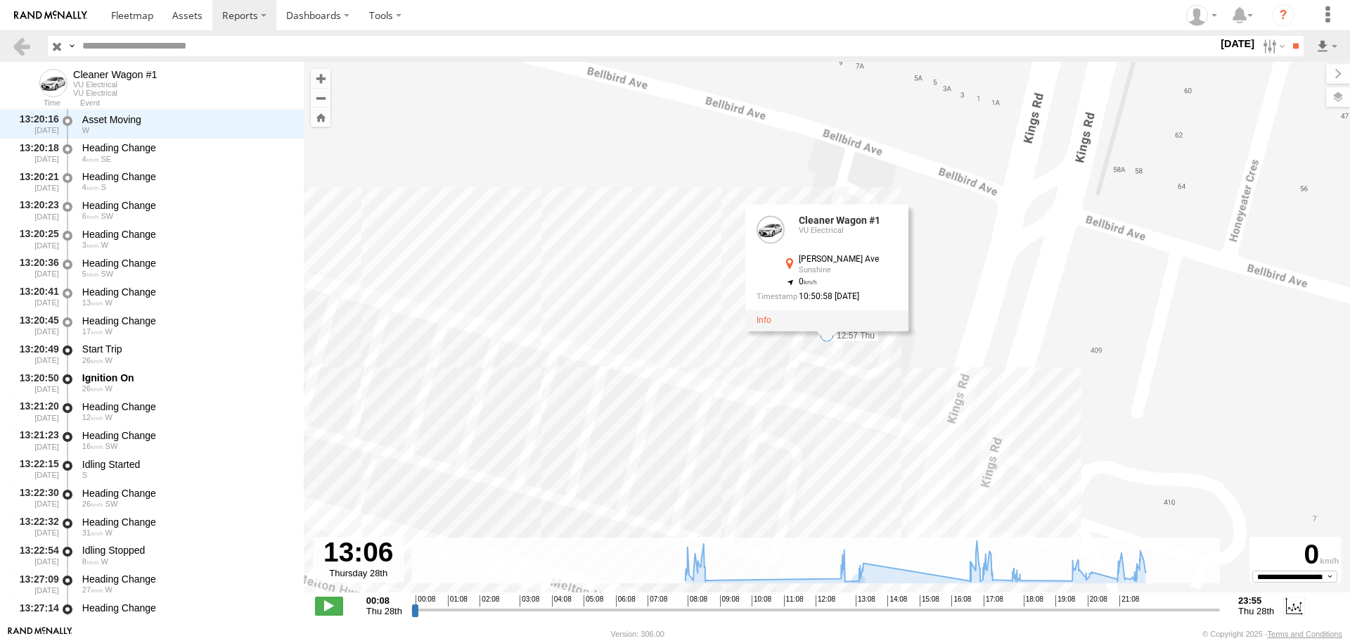
click at [859, 410] on div "Cleaner Wagon #1 08:36 Thu 16:50 Thu 16:58 Thu 18:05 Thu 08:20 Thu 08:46 Thu 12…" at bounding box center [827, 334] width 1047 height 545
click at [826, 338] on span at bounding box center [827, 335] width 14 height 14
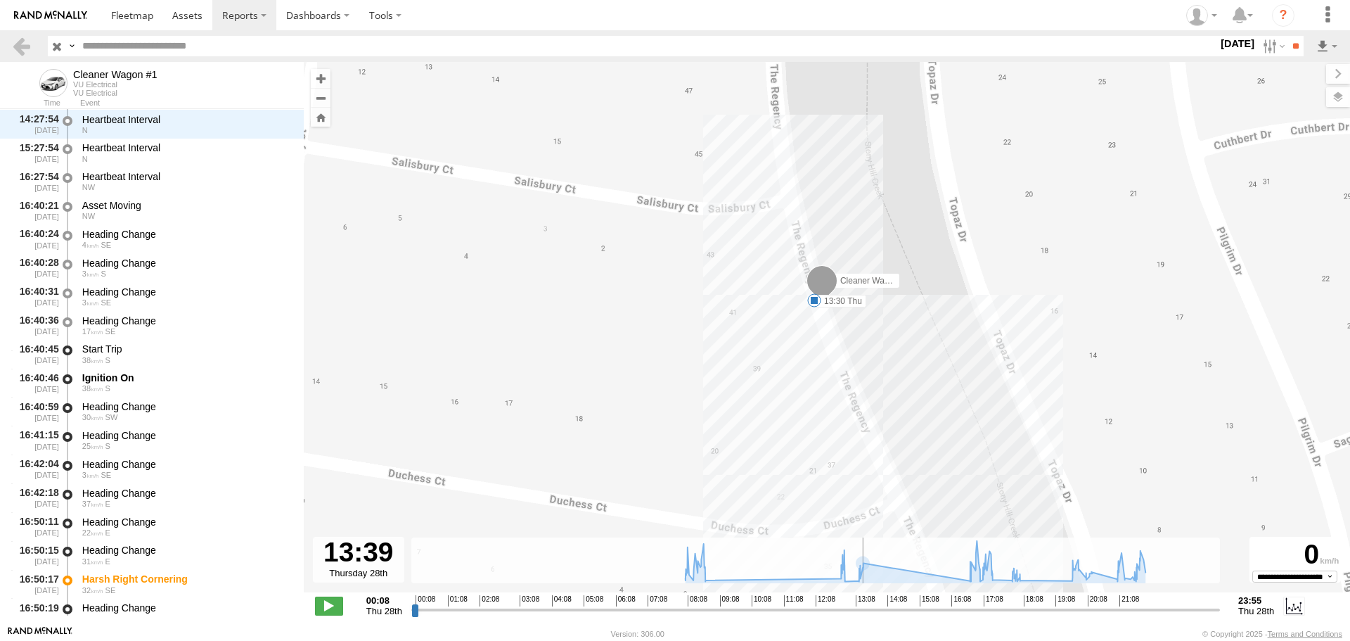
drag, startPoint x: 854, startPoint y: 608, endPoint x: 870, endPoint y: 610, distance: 16.2
click at [870, 610] on input "range" at bounding box center [815, 609] width 809 height 13
click at [817, 315] on span at bounding box center [819, 315] width 14 height 14
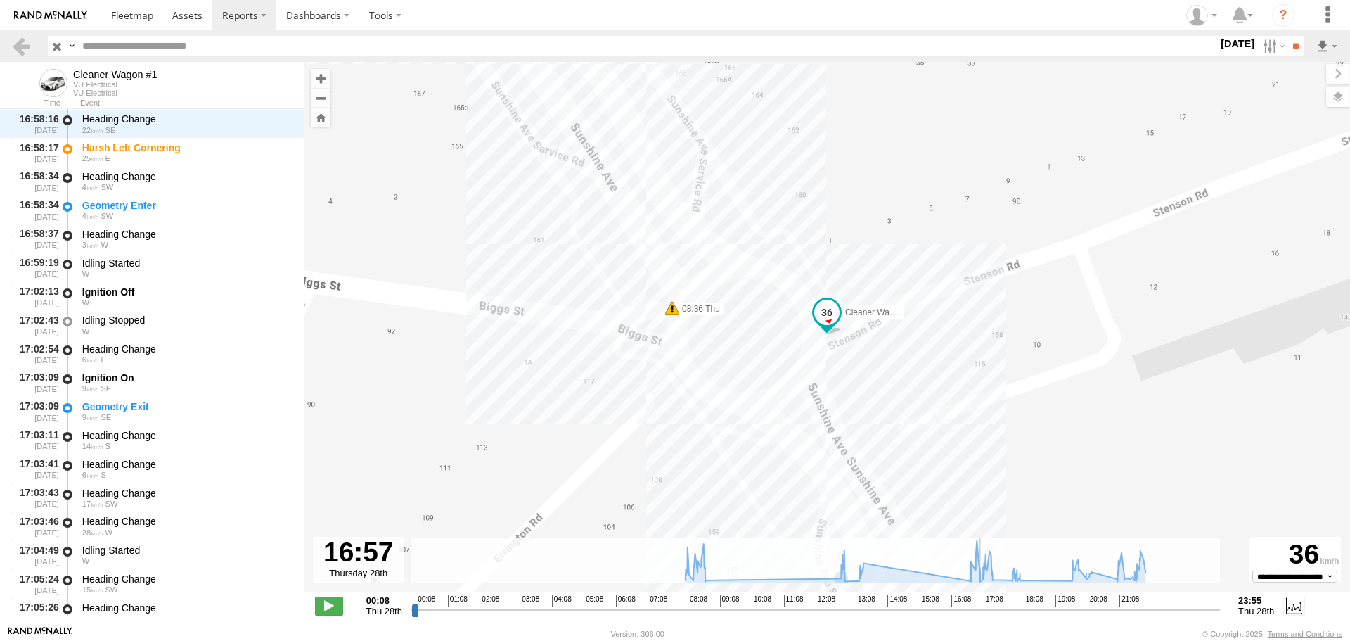
scroll to position [4598, 0]
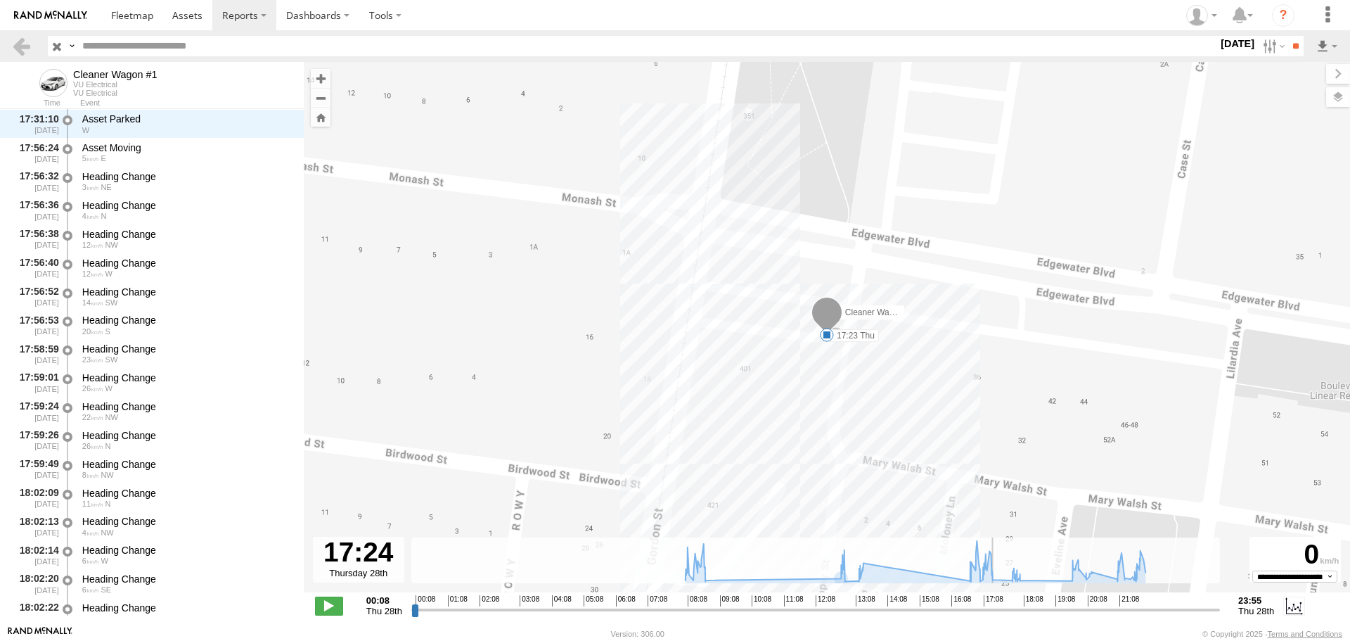
drag, startPoint x: 870, startPoint y: 611, endPoint x: 996, endPoint y: 613, distance: 125.9
click at [996, 613] on input "range" at bounding box center [815, 609] width 809 height 13
click at [827, 332] on span at bounding box center [827, 335] width 14 height 14
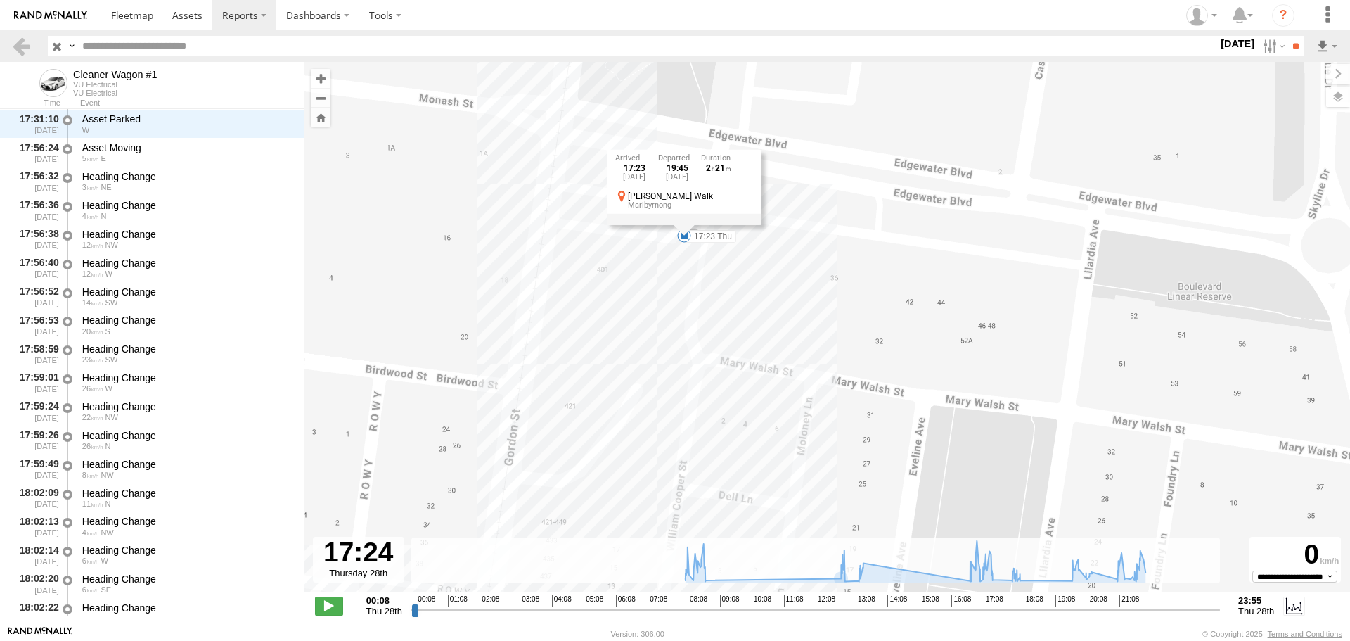
drag, startPoint x: 774, startPoint y: 440, endPoint x: 623, endPoint y: 352, distance: 174.7
click at [623, 352] on div "Cleaner Wagon #1 08:36 Thu 16:50 Thu 16:58 Thu 18:05 Thu 08:20 Thu 08:46 Thu 12…" at bounding box center [827, 334] width 1047 height 545
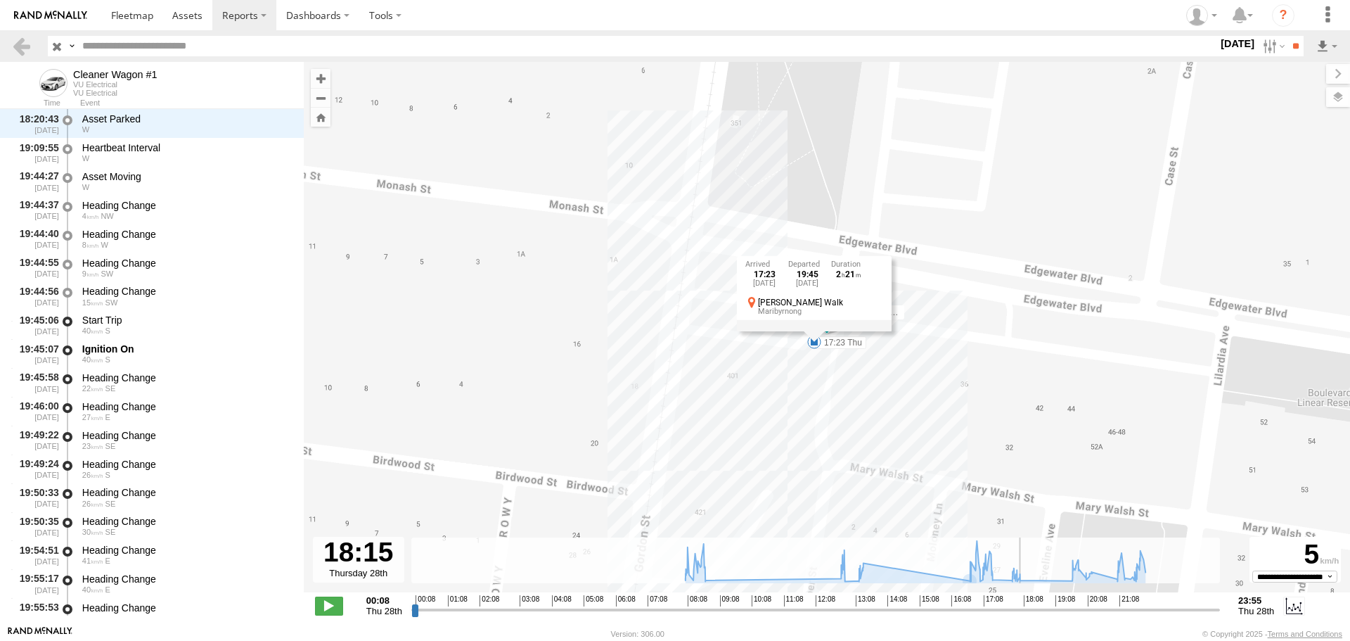
drag, startPoint x: 994, startPoint y: 613, endPoint x: 1025, endPoint y: 612, distance: 30.3
click at [1025, 612] on input "range" at bounding box center [815, 609] width 809 height 13
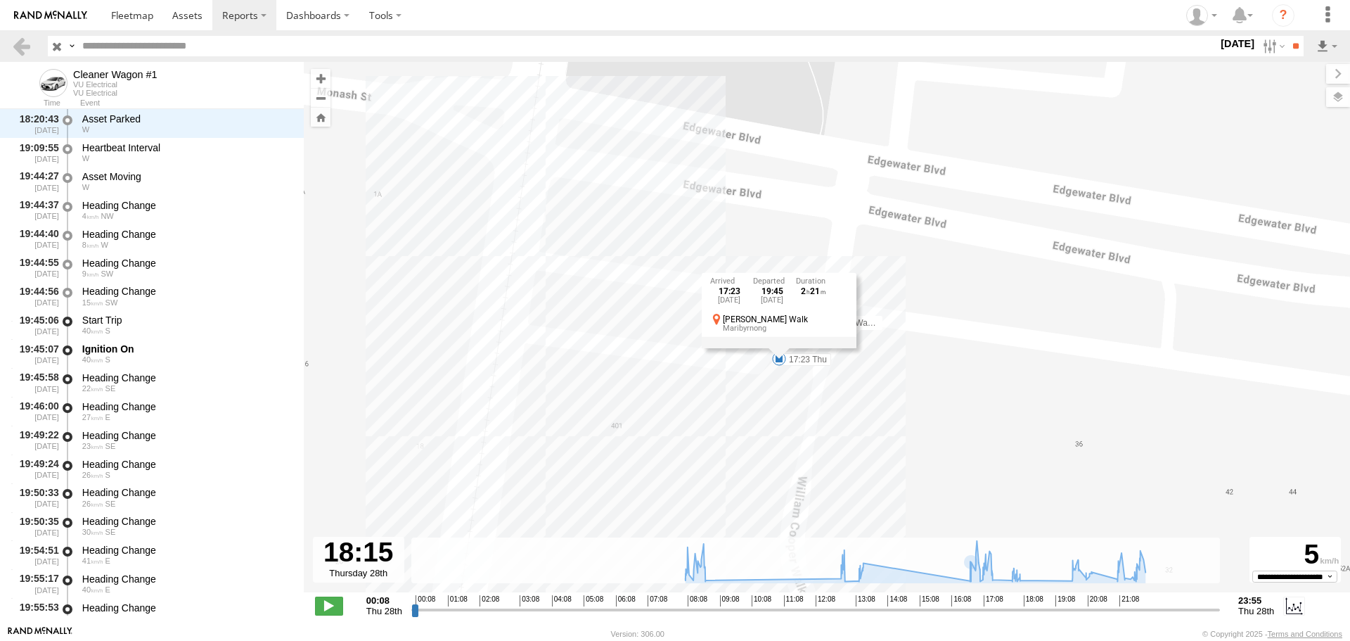
drag, startPoint x: 852, startPoint y: 409, endPoint x: 793, endPoint y: 421, distance: 59.4
click at [793, 421] on div "Cleaner Wagon #1 08:36 Thu 16:50 Thu 16:58 Thu 18:05 Thu 08:20 Thu 08:46 Thu 12…" at bounding box center [827, 334] width 1047 height 545
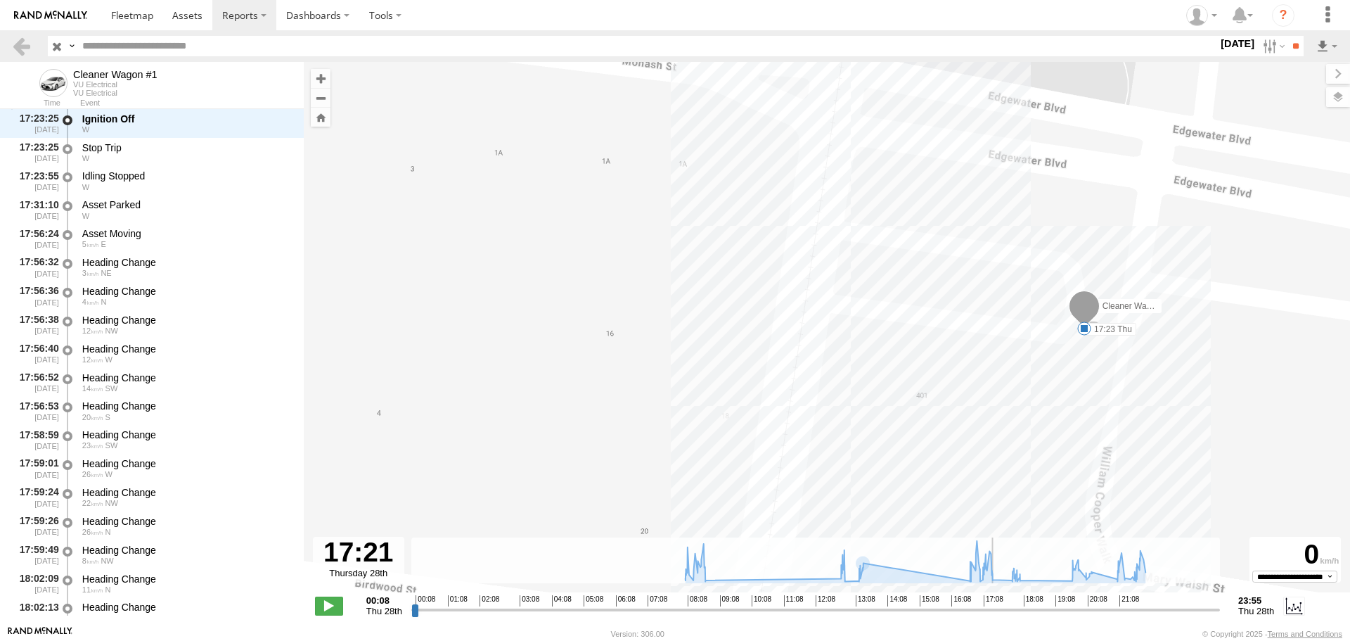
scroll to position [5345, 0]
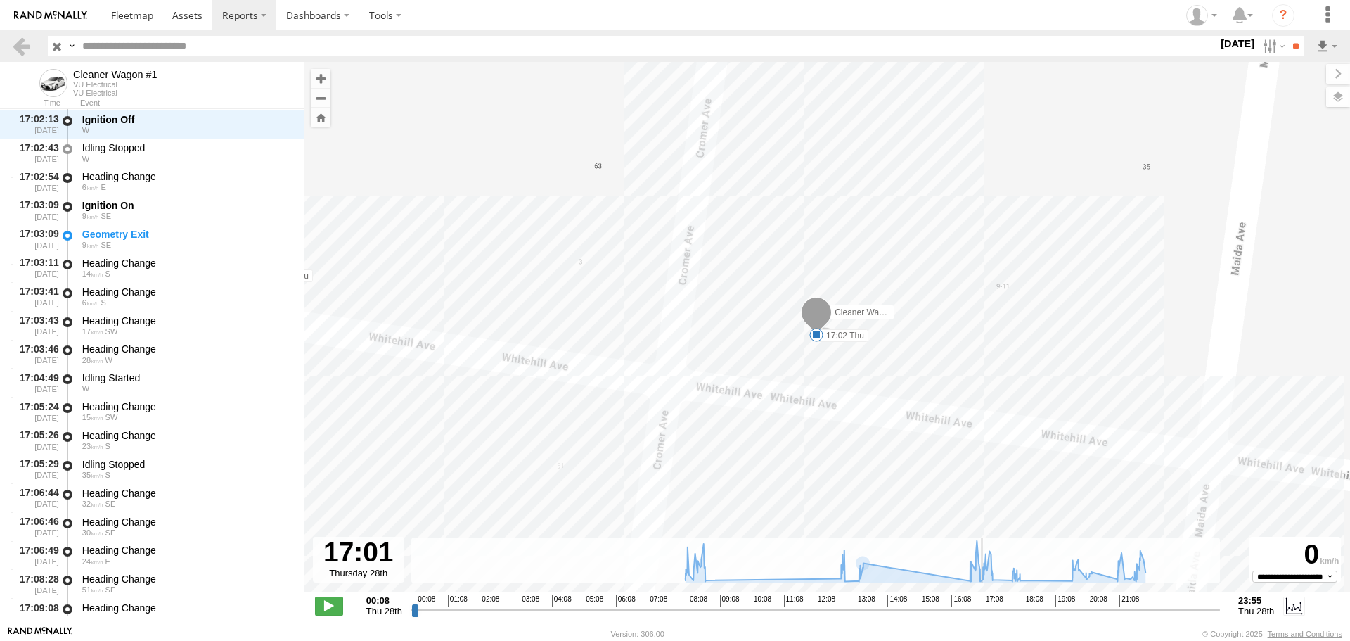
drag, startPoint x: 1025, startPoint y: 610, endPoint x: 983, endPoint y: 611, distance: 42.2
click at [983, 611] on input "range" at bounding box center [815, 609] width 809 height 13
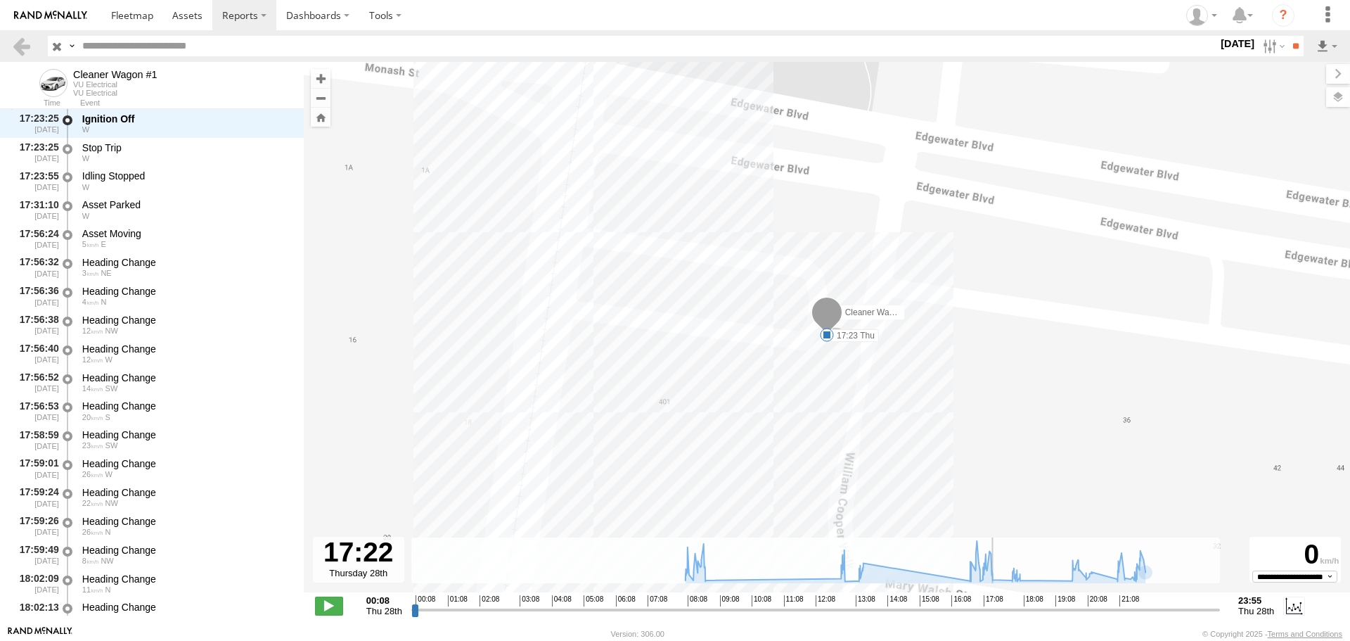
drag, startPoint x: 982, startPoint y: 613, endPoint x: 995, endPoint y: 617, distance: 13.8
click at [995, 616] on input "range" at bounding box center [815, 609] width 809 height 13
click at [828, 335] on span at bounding box center [827, 335] width 14 height 14
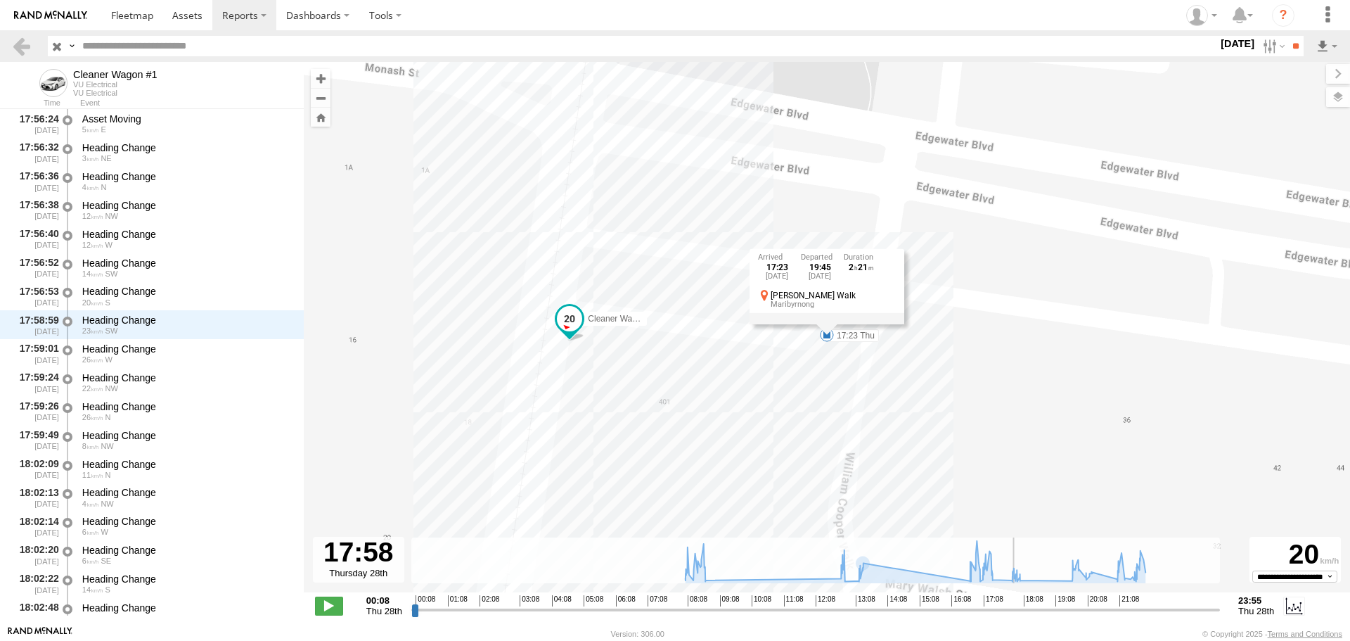
scroll to position [5920, 0]
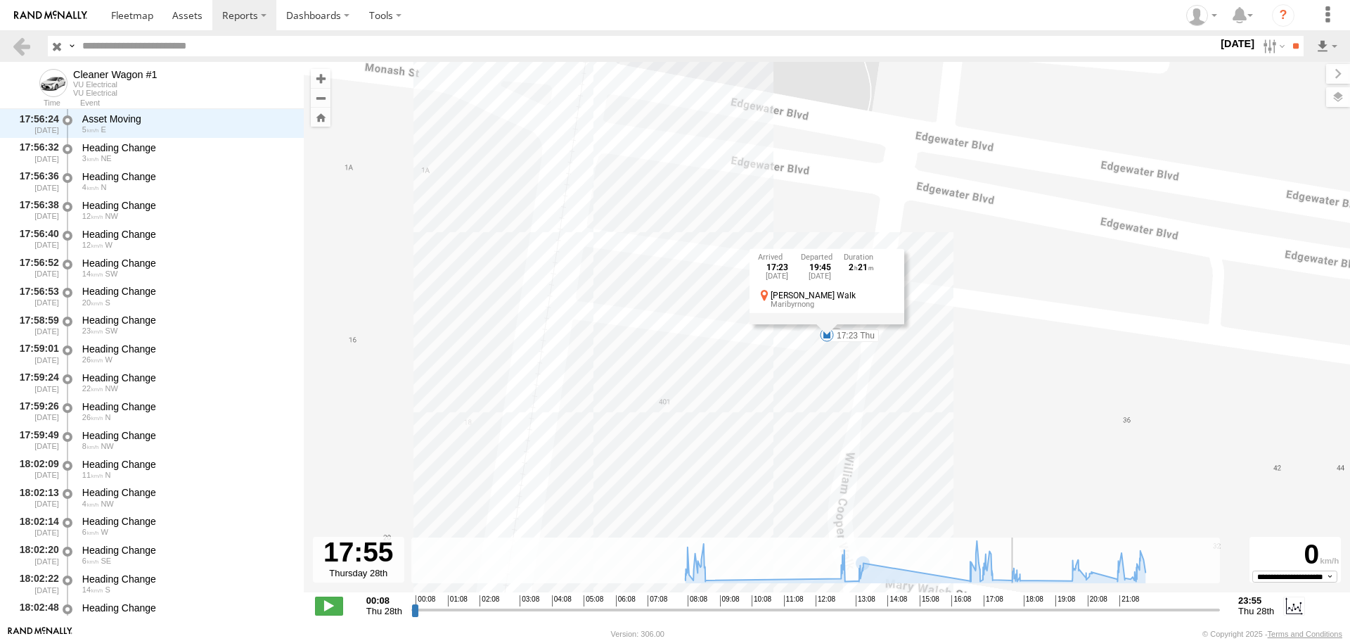
drag, startPoint x: 997, startPoint y: 613, endPoint x: 1013, endPoint y: 617, distance: 16.6
click at [1013, 616] on input "range" at bounding box center [815, 609] width 809 height 13
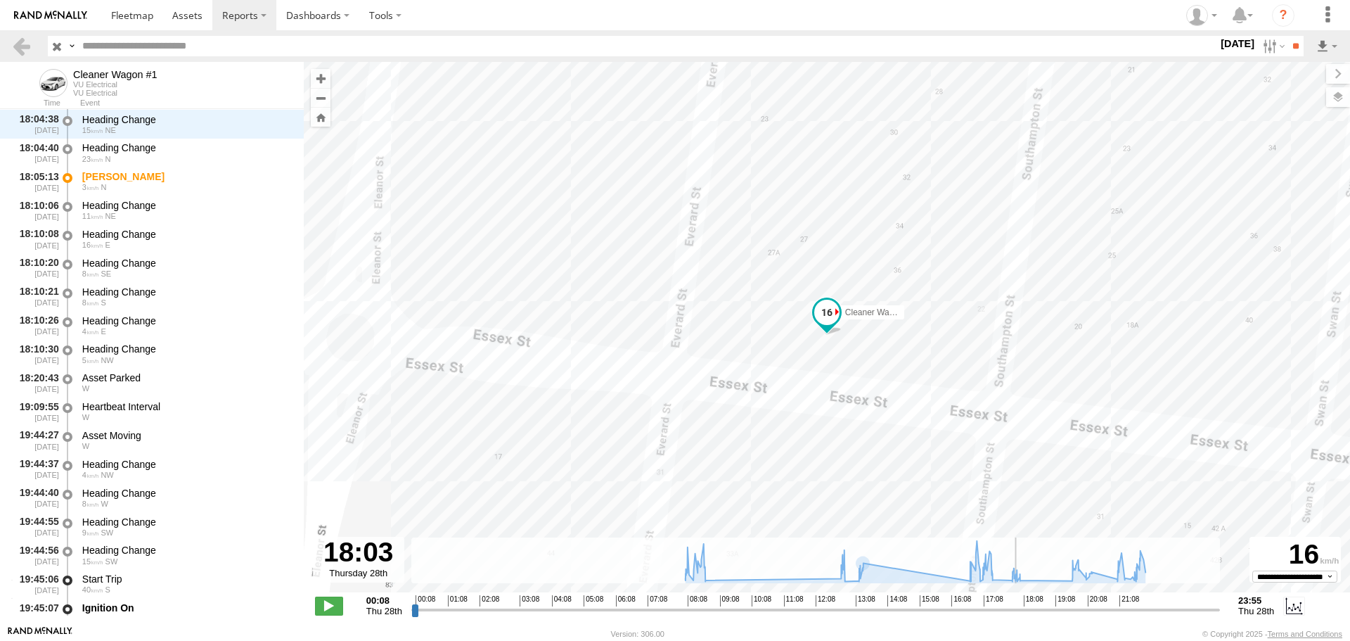
scroll to position [6063, 0]
click at [1017, 616] on input "range" at bounding box center [815, 609] width 809 height 13
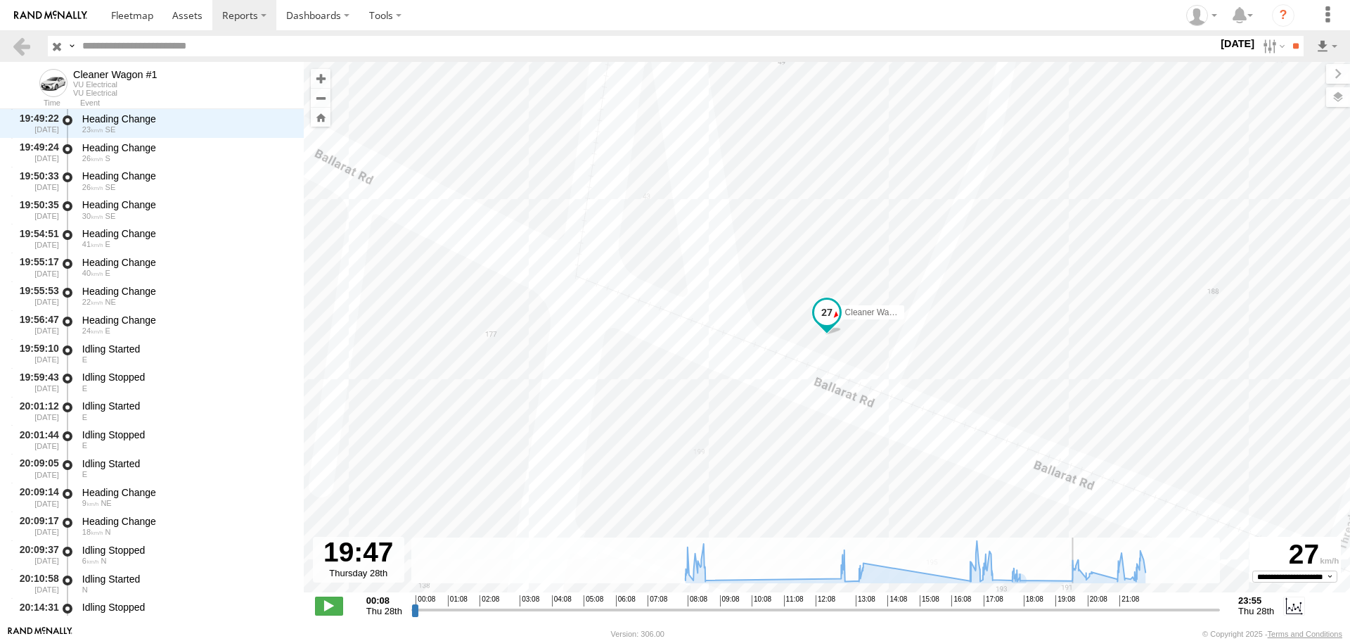
scroll to position [6610, 0]
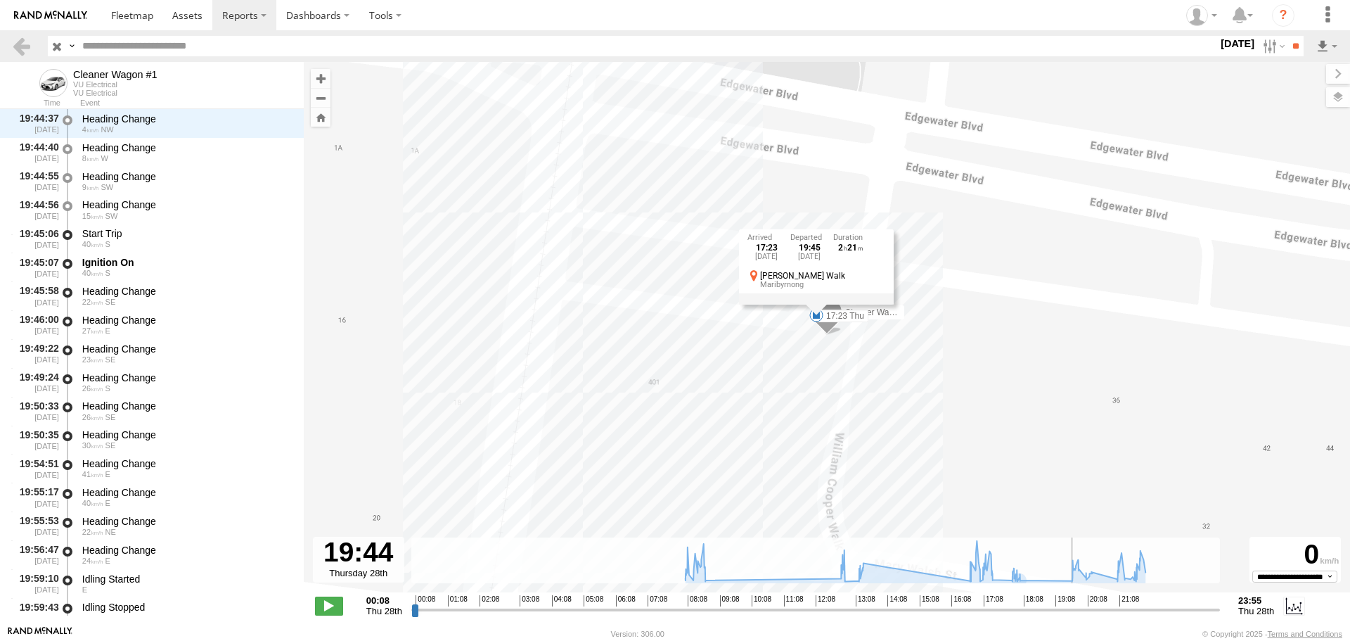
drag, startPoint x: 1018, startPoint y: 609, endPoint x: 1075, endPoint y: 627, distance: 59.6
click at [1075, 616] on input "range" at bounding box center [815, 609] width 809 height 13
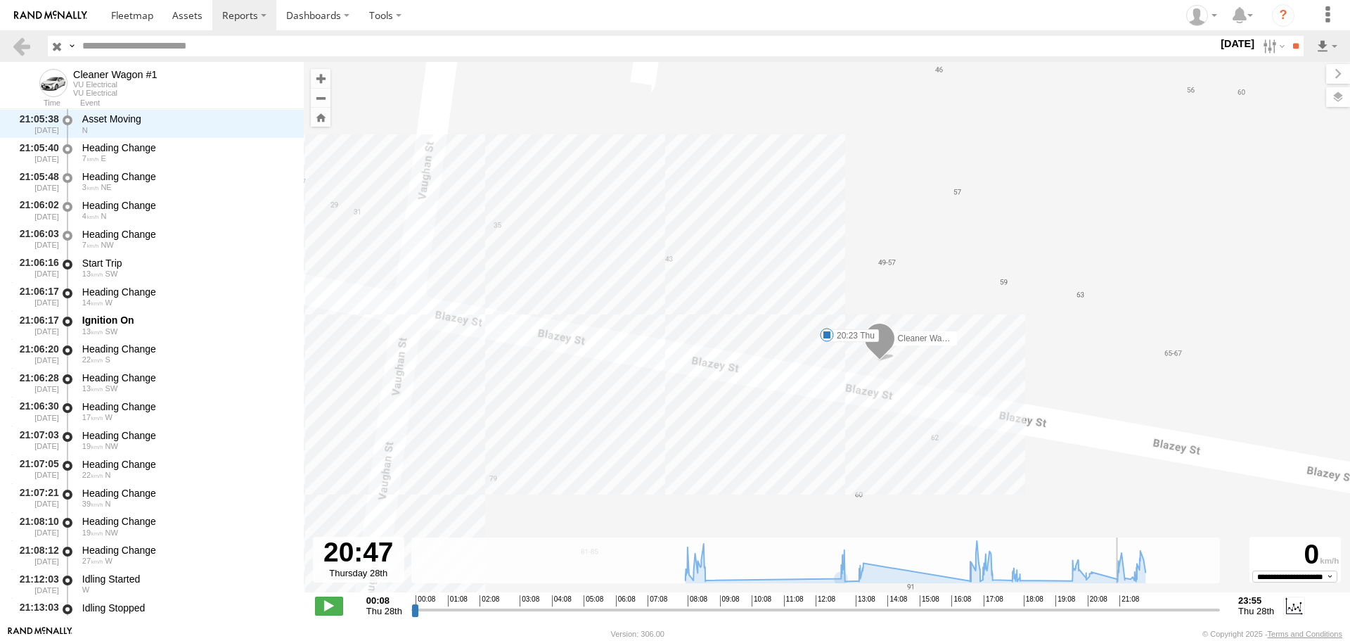
drag, startPoint x: 1076, startPoint y: 612, endPoint x: 1110, endPoint y: 606, distance: 34.2
click at [1110, 606] on input "range" at bounding box center [815, 609] width 809 height 13
click at [1225, 44] on label "28 Aug 25" at bounding box center [1237, 43] width 39 height 15
click at [0, 0] on label at bounding box center [0, 0] width 0 height 0
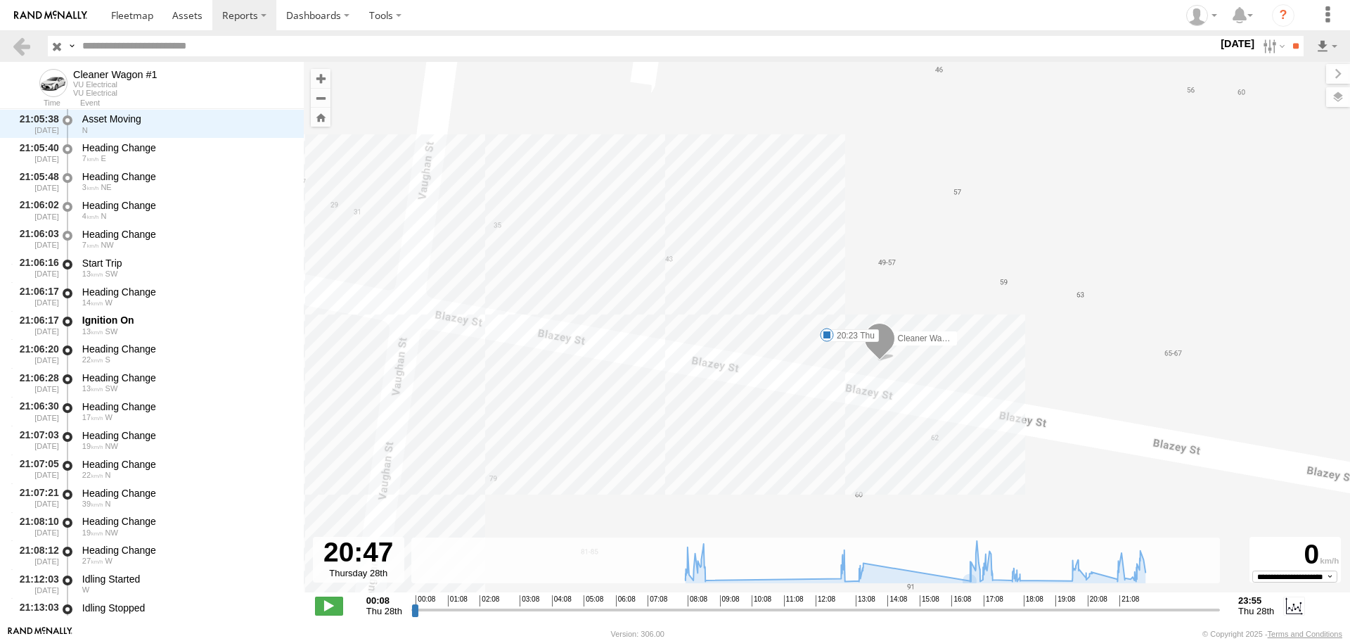
click at [0, 0] on label at bounding box center [0, 0] width 0 height 0
click at [1291, 49] on input "**" at bounding box center [1296, 46] width 16 height 20
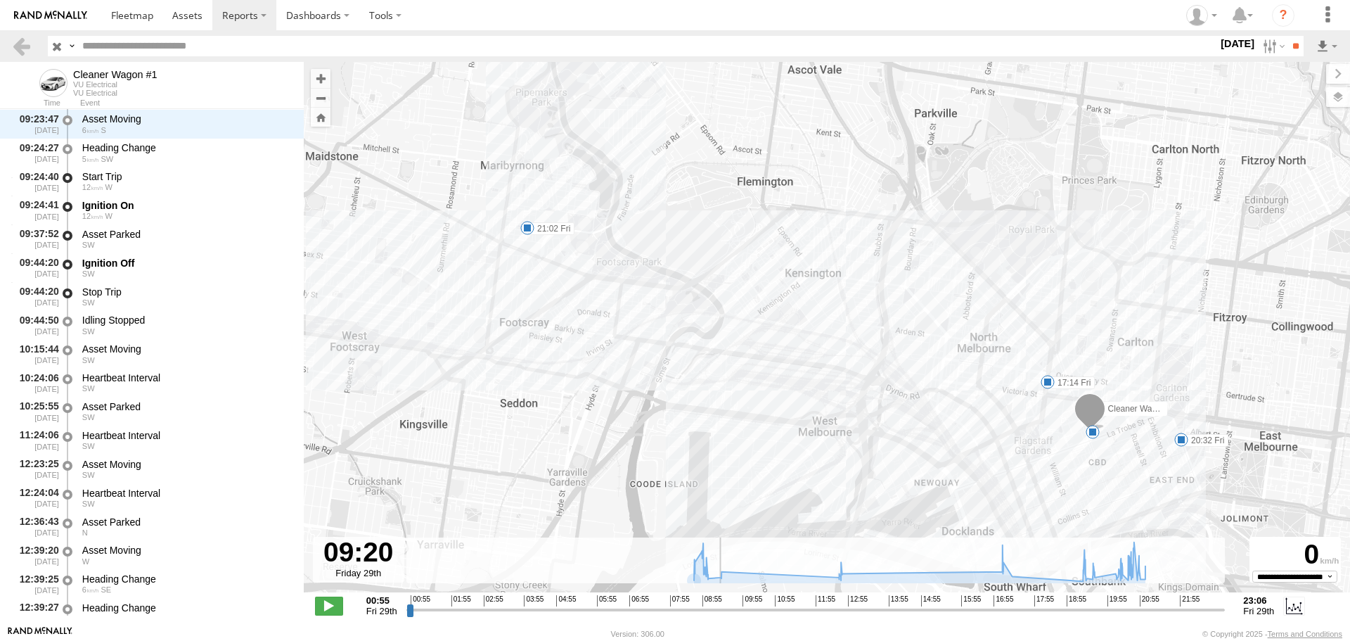
drag, startPoint x: 409, startPoint y: 614, endPoint x: 717, endPoint y: 618, distance: 308.1
click at [717, 616] on input "range" at bounding box center [816, 609] width 819 height 13
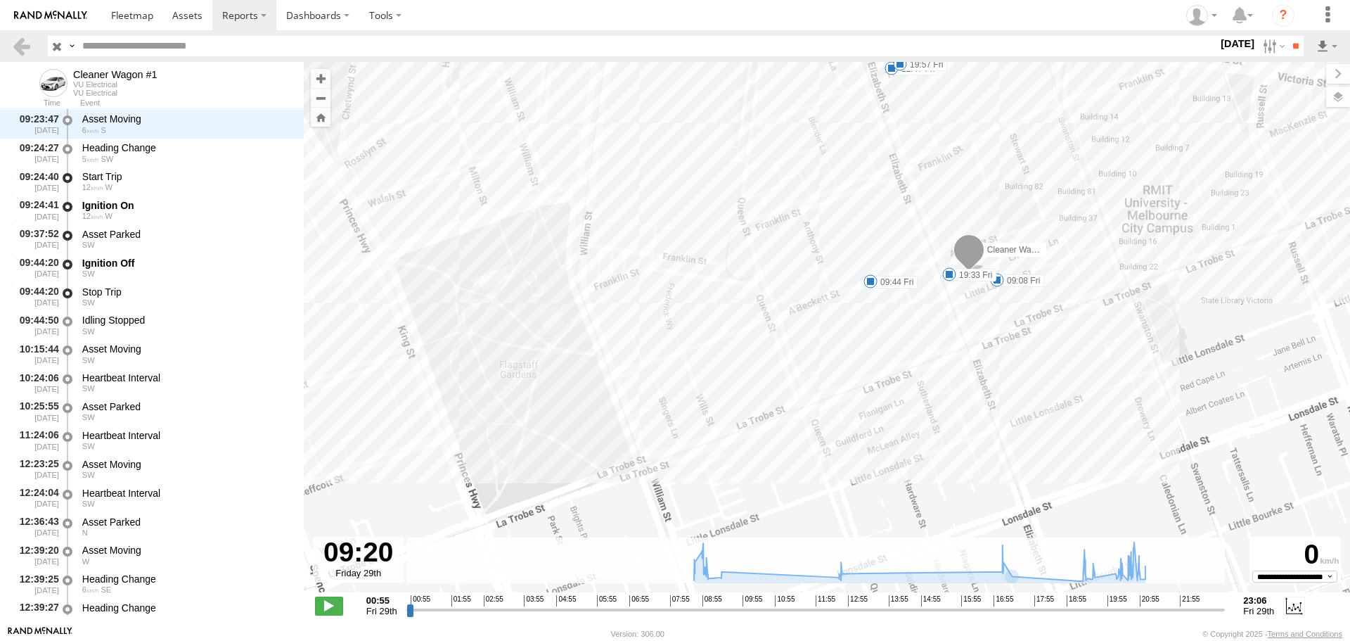
drag, startPoint x: 933, startPoint y: 264, endPoint x: 745, endPoint y: 422, distance: 246.1
click at [745, 422] on div "Cleaner Wagon #1 17:14 Fri 20:32 Fri 21:02 Fri 09:08 Fri 09:44 Fri 12:47 Fri 19…" at bounding box center [827, 334] width 1047 height 545
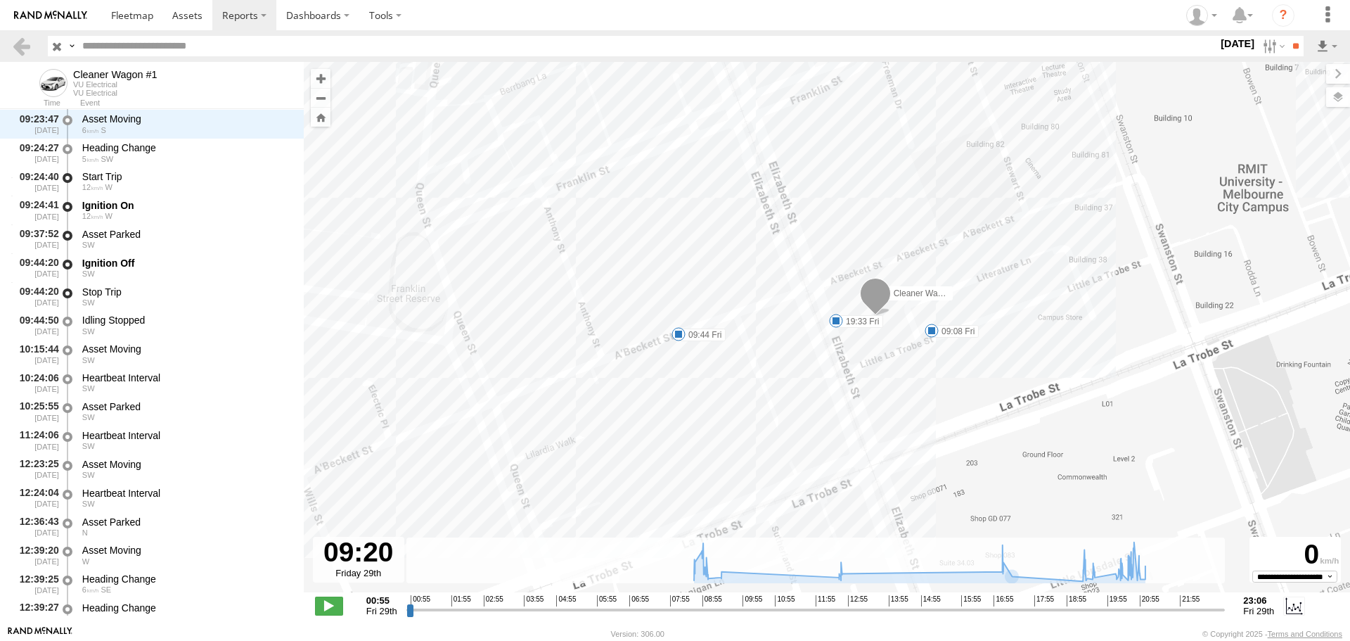
drag, startPoint x: 907, startPoint y: 322, endPoint x: 895, endPoint y: 347, distance: 27.1
click at [895, 347] on div "Cleaner Wagon #1 17:14 Fri 20:32 Fri 21:02 Fri 09:08 Fri 09:44 Fri 12:47 Fri 19…" at bounding box center [827, 334] width 1047 height 545
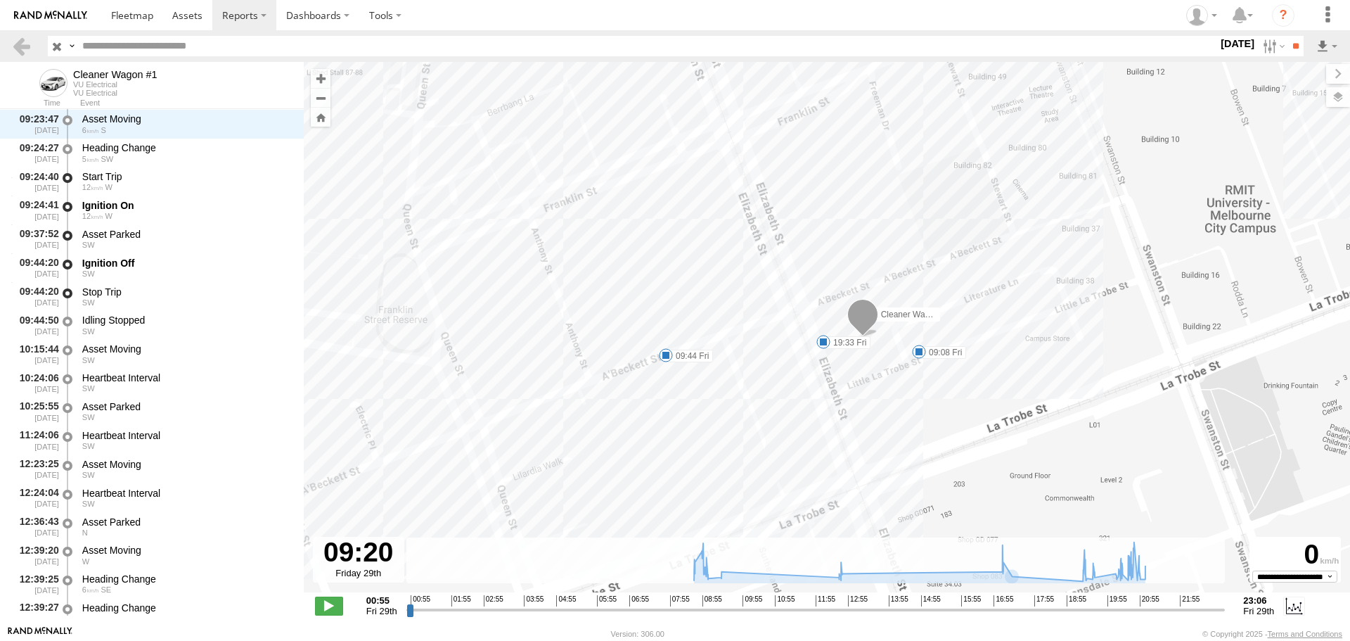
click at [914, 351] on span at bounding box center [919, 352] width 14 height 14
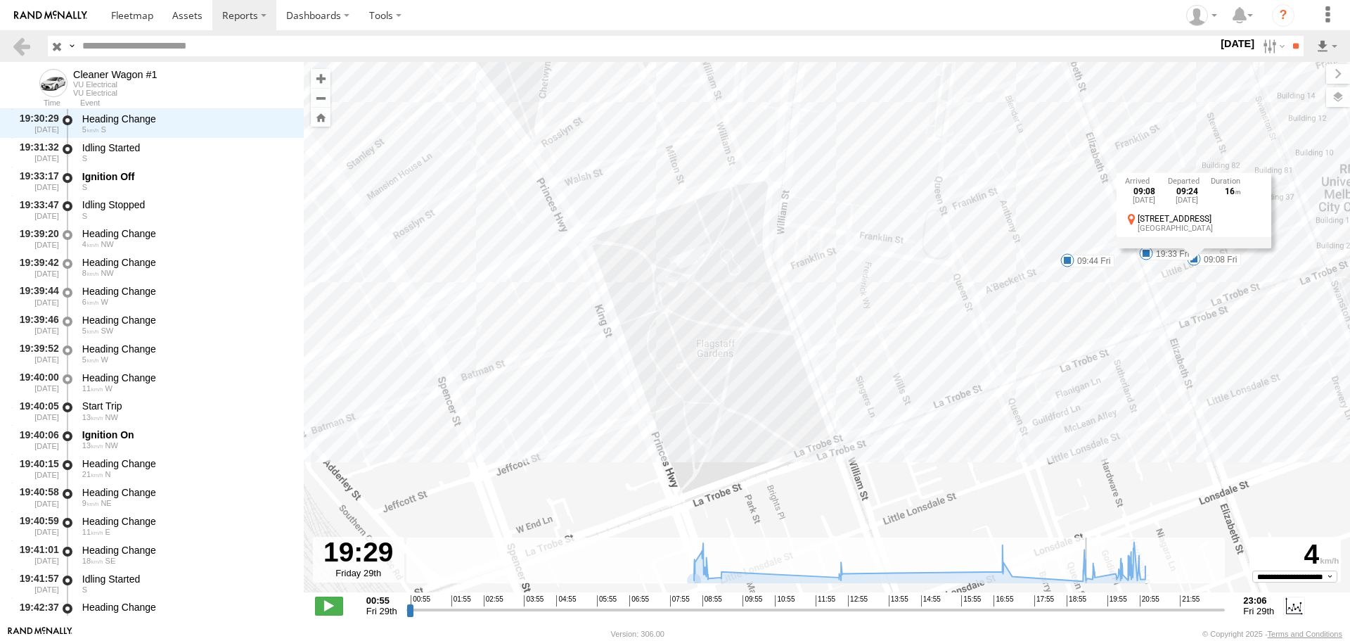
drag, startPoint x: 719, startPoint y: 613, endPoint x: 1089, endPoint y: 596, distance: 370.3
click at [1089, 603] on input "range" at bounding box center [816, 609] width 819 height 13
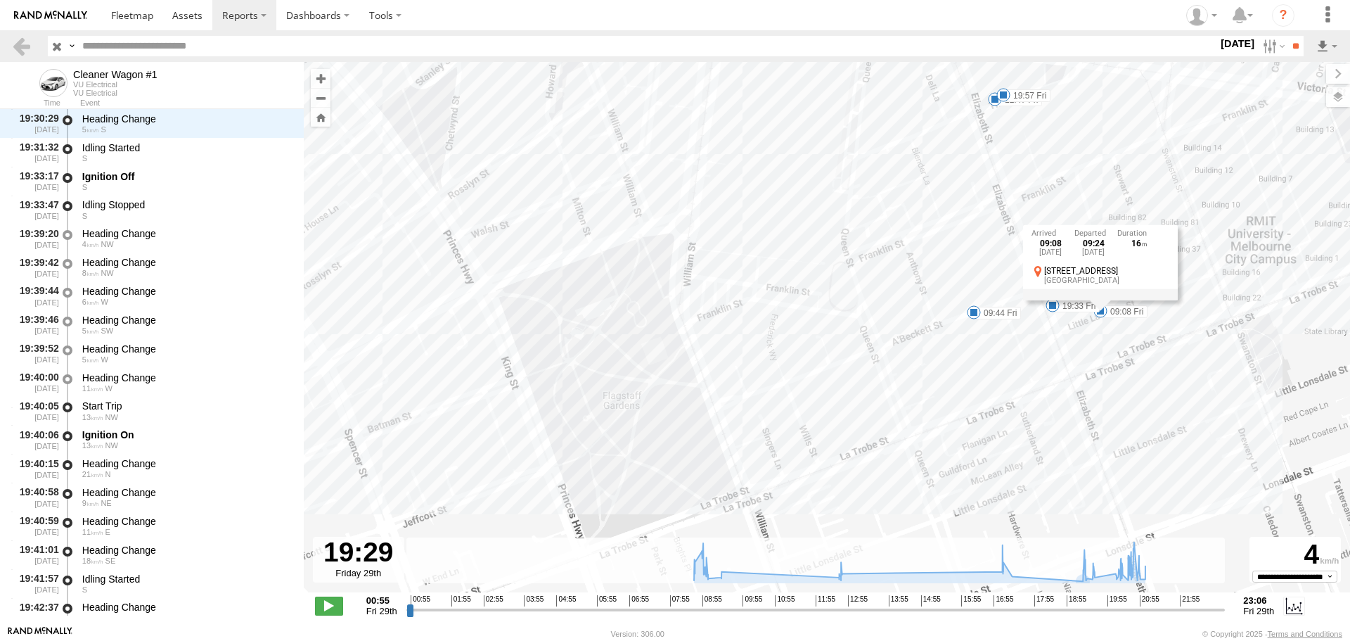
drag, startPoint x: 1047, startPoint y: 425, endPoint x: 918, endPoint y: 487, distance: 142.8
click at [919, 487] on div "Cleaner Wagon #1 17:14 Fri 20:32 Fri 21:02 Fri 09:08 Fri 09:44 Fri 12:47 Fri 19…" at bounding box center [827, 334] width 1047 height 545
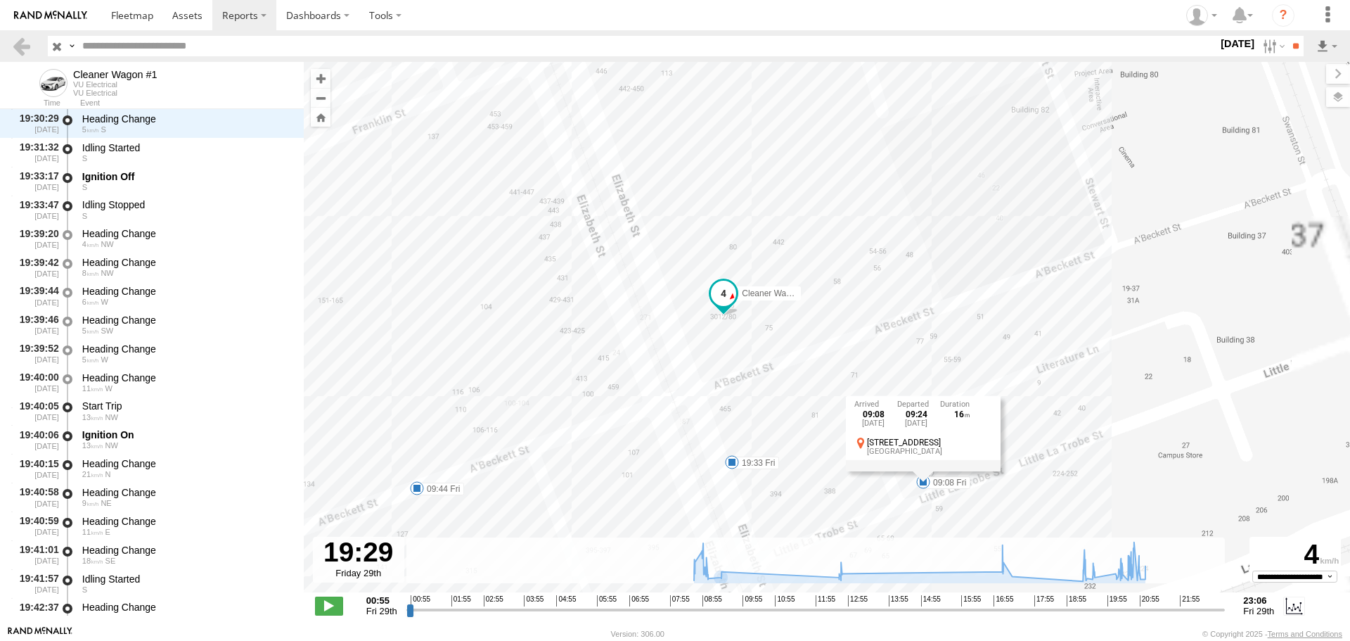
drag, startPoint x: 916, startPoint y: 270, endPoint x: 667, endPoint y: 660, distance: 462.6
click at [667, 640] on html at bounding box center [675, 320] width 1350 height 641
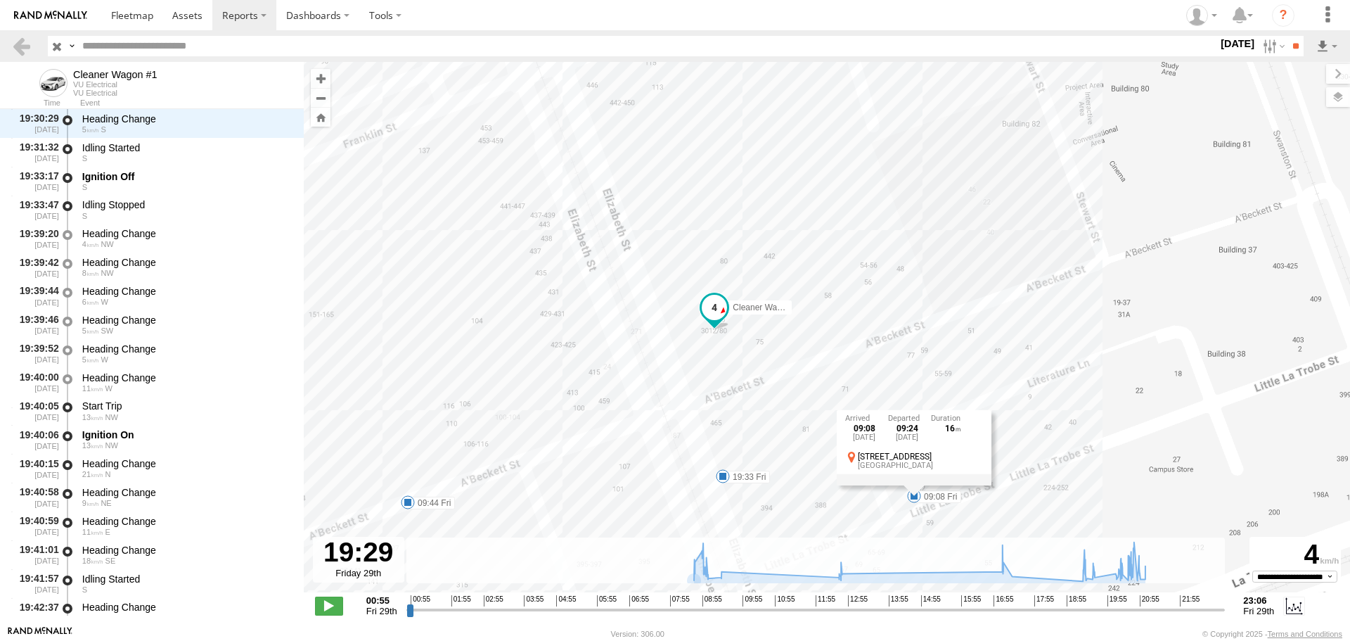
click at [721, 475] on span at bounding box center [723, 476] width 14 height 14
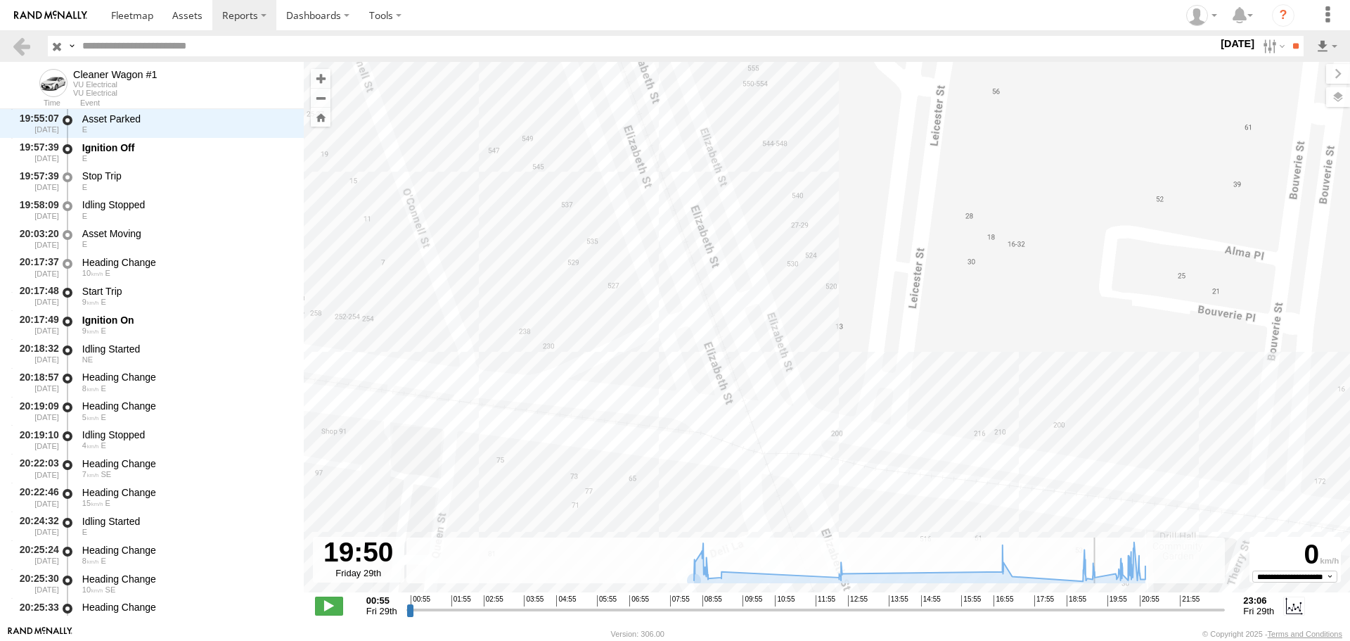
scroll to position [3966, 0]
drag, startPoint x: 1089, startPoint y: 611, endPoint x: 1101, endPoint y: 610, distance: 12.0
click at [1101, 610] on input "range" at bounding box center [816, 609] width 819 height 13
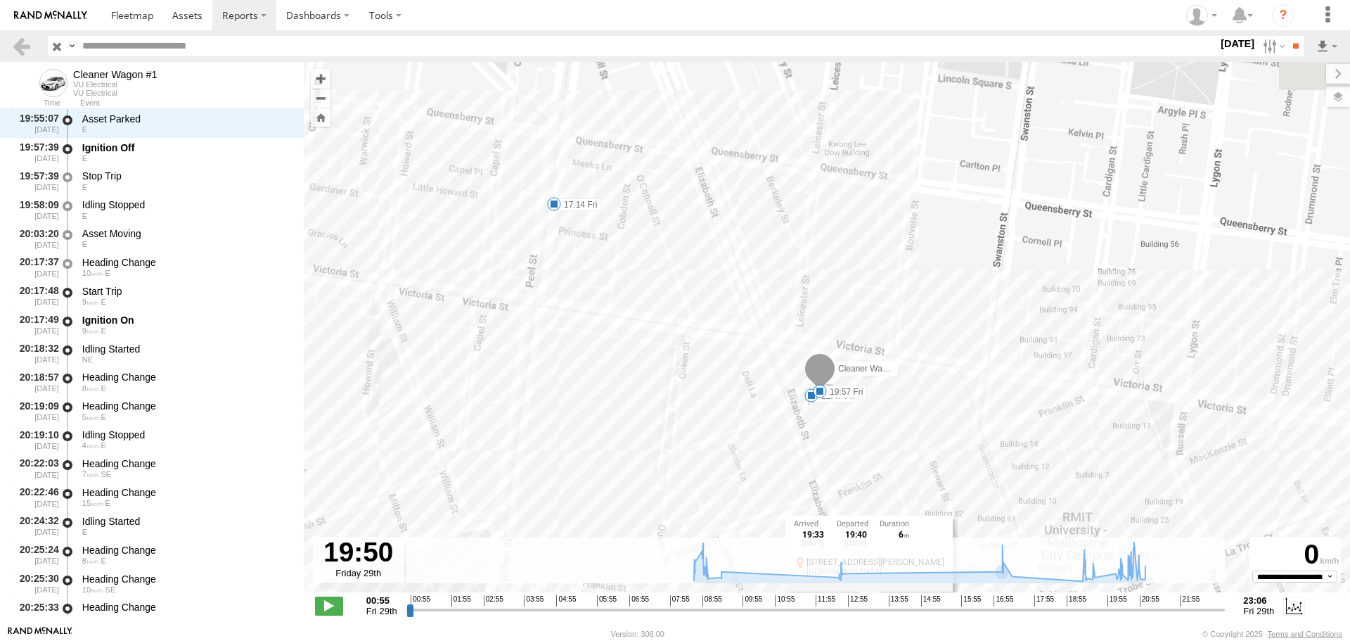
drag, startPoint x: 911, startPoint y: 508, endPoint x: 830, endPoint y: 431, distance: 111.4
click at [830, 431] on div "Cleaner Wagon #1 17:14 Fri 20:32 Fri 21:02 Fri 09:08 Fri 09:44 Fri 12:47 Fri 19…" at bounding box center [827, 334] width 1047 height 545
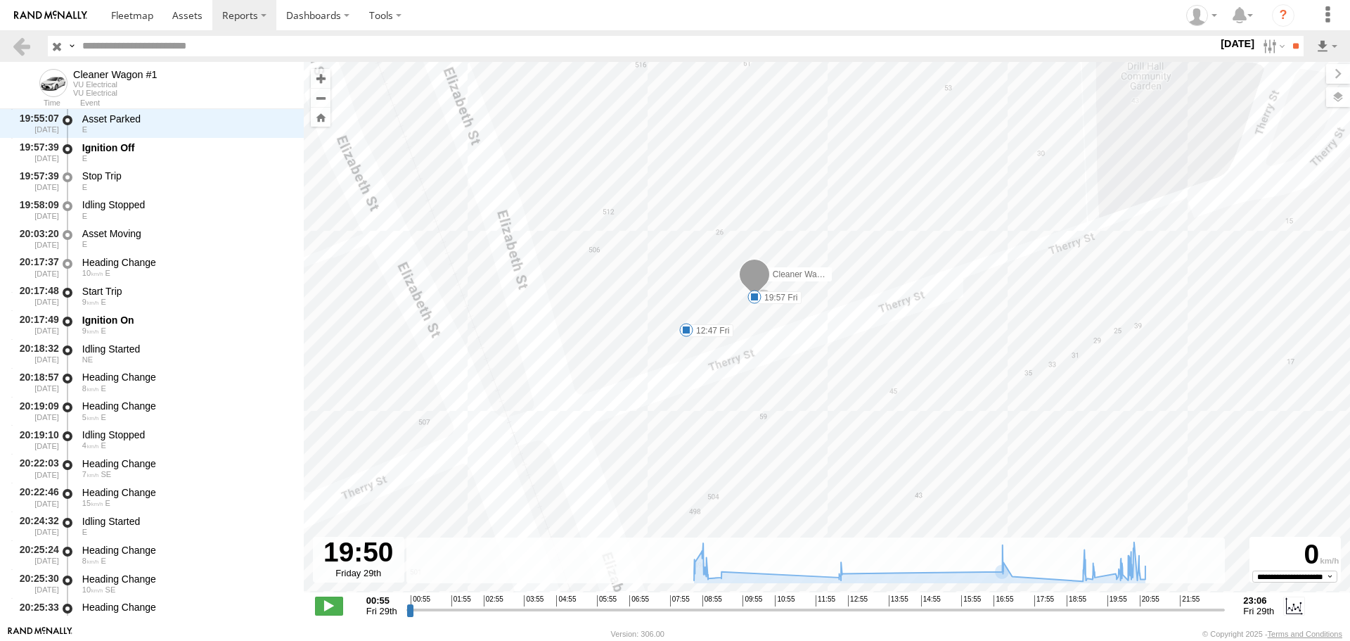
drag, startPoint x: 768, startPoint y: 381, endPoint x: 739, endPoint y: 378, distance: 29.0
click at [767, 463] on div "Cleaner Wagon #1 17:14 Fri 20:32 Fri 21:02 Fri 09:08 Fri 09:44 Fri 12:47 Fri 19…" at bounding box center [827, 334] width 1047 height 545
click at [752, 321] on span at bounding box center [752, 321] width 14 height 14
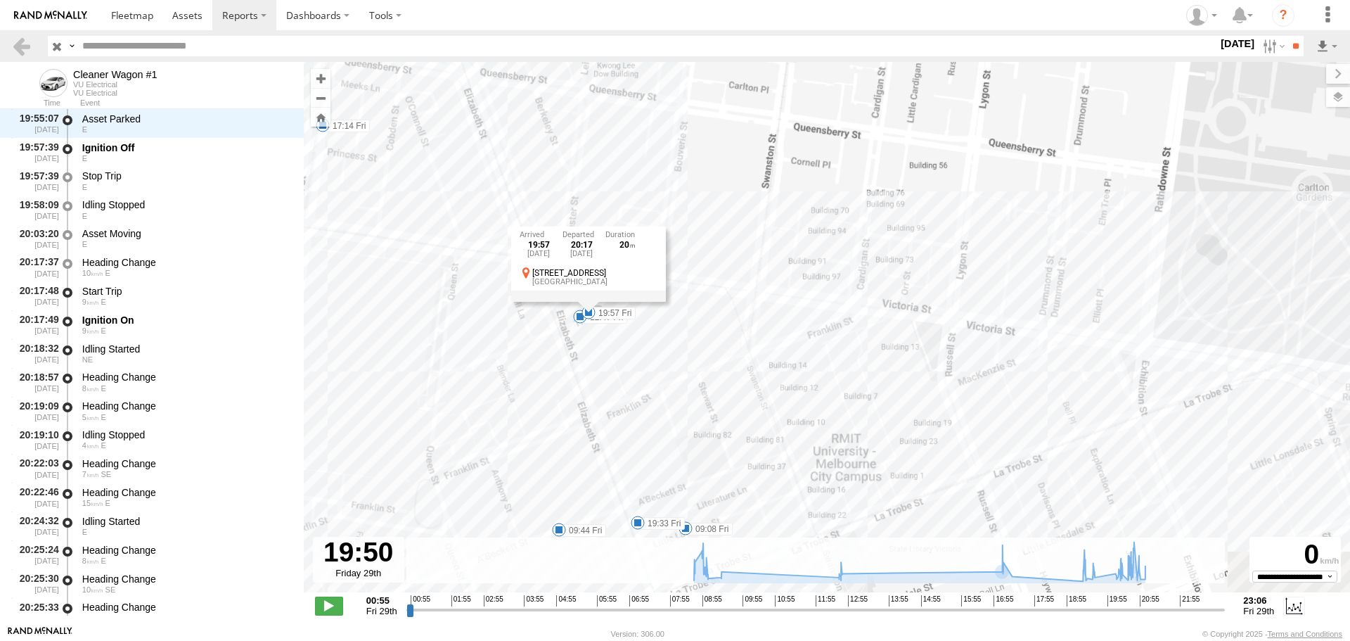
drag, startPoint x: 764, startPoint y: 466, endPoint x: 708, endPoint y: 333, distance: 145.0
click at [708, 333] on div "Cleaner Wagon #1 17:14 Fri 20:32 Fri 21:02 Fri 09:08 Fri 09:44 Fri 12:47 Fri 19…" at bounding box center [827, 334] width 1047 height 545
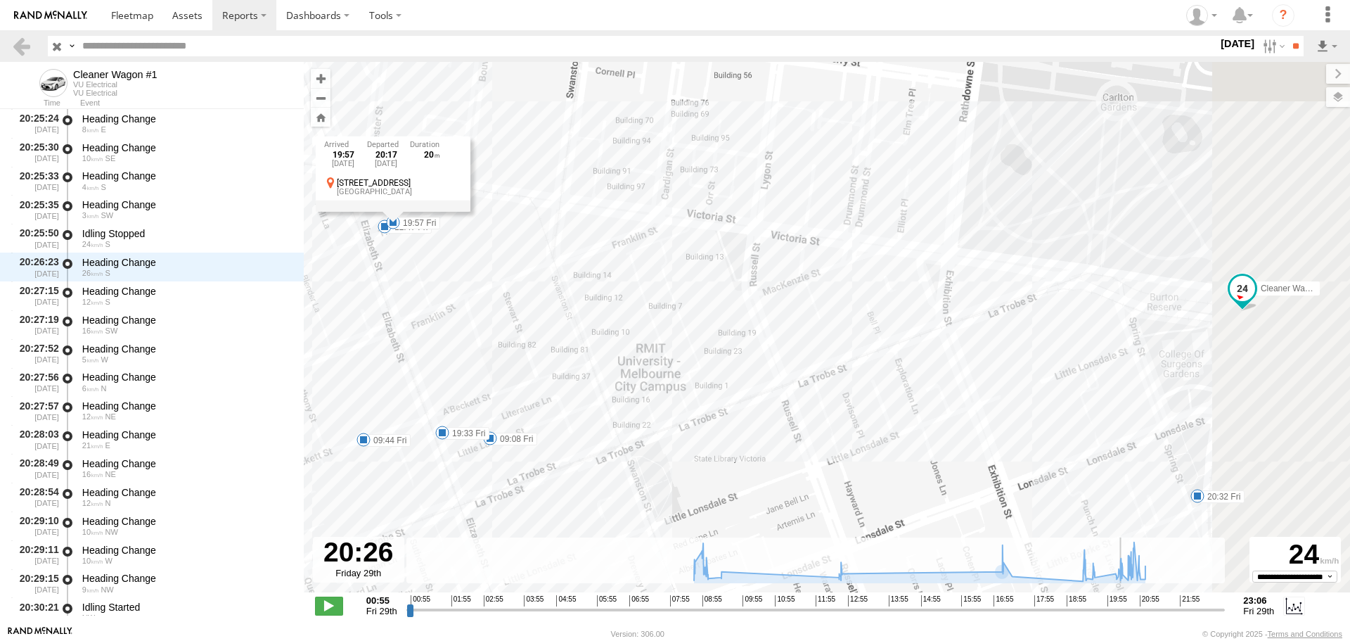
scroll to position [4598, 0]
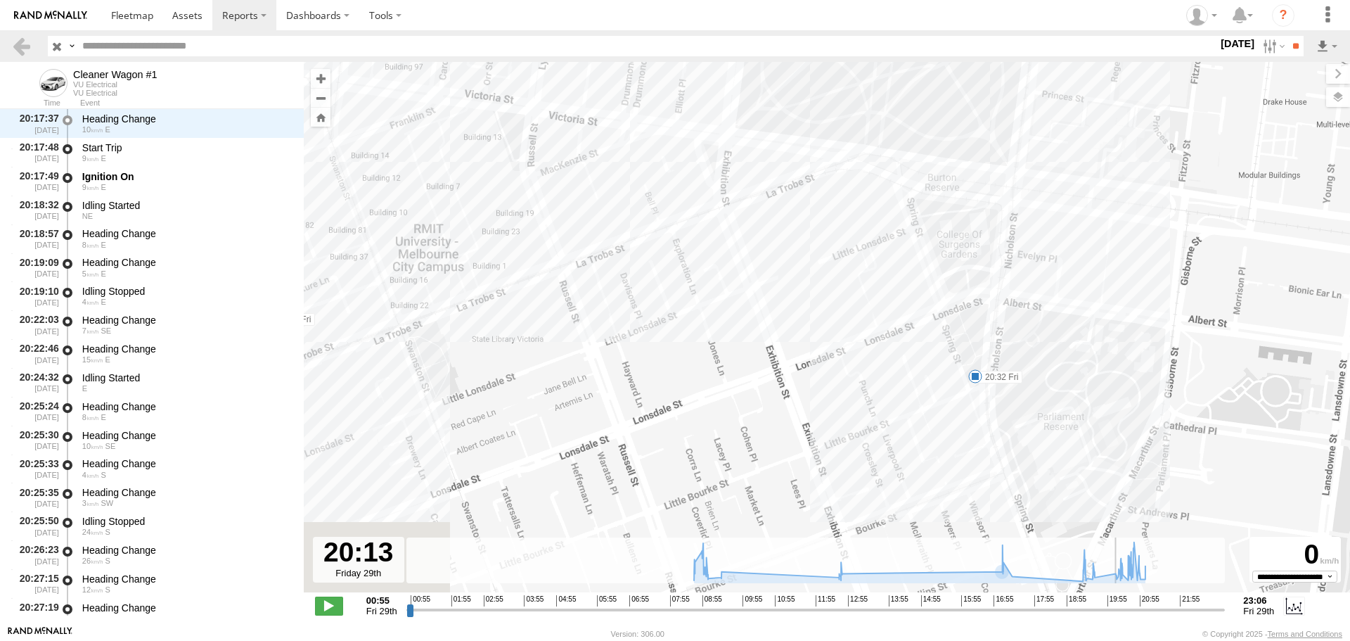
drag, startPoint x: 1099, startPoint y: 610, endPoint x: 1115, endPoint y: 607, distance: 16.4
click at [1115, 607] on input "range" at bounding box center [816, 609] width 819 height 13
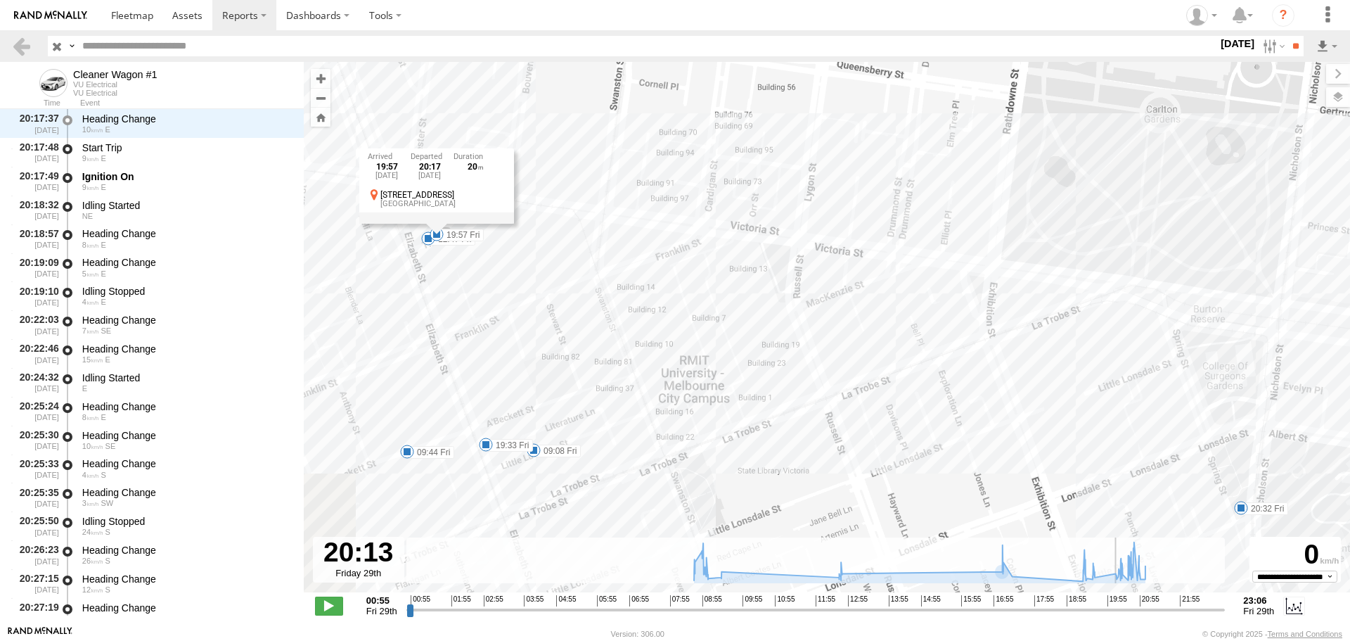
scroll to position [4109, 0]
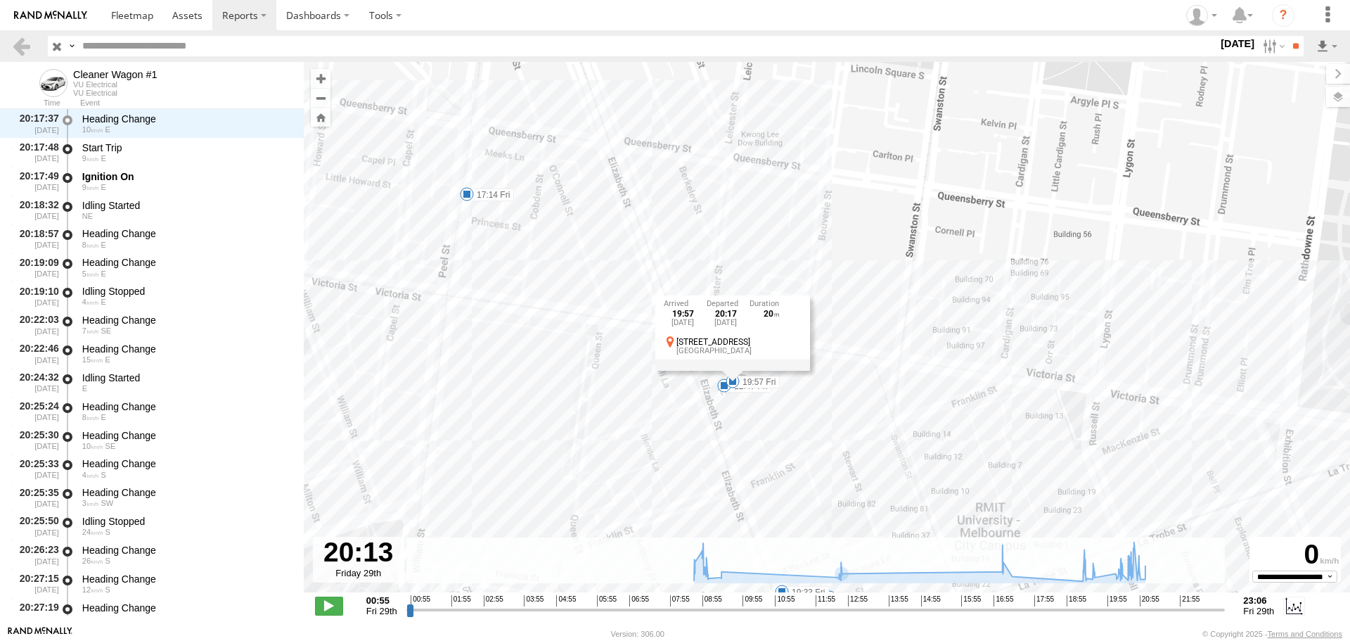
click at [469, 195] on span at bounding box center [467, 194] width 14 height 14
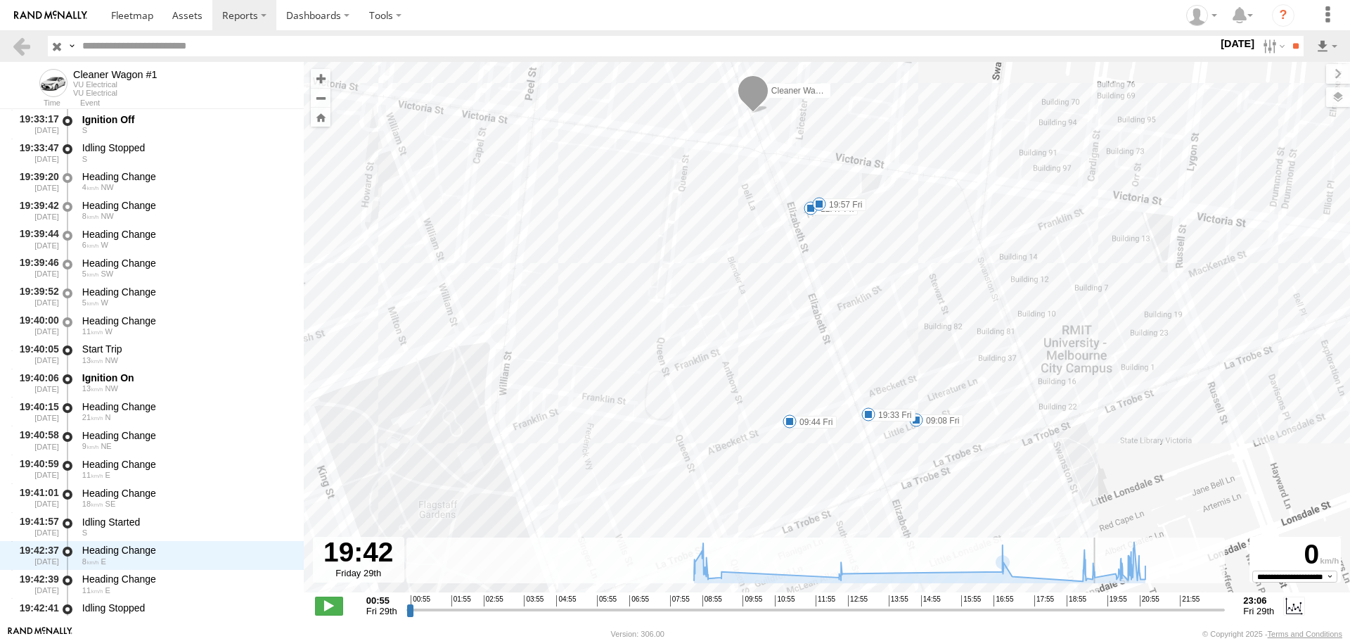
scroll to position [3822, 0]
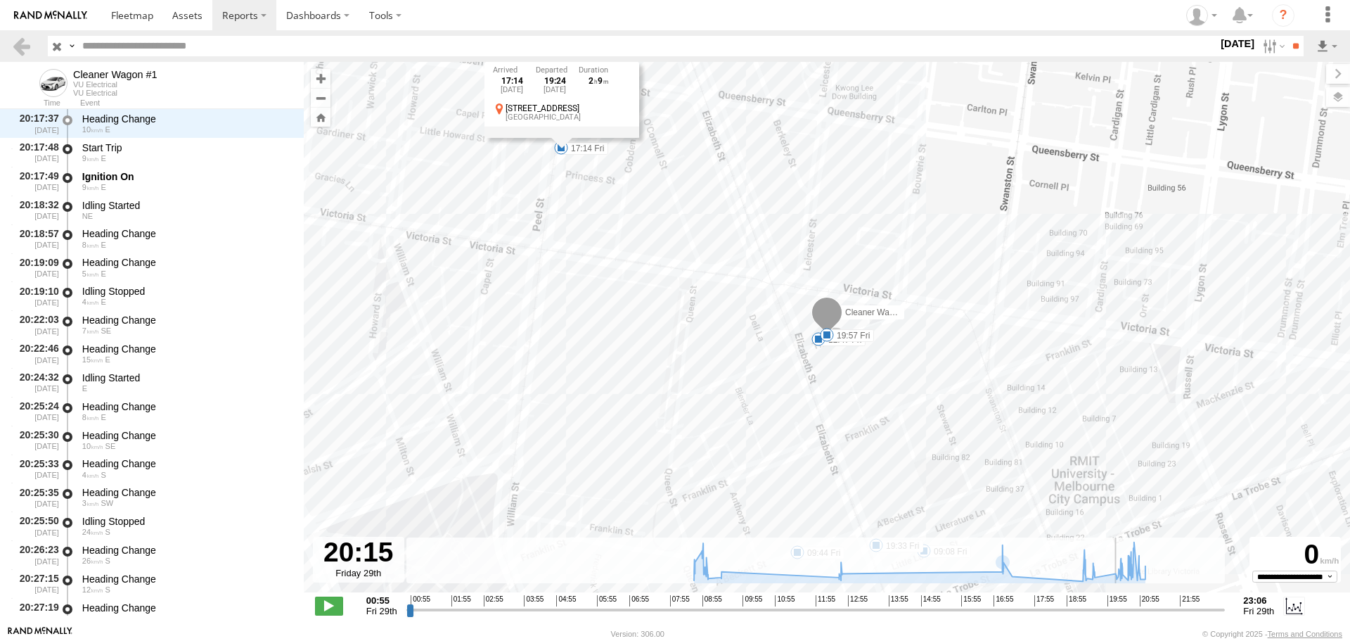
drag, startPoint x: 1118, startPoint y: 609, endPoint x: 1117, endPoint y: 617, distance: 7.8
click at [1117, 616] on input "range" at bounding box center [816, 609] width 819 height 13
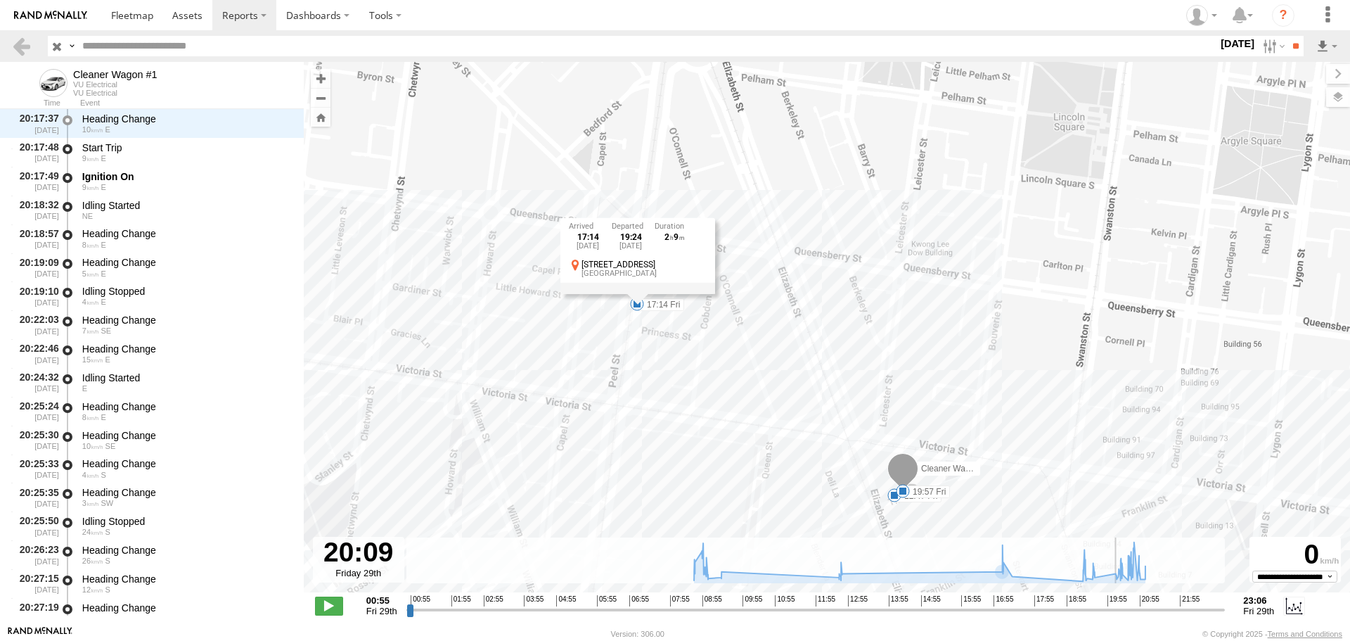
type input "**********"
click at [1114, 608] on input "range" at bounding box center [816, 609] width 819 height 13
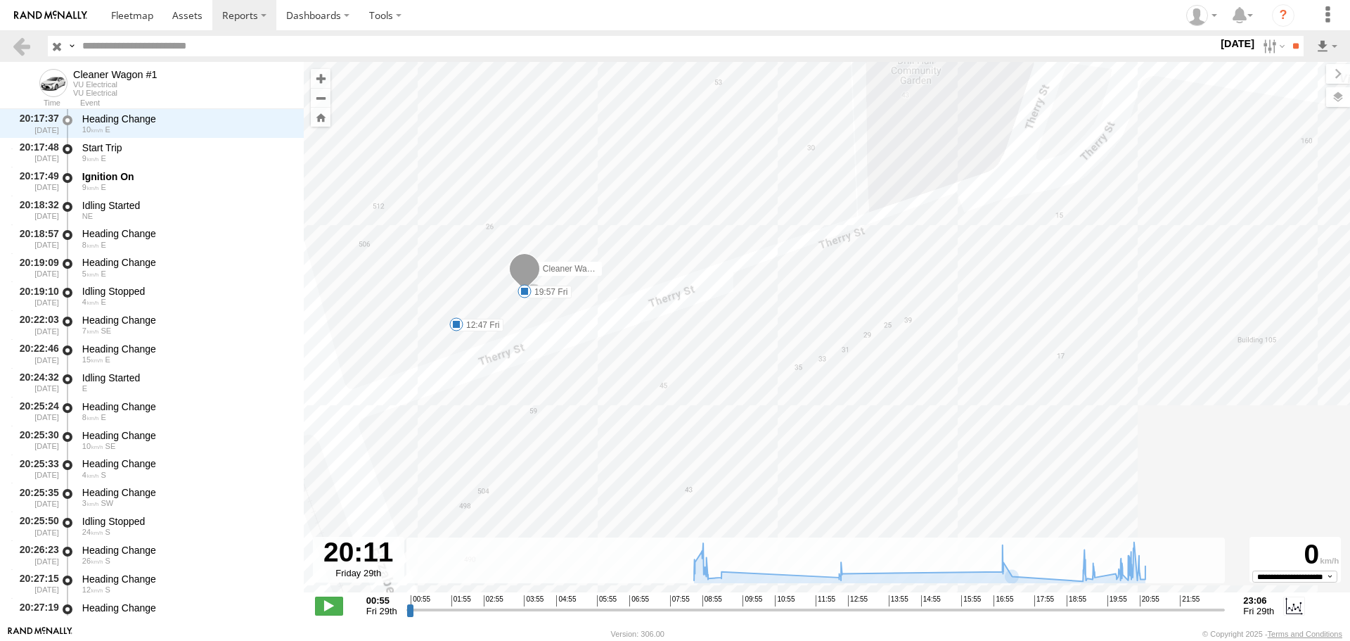
drag, startPoint x: 589, startPoint y: 370, endPoint x: 655, endPoint y: 415, distance: 79.4
click at [655, 415] on div "Cleaner Wagon #1 17:14 Fri 20:32 Fri 21:02 Fri 09:08 Fri 09:44 Fri 12:47 Fri 19…" at bounding box center [827, 334] width 1047 height 545
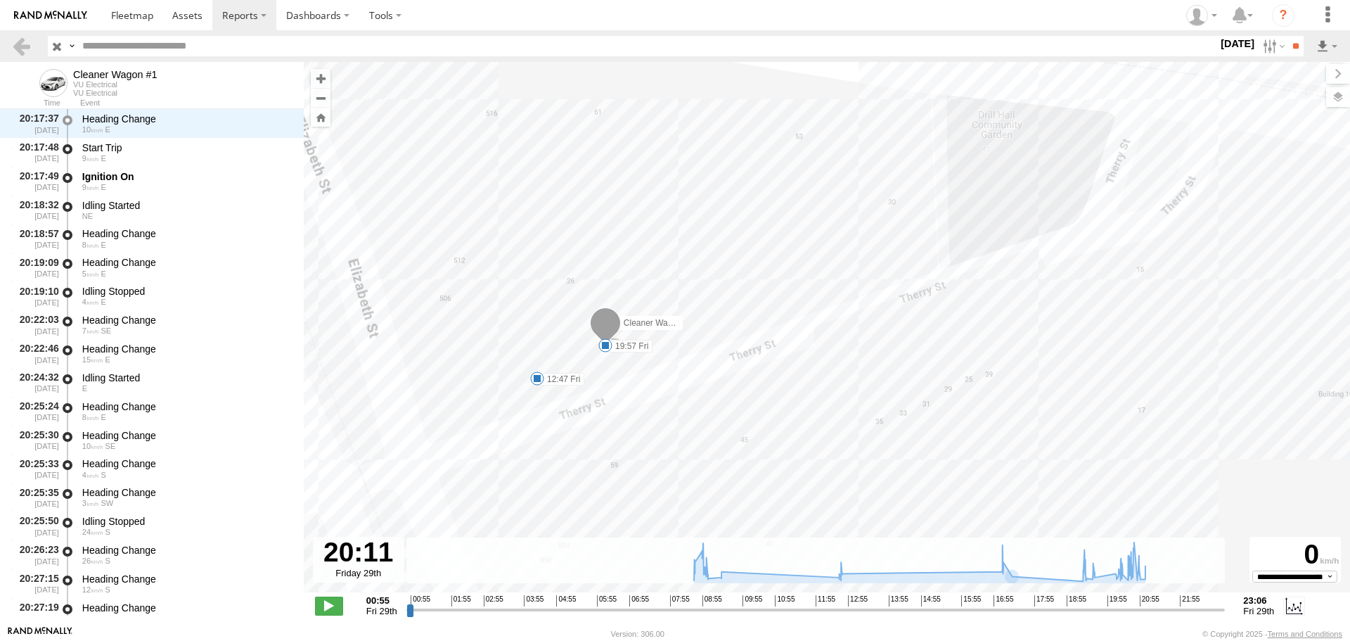
click at [605, 350] on span at bounding box center [606, 345] width 14 height 14
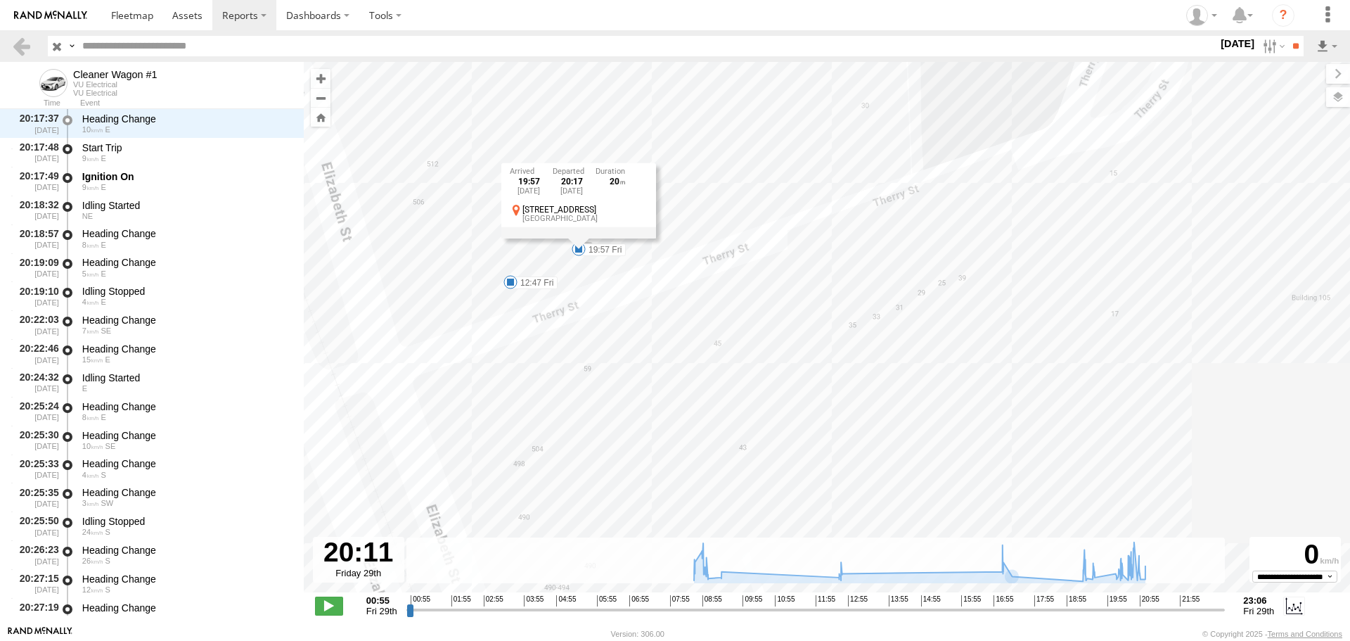
drag, startPoint x: 673, startPoint y: 495, endPoint x: 641, endPoint y: 366, distance: 133.4
click at [641, 366] on div "Cleaner Wagon #1 17:14 Fri 20:32 Fri 21:02 Fri 09:08 Fri 09:44 Fri 12:47 Fri 19…" at bounding box center [827, 334] width 1047 height 545
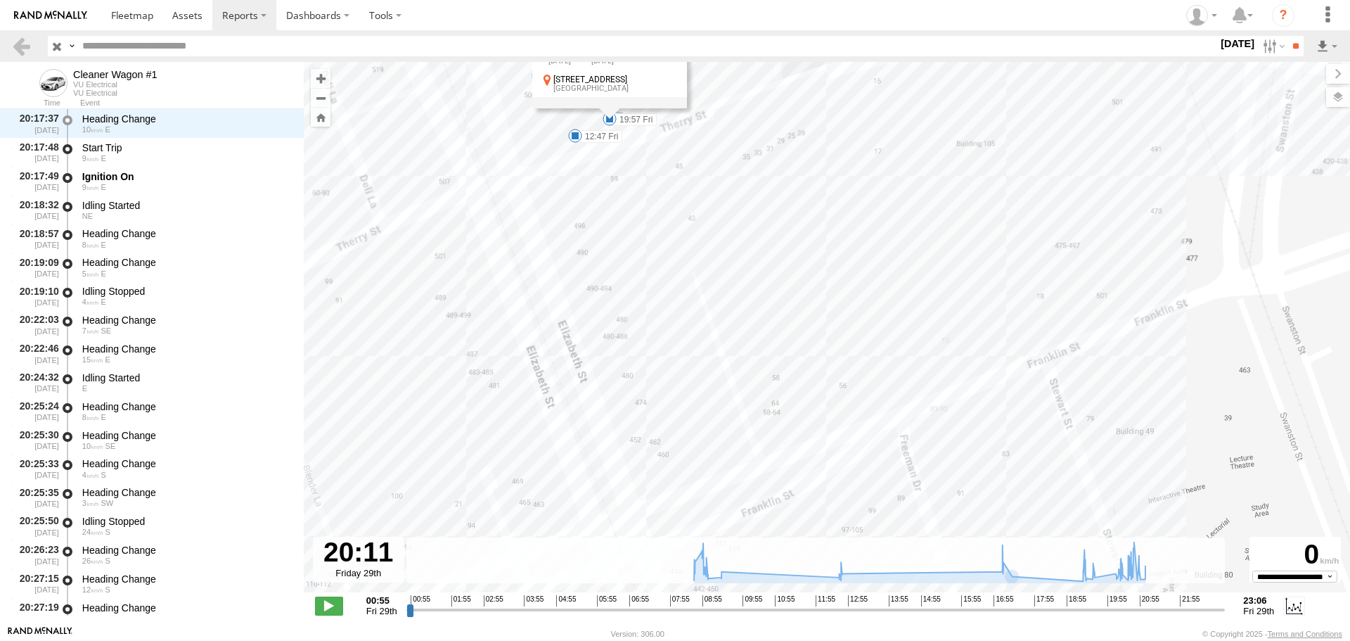
drag, startPoint x: 670, startPoint y: 471, endPoint x: 657, endPoint y: 255, distance: 215.6
click at [659, 255] on div "Cleaner Wagon #1 17:14 Fri 20:32 Fri 21:02 Fri 09:08 Fri 09:44 Fri 12:47 Fri 19…" at bounding box center [827, 334] width 1047 height 545
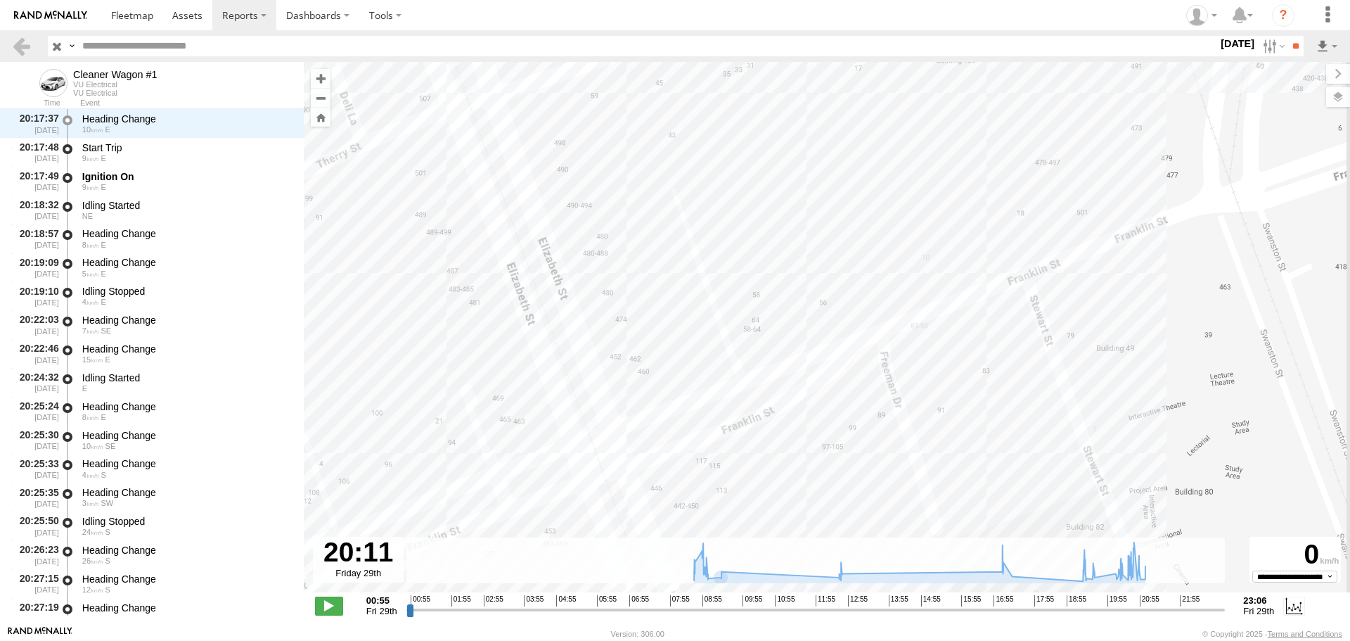
drag, startPoint x: 679, startPoint y: 395, endPoint x: 653, endPoint y: 288, distance: 109.2
click at [654, 288] on div "Cleaner Wagon #1 17:14 Fri 20:32 Fri 21:02 Fri 09:08 Fri 09:44 Fri 12:47 Fri 19…" at bounding box center [827, 334] width 1047 height 545
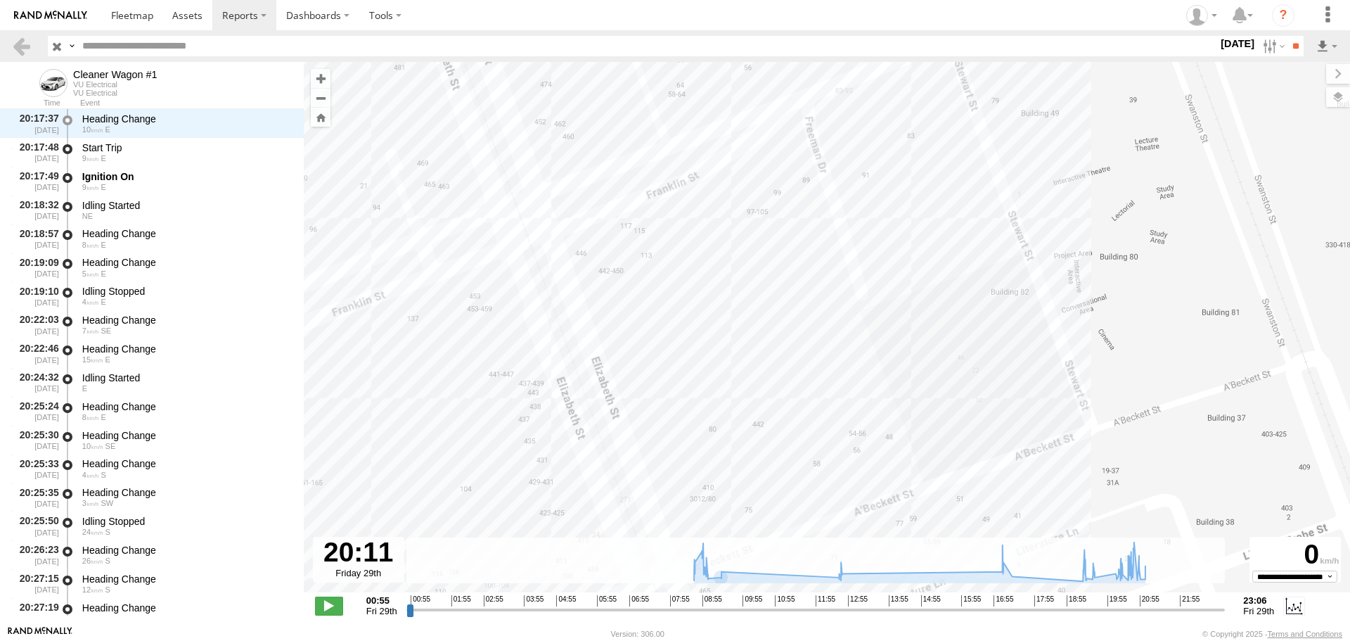
drag, startPoint x: 753, startPoint y: 473, endPoint x: 739, endPoint y: 524, distance: 52.4
click at [767, 577] on div "← Move left → Move right ↑ Move up ↓ Move down + Zoom in - Zoom out Home Jump l…" at bounding box center [827, 343] width 1047 height 563
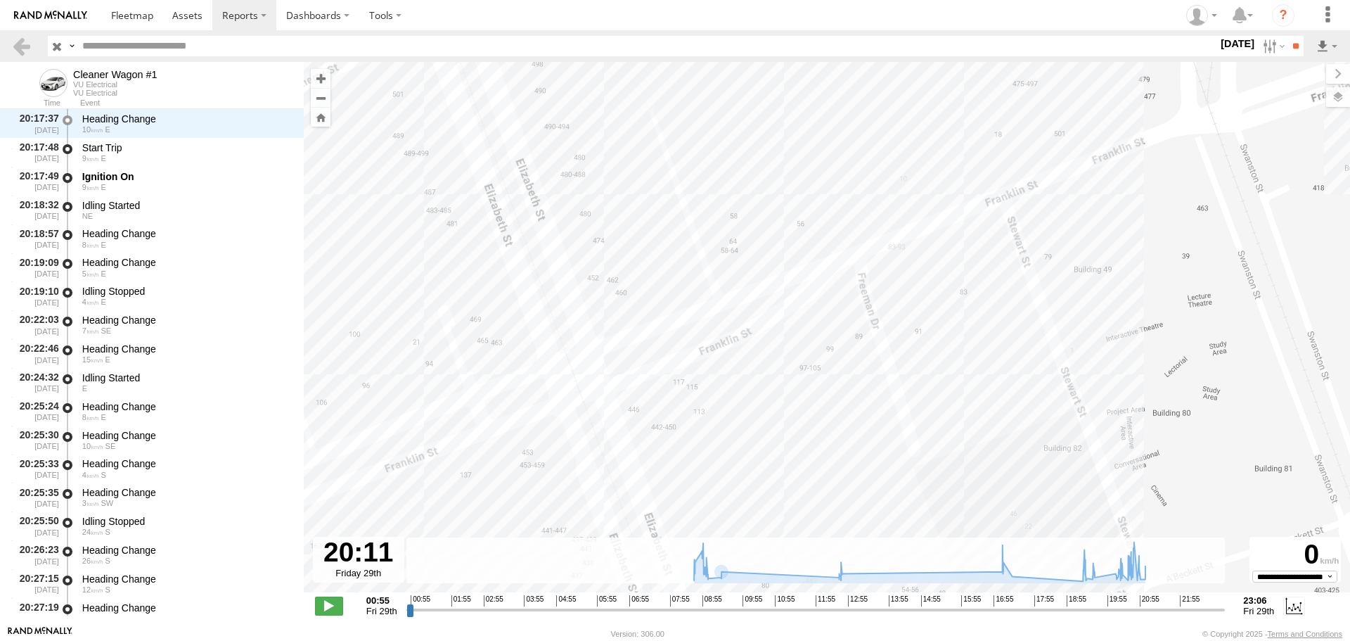
drag, startPoint x: 659, startPoint y: 324, endPoint x: 598, endPoint y: 37, distance: 294.1
click at [598, 37] on body "?" at bounding box center [675, 320] width 1350 height 641
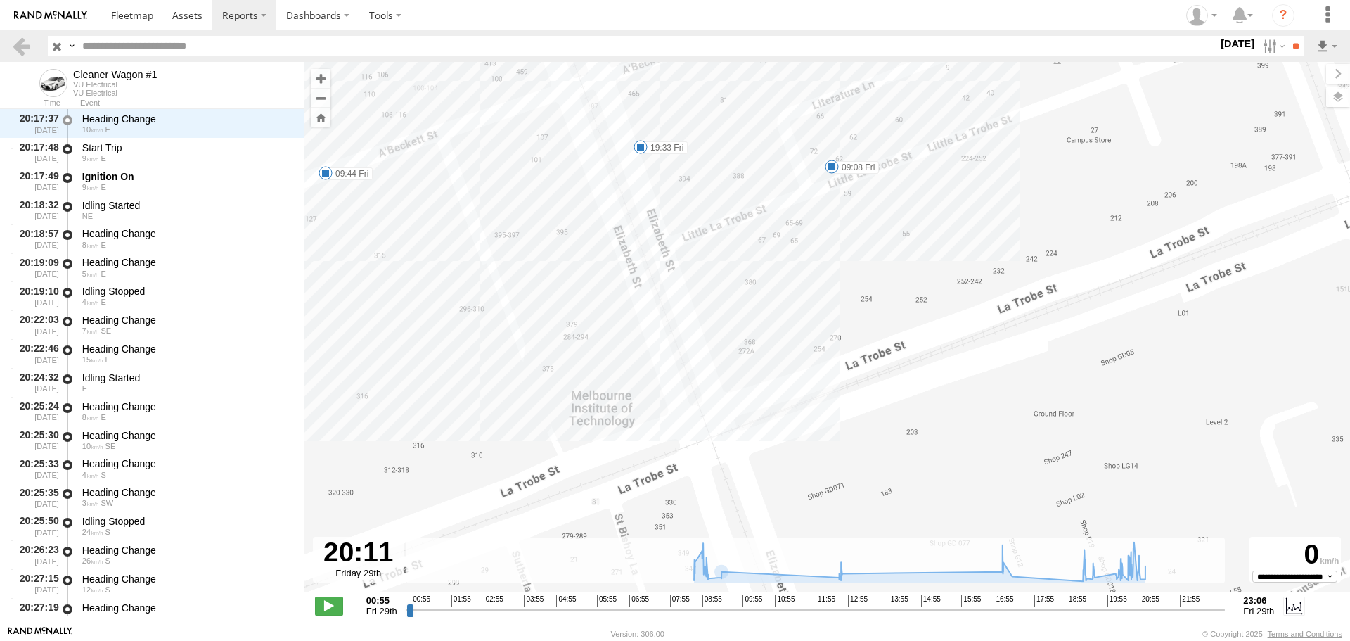
drag, startPoint x: 703, startPoint y: 250, endPoint x: 719, endPoint y: 395, distance: 146.5
click at [719, 395] on div "Cleaner Wagon #1 17:14 Fri 20:32 Fri 21:02 Fri 09:08 Fri 09:44 Fri 12:47 Fri 19…" at bounding box center [827, 334] width 1047 height 545
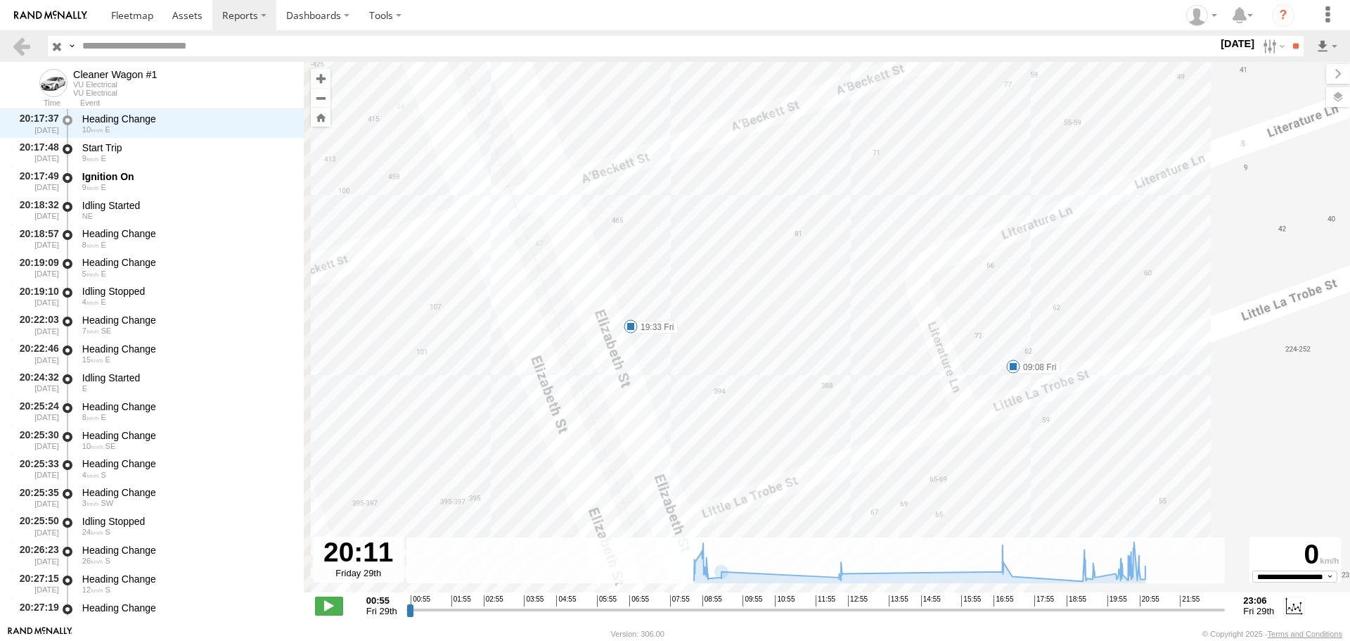
drag, startPoint x: 728, startPoint y: 271, endPoint x: 850, endPoint y: 415, distance: 188.1
click at [850, 415] on div "Cleaner Wagon #1 17:14 Fri 20:32 Fri 21:02 Fri 09:08 Fri 09:44 Fri 12:47 Fri 19…" at bounding box center [827, 334] width 1047 height 545
click at [634, 330] on span at bounding box center [632, 328] width 14 height 14
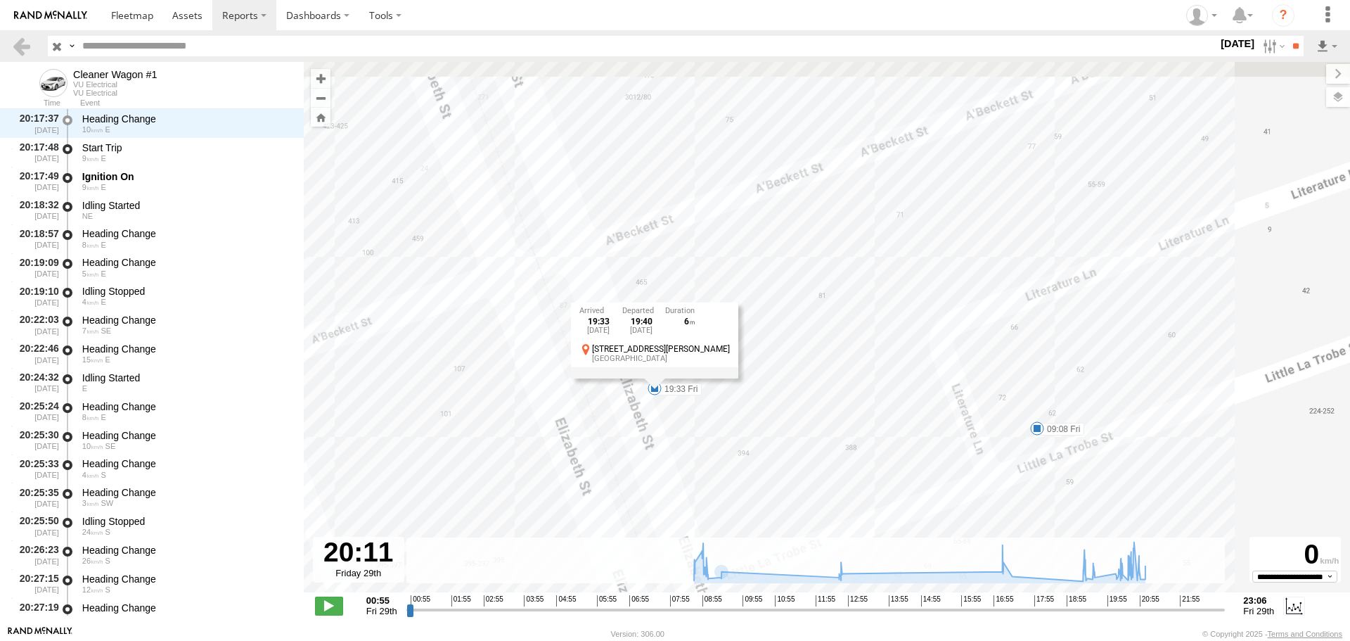
drag, startPoint x: 662, startPoint y: 365, endPoint x: 688, endPoint y: 431, distance: 71.0
click at [688, 431] on div "Cleaner Wagon #1 17:14 Fri 20:32 Fri 21:02 Fri 09:08 Fri 09:44 Fri 12:47 Fri 19…" at bounding box center [827, 334] width 1047 height 545
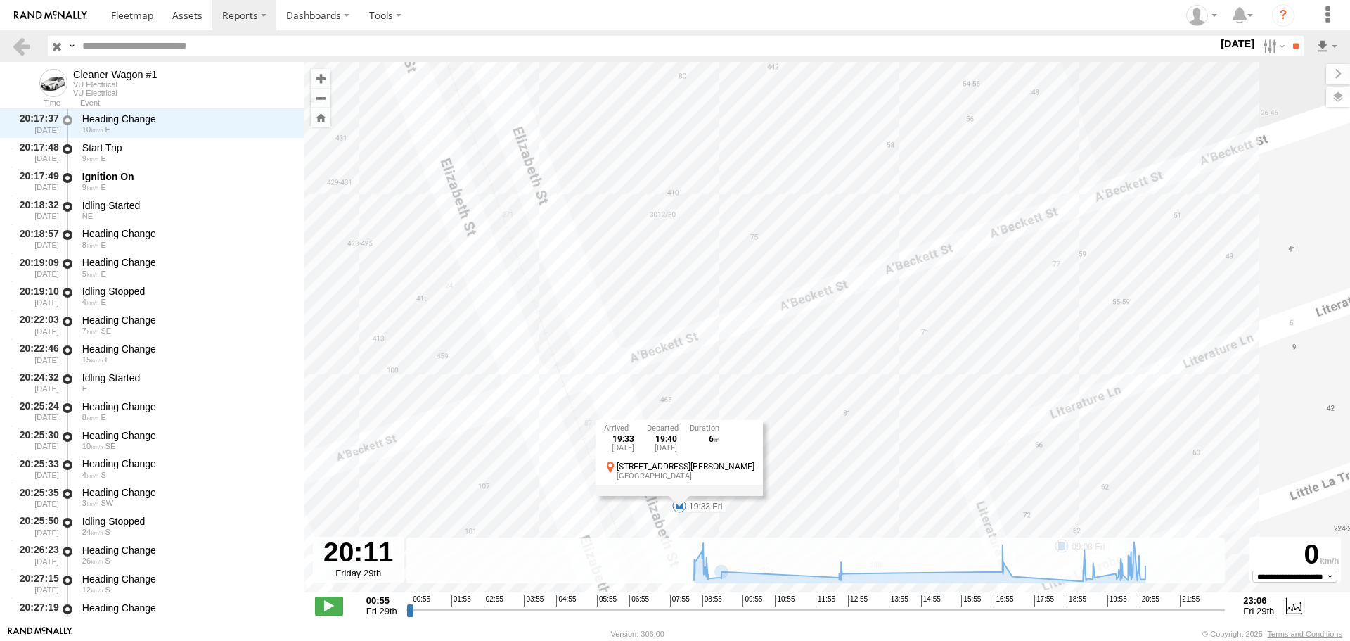
drag, startPoint x: 673, startPoint y: 244, endPoint x: 696, endPoint y: 430, distance: 187.0
click at [696, 430] on div "Cleaner Wagon #1 17:14 Fri 20:32 Fri 21:02 Fri 09:08 Fri 09:44 Fri 12:47 Fri 19…" at bounding box center [827, 334] width 1047 height 545
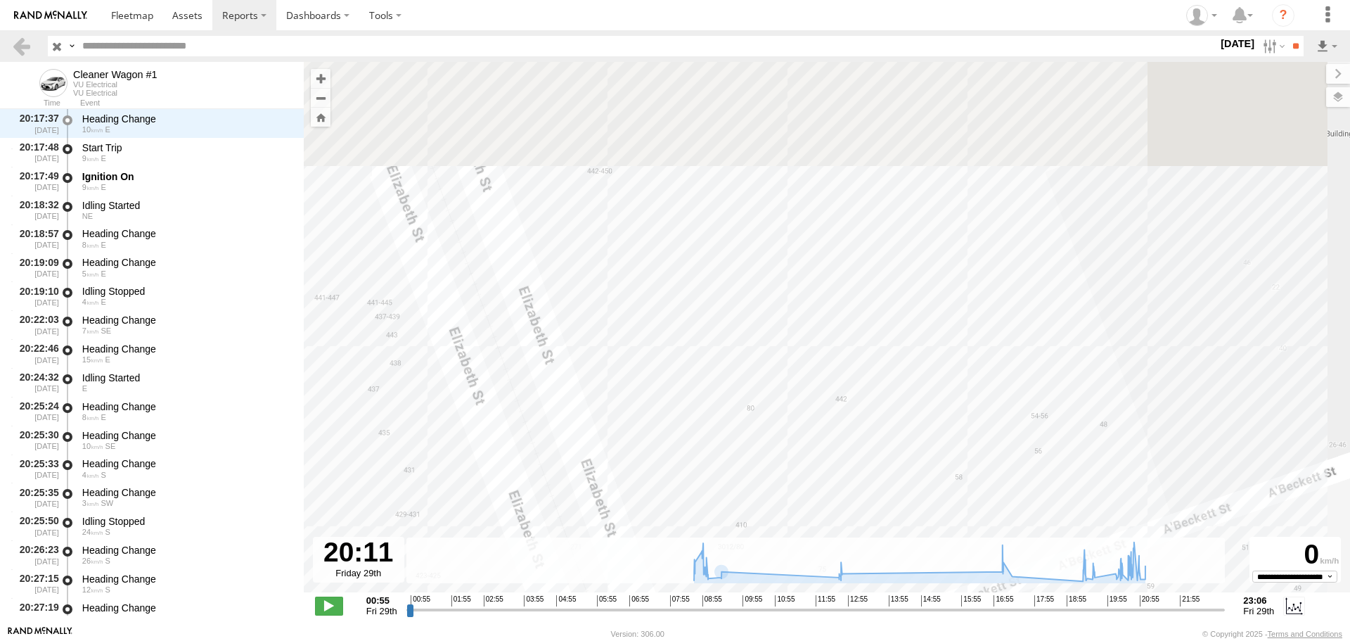
drag, startPoint x: 651, startPoint y: 279, endPoint x: 691, endPoint y: 460, distance: 186.0
click at [719, 520] on div "Cleaner Wagon #1 17:14 Fri 20:32 Fri 21:02 Fri 09:08 Fri 09:44 Fri 12:47 Fri 19…" at bounding box center [827, 334] width 1047 height 545
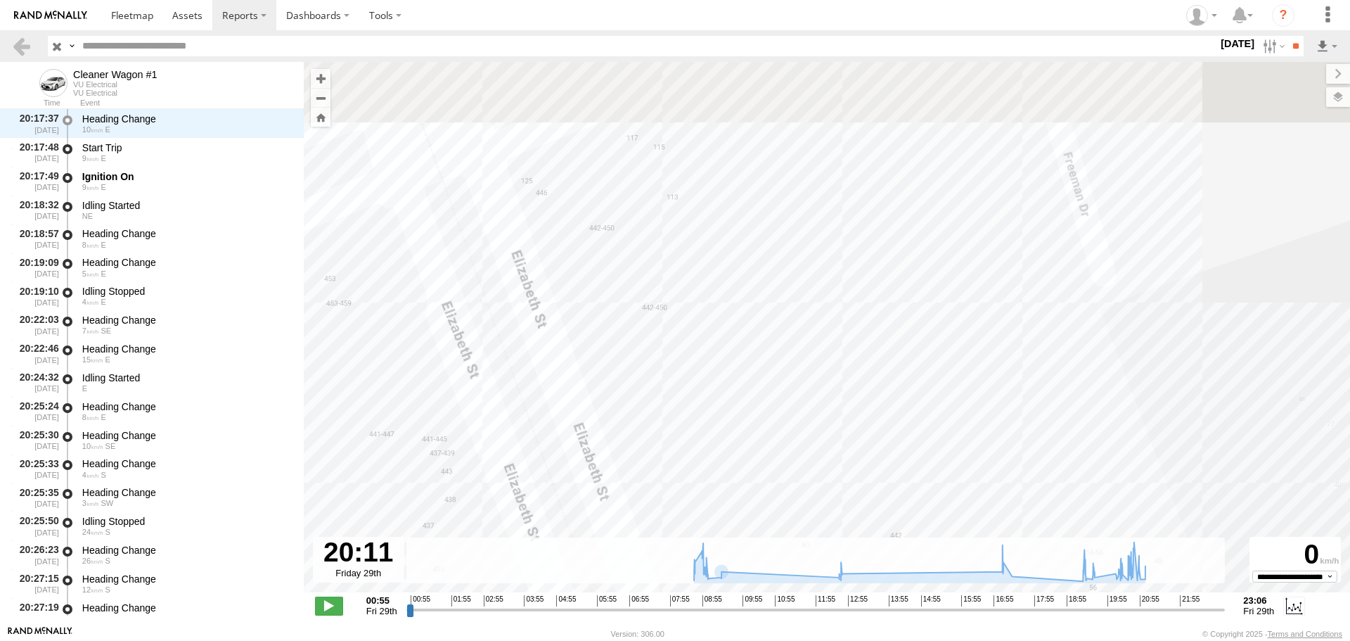
drag, startPoint x: 661, startPoint y: 388, endPoint x: 689, endPoint y: 483, distance: 99.0
click at [715, 533] on div "Cleaner Wagon #1 17:14 Fri 20:32 Fri 21:02 Fri 09:08 Fri 09:44 Fri 12:47 Fri 19…" at bounding box center [827, 334] width 1047 height 545
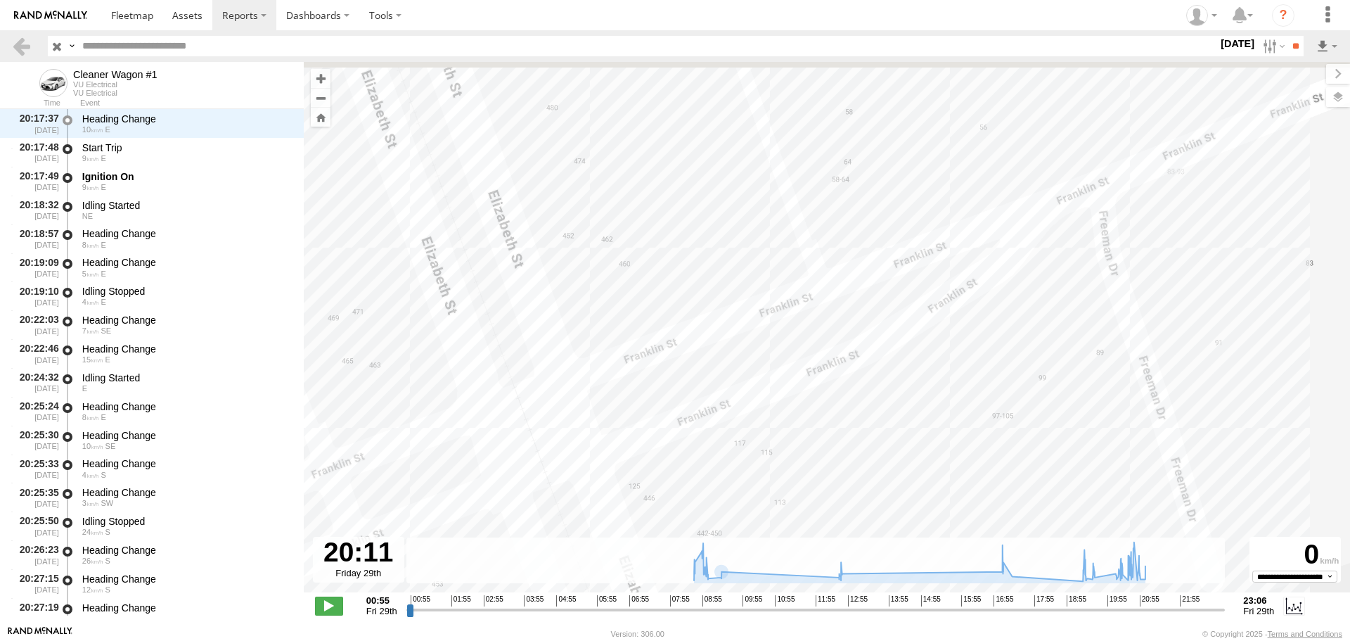
drag, startPoint x: 627, startPoint y: 357, endPoint x: 696, endPoint y: 567, distance: 221.3
click at [695, 565] on div "← Move left → Move right ↑ Move up ↓ Move down + Zoom in - Zoom out Home Jump l…" at bounding box center [827, 343] width 1047 height 563
drag, startPoint x: 639, startPoint y: 326, endPoint x: 685, endPoint y: 479, distance: 160.0
click at [685, 479] on div "Cleaner Wagon #1 17:14 Fri 20:32 Fri 21:02 Fri 09:08 Fri 09:44 Fri 12:47 Fri 19…" at bounding box center [827, 334] width 1047 height 545
drag, startPoint x: 575, startPoint y: 279, endPoint x: 670, endPoint y: 558, distance: 294.2
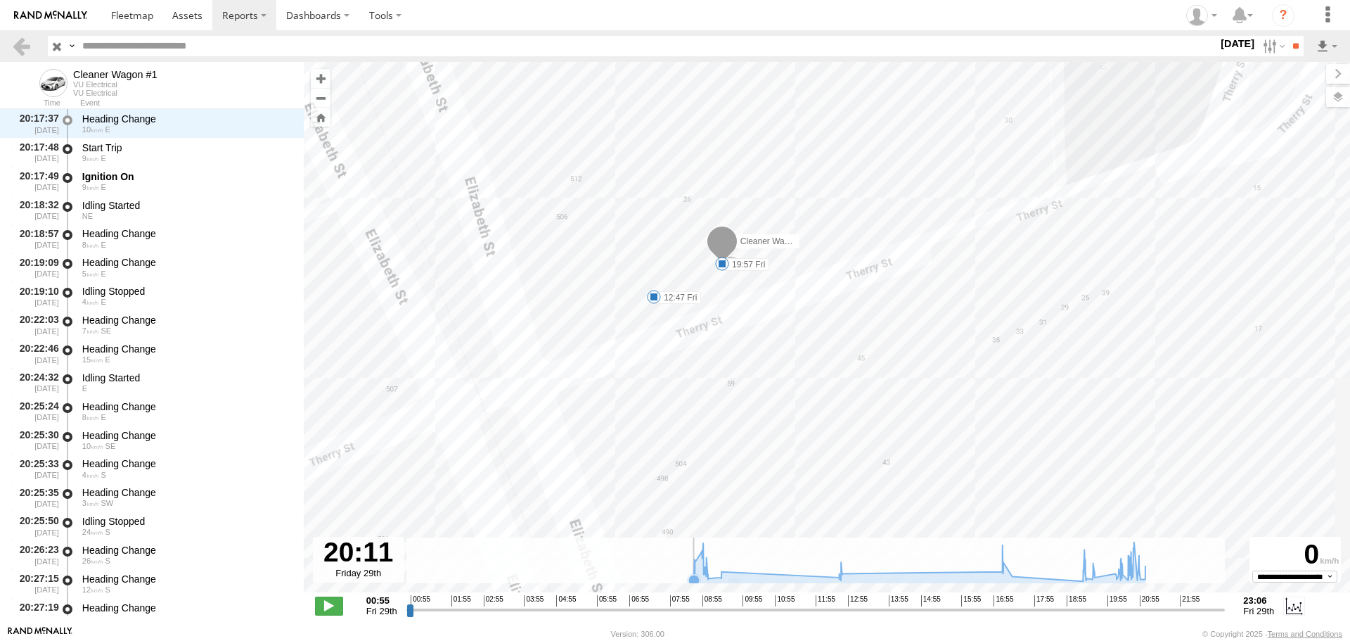
click at [670, 558] on div "← Move left → Move right ↑ Move up ↓ Move down + Zoom in - Zoom out Home Jump l…" at bounding box center [827, 343] width 1047 height 563
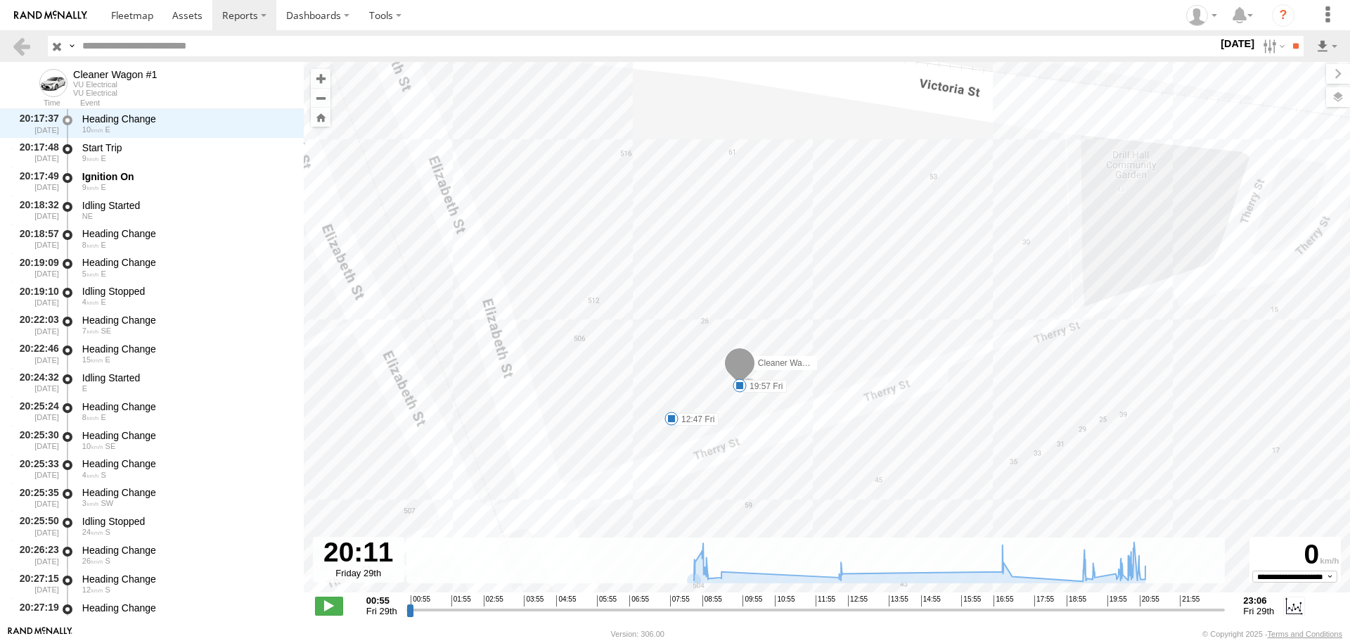
drag, startPoint x: 757, startPoint y: 408, endPoint x: 745, endPoint y: 467, distance: 60.1
click at [745, 467] on div "Cleaner Wagon #1 17:14 Fri 20:32 Fri 21:02 Fri 09:08 Fri 09:44 Fri 12:47 Fri 19…" at bounding box center [827, 334] width 1047 height 545
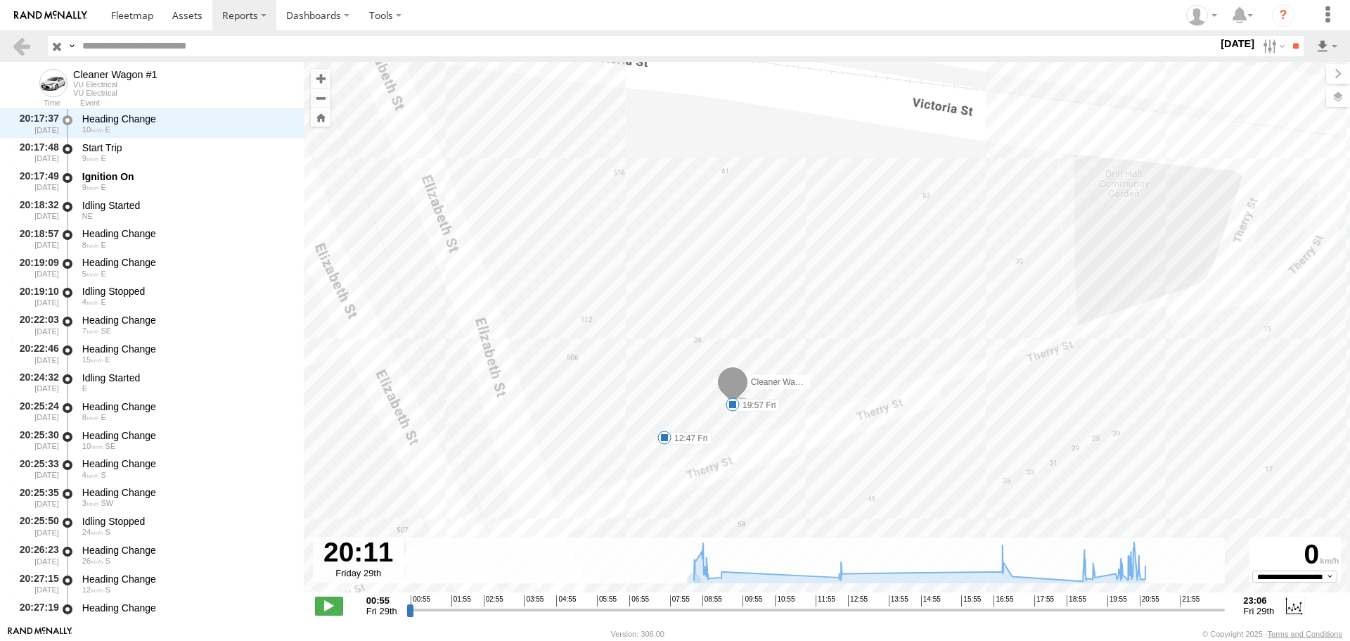
click at [731, 405] on span at bounding box center [733, 404] width 14 height 14
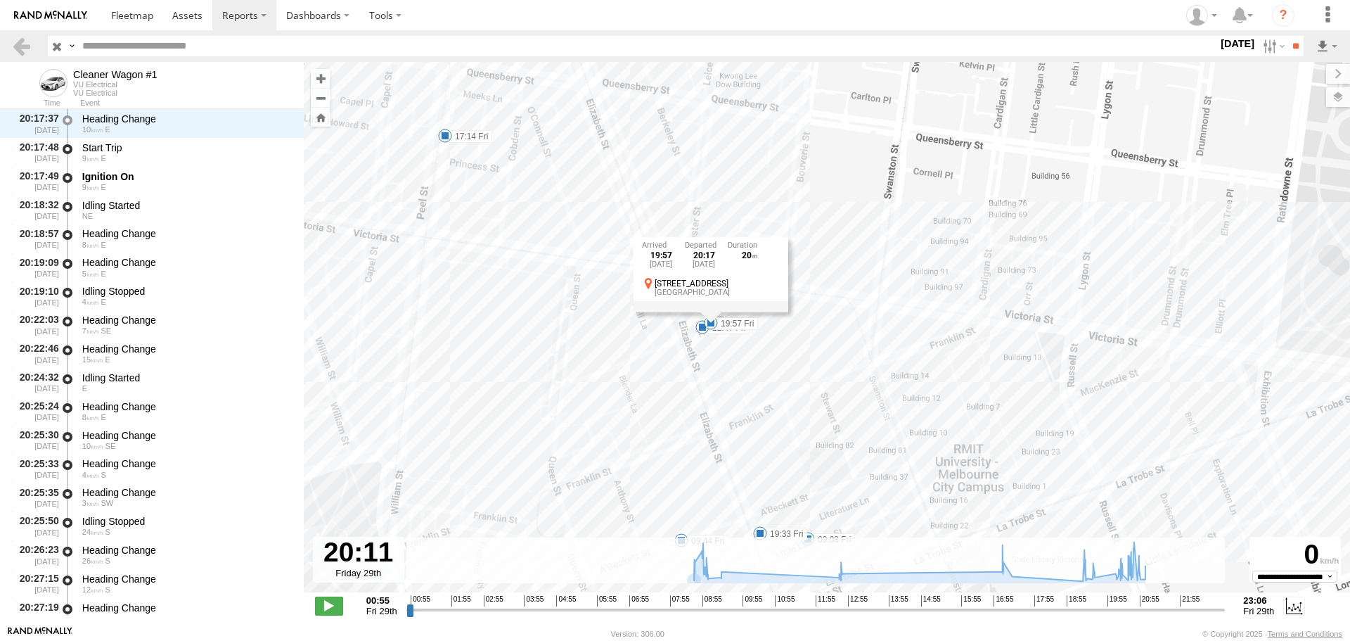
drag, startPoint x: 787, startPoint y: 468, endPoint x: 738, endPoint y: 366, distance: 113.2
click at [738, 366] on div "Cleaner Wagon #1 17:14 Fri 20:32 Fri 21:02 Fri 09:08 Fri 09:44 Fri 12:47 Fri 19…" at bounding box center [827, 334] width 1047 height 545
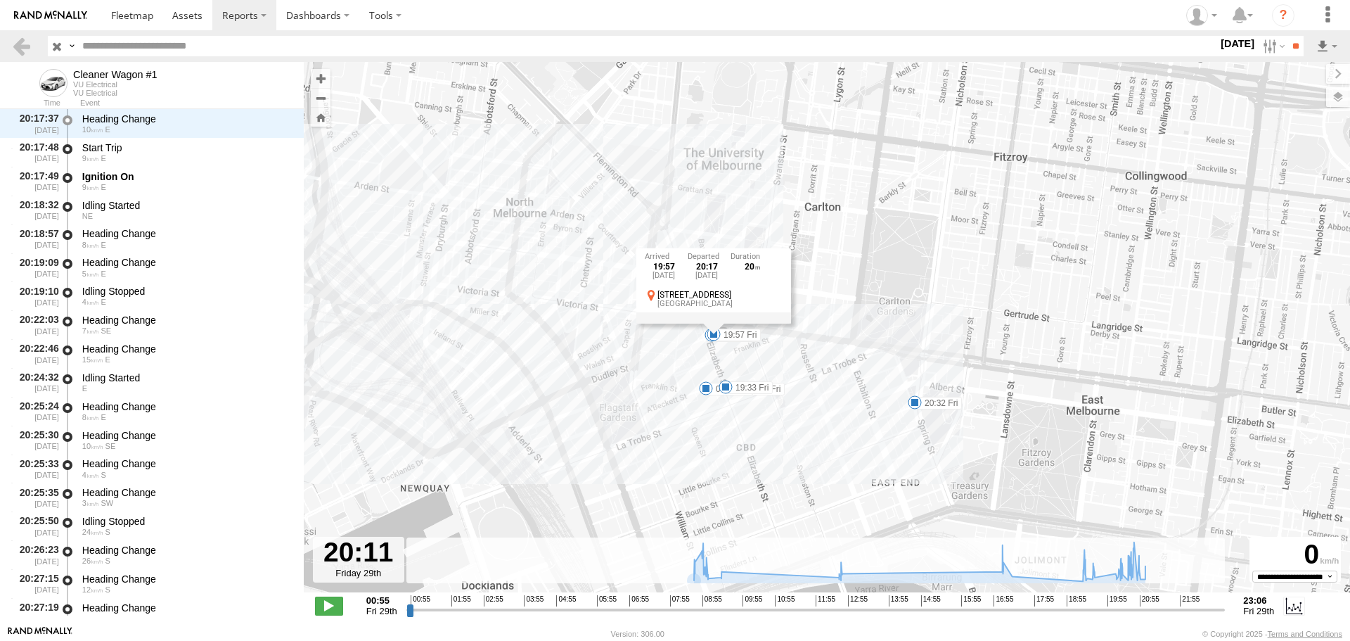
drag, startPoint x: 764, startPoint y: 415, endPoint x: 715, endPoint y: 360, distance: 73.2
click at [810, 314] on div "Cleaner Wagon #1 17:14 Fri 20:32 Fri 21:02 Fri 09:08 Fri 09:44 Fri 12:47 Fri 19…" at bounding box center [1333, 314] width 1047 height 0
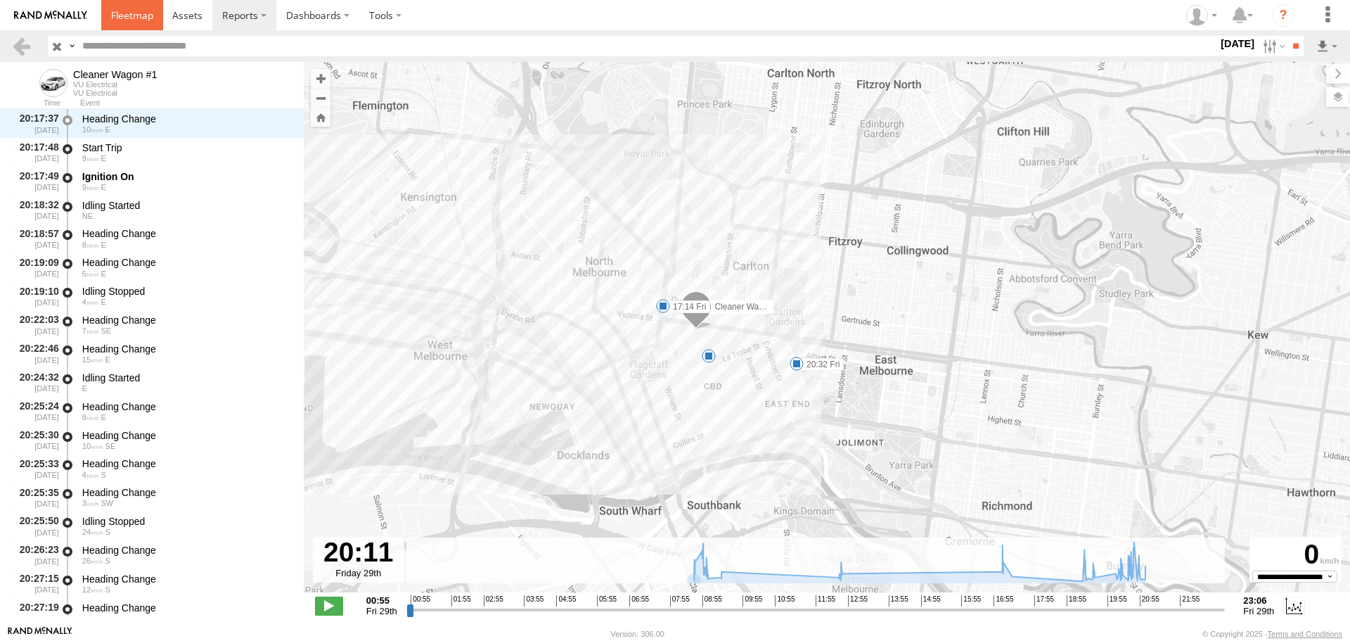
click at [118, 7] on link at bounding box center [132, 15] width 62 height 30
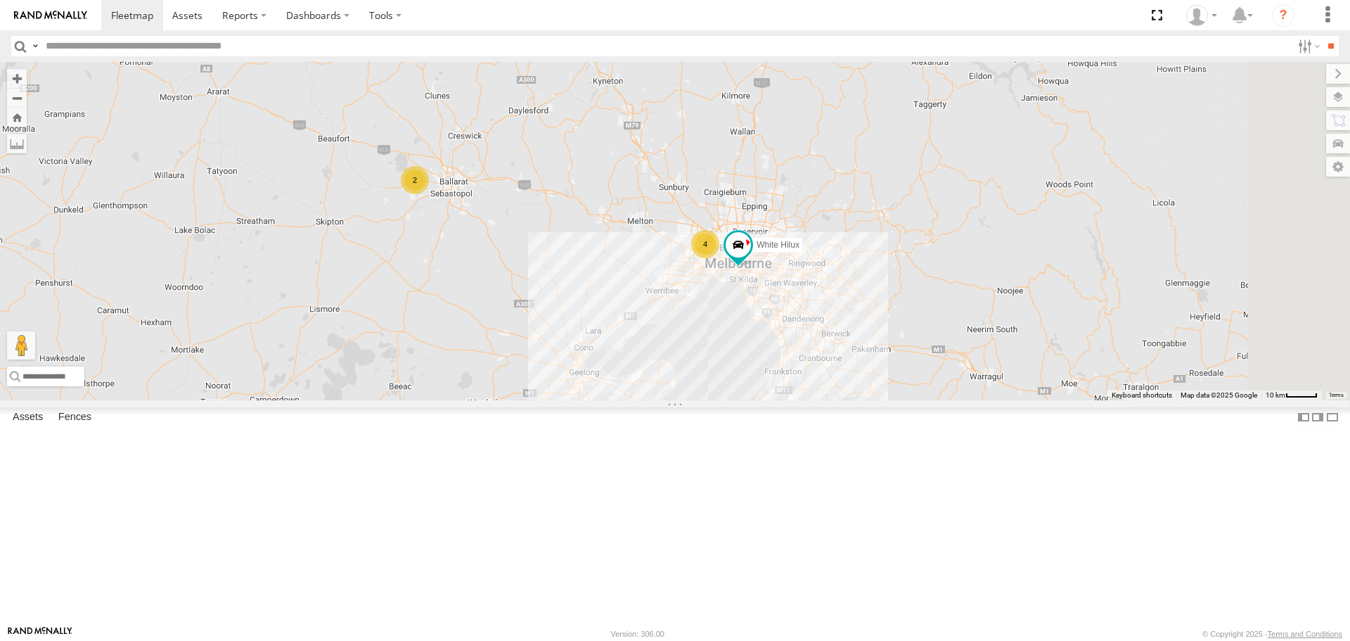
drag, startPoint x: 855, startPoint y: 371, endPoint x: 710, endPoint y: 380, distance: 144.5
click at [710, 380] on div "White Hilux 2 4" at bounding box center [675, 231] width 1350 height 338
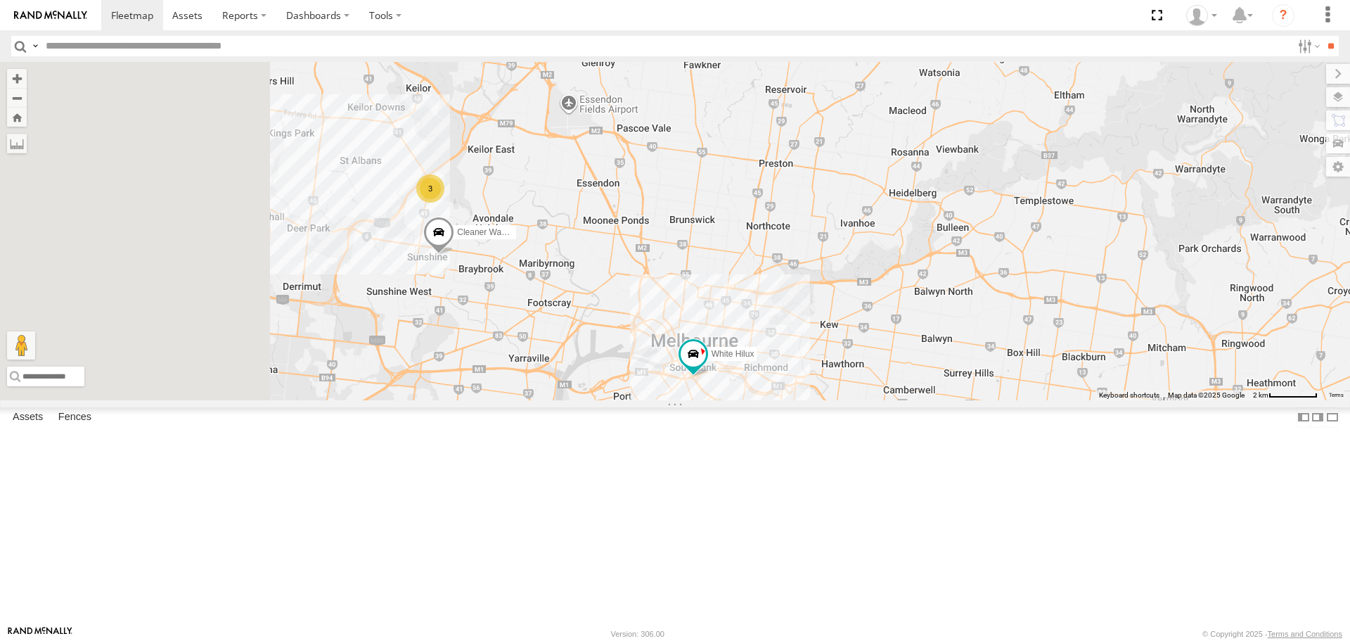
drag, startPoint x: 738, startPoint y: 378, endPoint x: 791, endPoint y: 393, distance: 54.8
click at [791, 393] on div "White Hilux Cleaner Wagon #1 3" at bounding box center [675, 231] width 1350 height 338
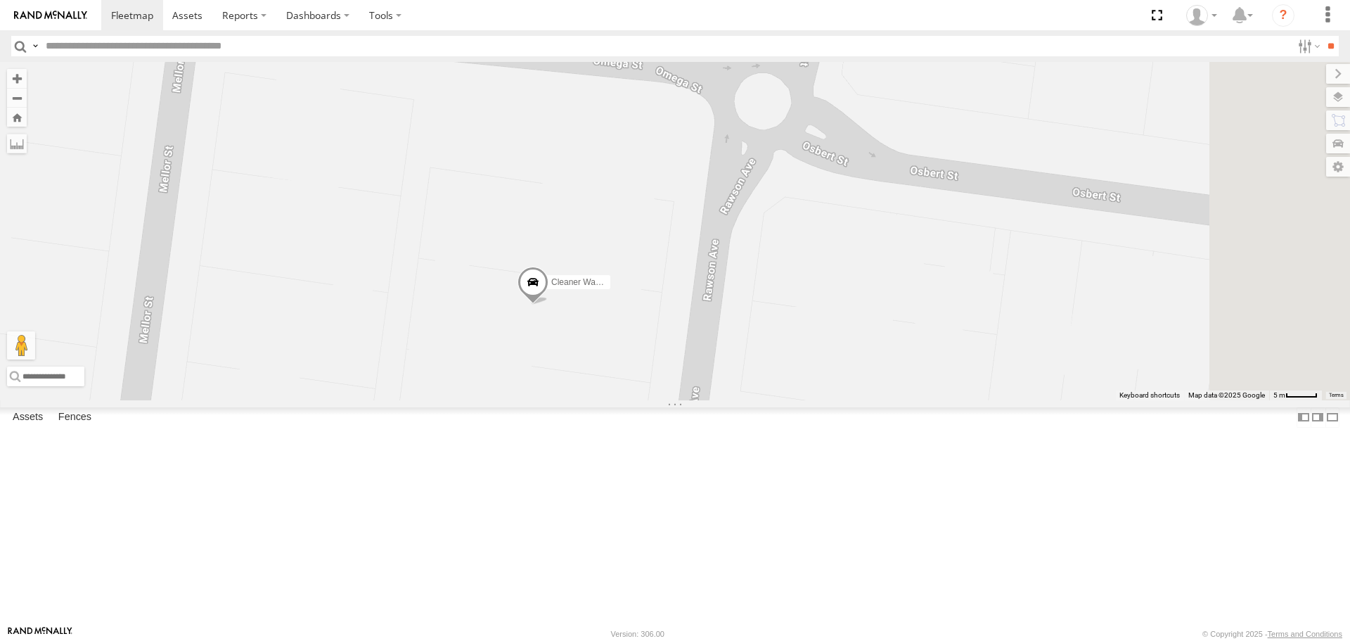
drag, startPoint x: 885, startPoint y: 485, endPoint x: 703, endPoint y: 374, distance: 213.0
click at [703, 373] on div "White Hilux Cleaner Wagon #1" at bounding box center [675, 231] width 1350 height 338
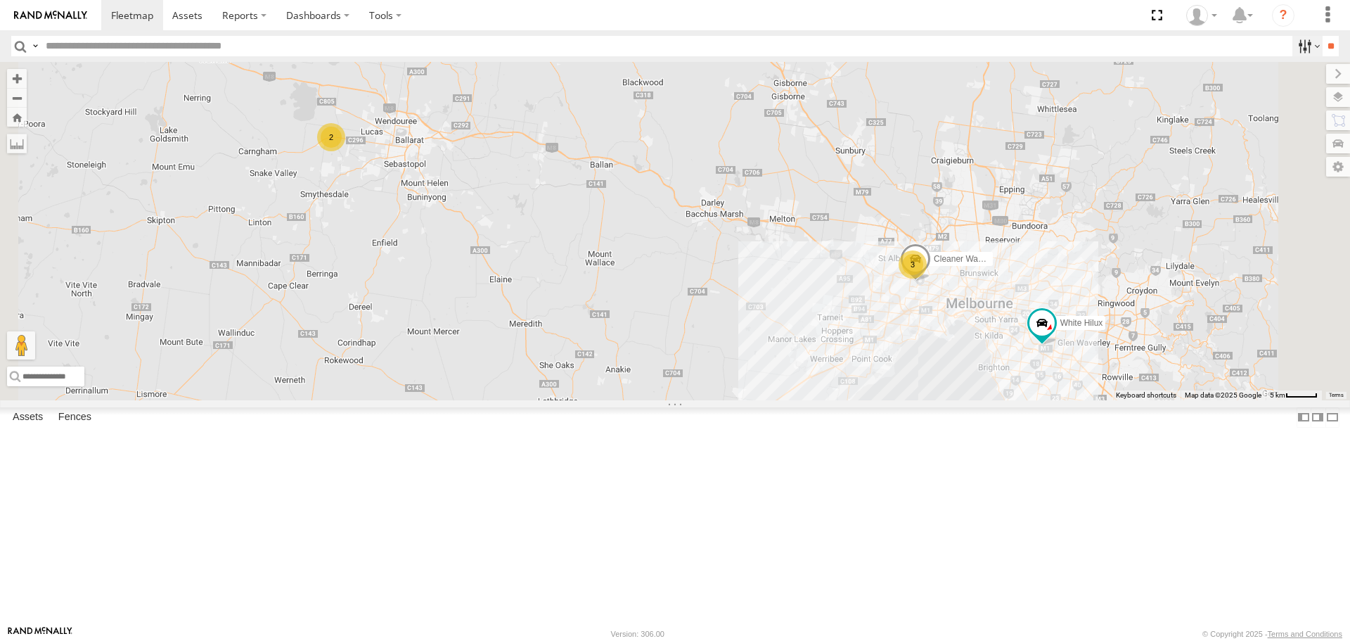
click at [1300, 44] on label at bounding box center [1308, 46] width 30 height 20
click at [1323, 41] on input "**" at bounding box center [1331, 46] width 16 height 20
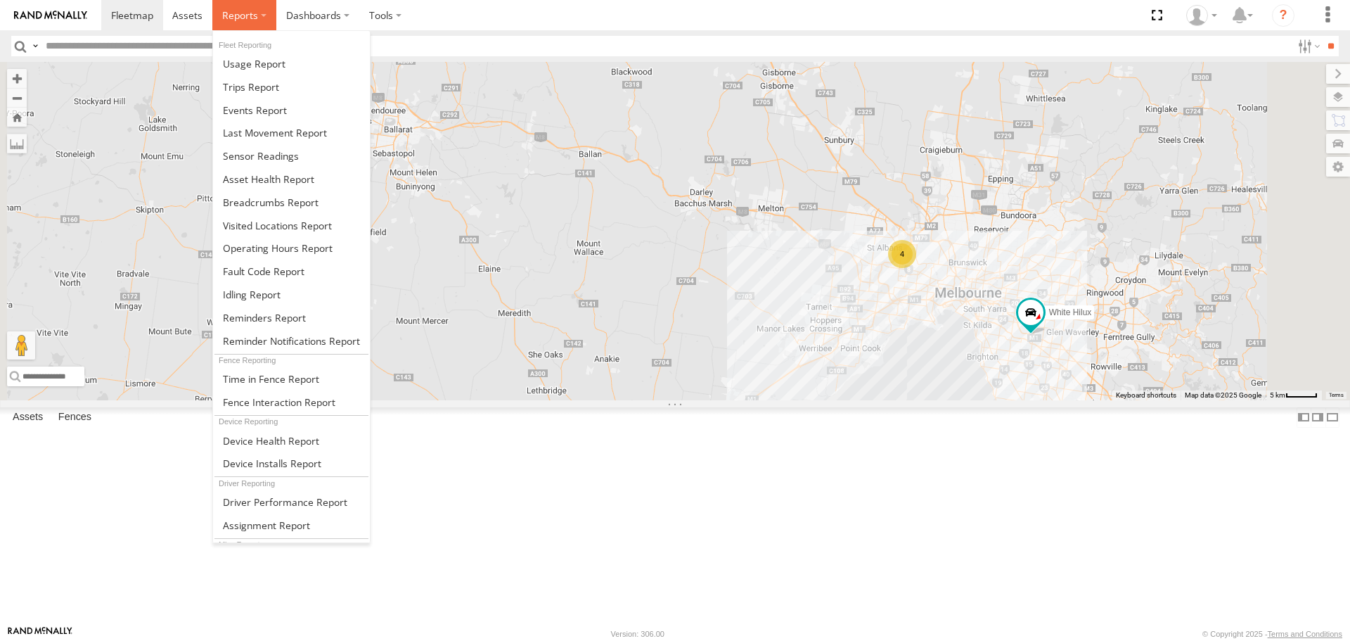
click at [252, 12] on span at bounding box center [240, 14] width 36 height 13
click at [310, 194] on link at bounding box center [291, 202] width 157 height 23
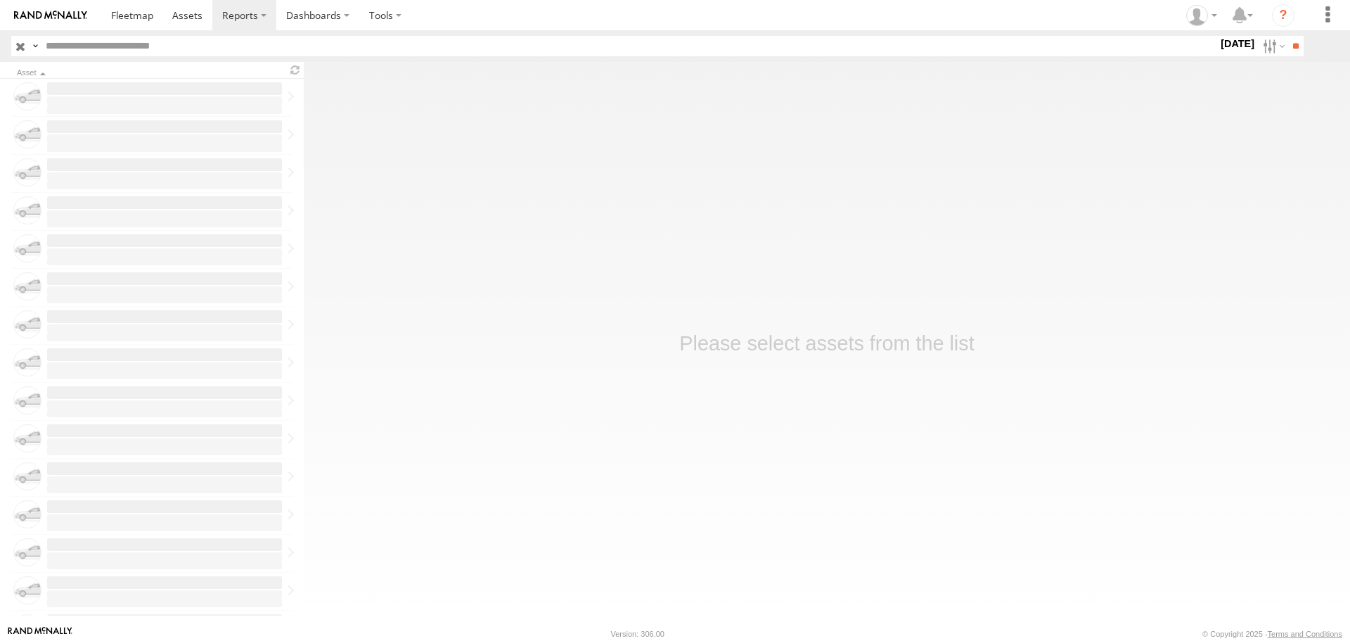
click at [1233, 42] on label "[DATE]" at bounding box center [1237, 43] width 39 height 15
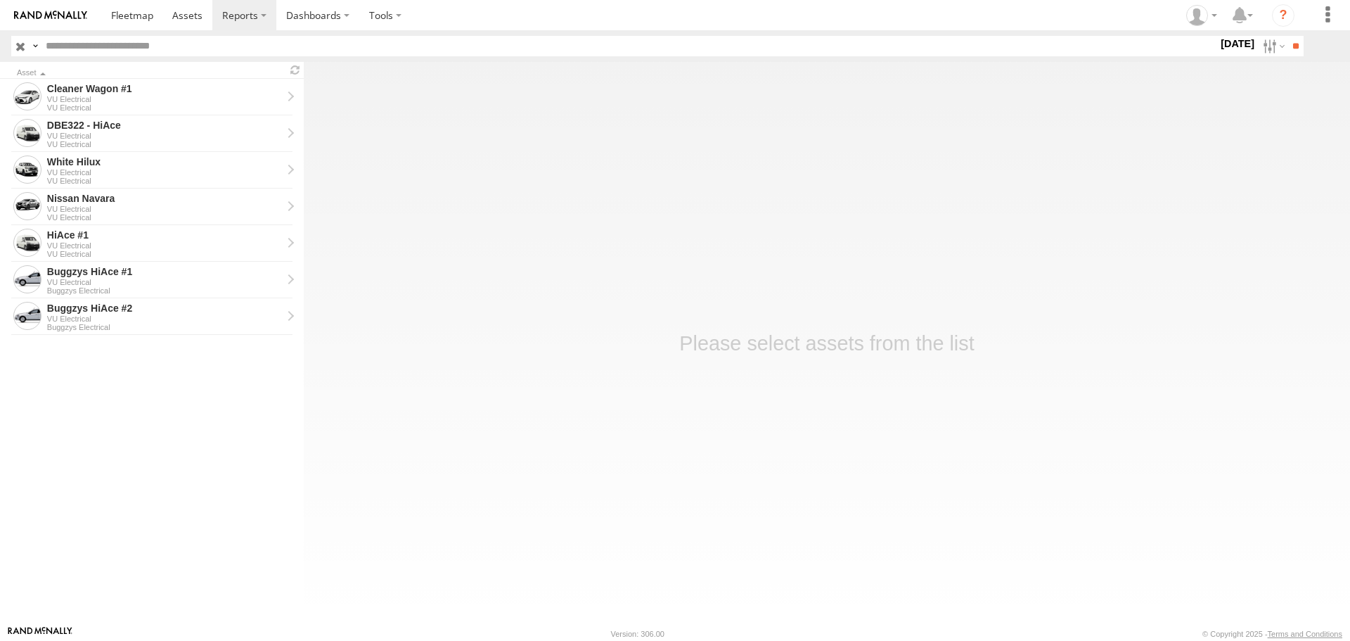
click at [0, 0] on label at bounding box center [0, 0] width 0 height 0
click at [1293, 47] on input "**" at bounding box center [1296, 46] width 16 height 20
click at [162, 245] on div "VU Electrical" at bounding box center [164, 245] width 235 height 8
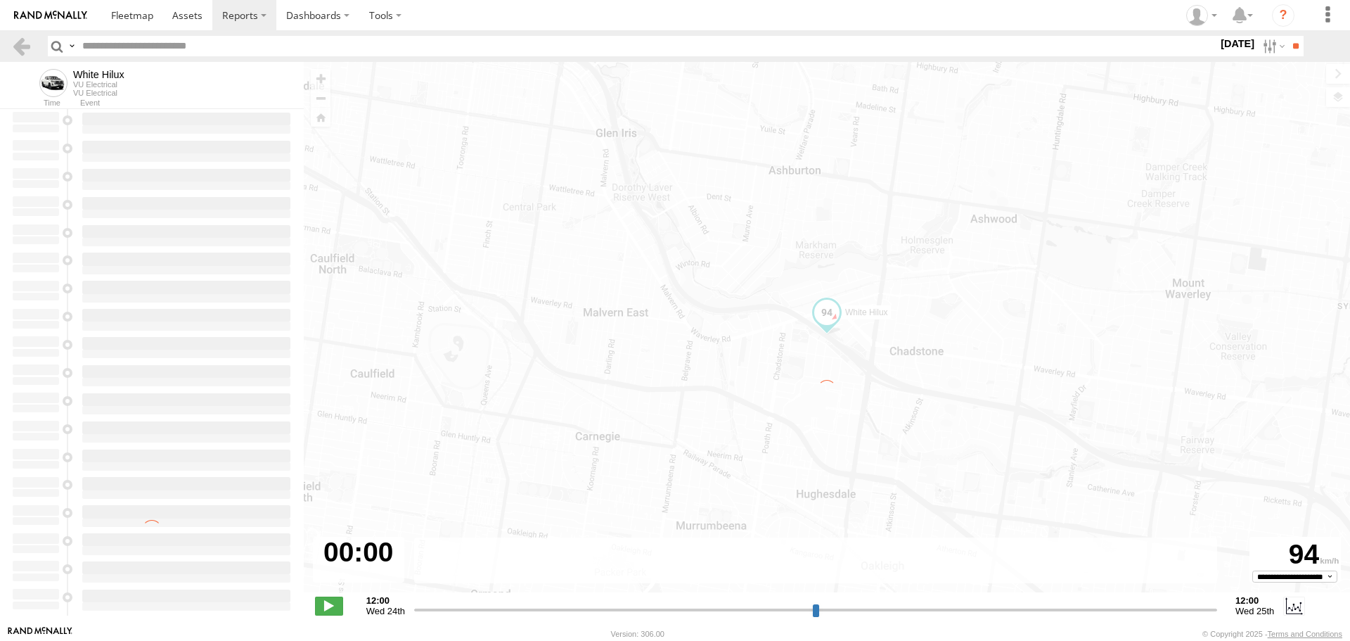
type input "**********"
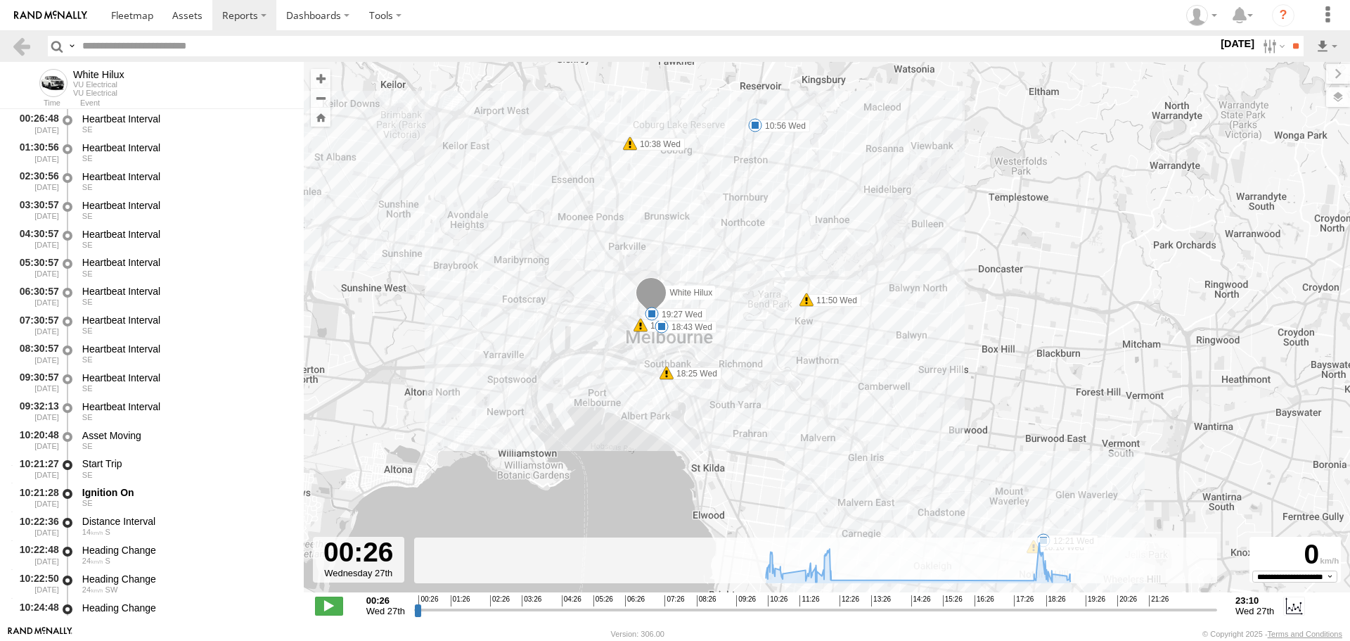
click at [751, 125] on span at bounding box center [755, 125] width 14 height 14
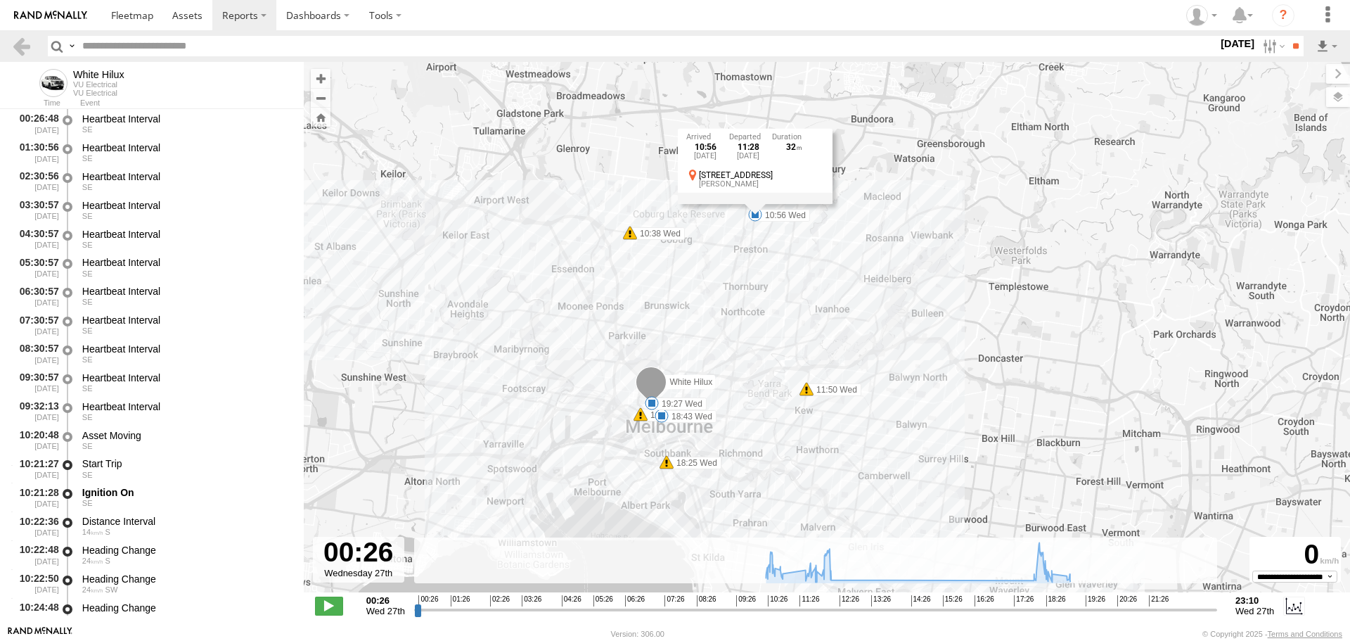
drag, startPoint x: 823, startPoint y: 184, endPoint x: 779, endPoint y: 279, distance: 103.8
click at [822, 278] on div "White Hilux 10:25 Wed 10:38 Wed 10:56 Wed 11:50 Wed 12:21 Wed 18:10 Wed 18:25 W…" at bounding box center [827, 334] width 1047 height 545
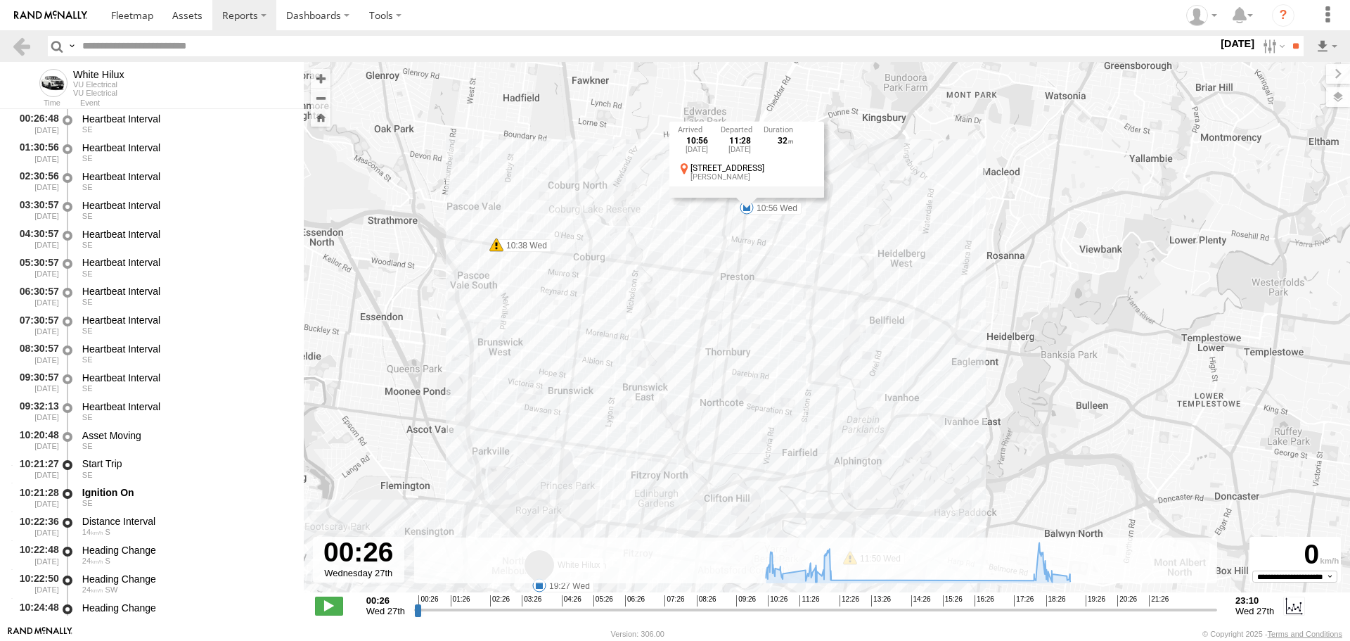
drag, startPoint x: 755, startPoint y: 250, endPoint x: 764, endPoint y: 309, distance: 60.5
click at [764, 309] on div "White Hilux 10:25 Wed 10:38 Wed 10:56 Wed 11:50 Wed 12:21 Wed 18:10 Wed 18:25 W…" at bounding box center [827, 334] width 1047 height 545
click at [123, 12] on span at bounding box center [132, 14] width 42 height 13
